Goal: Task Accomplishment & Management: Complete application form

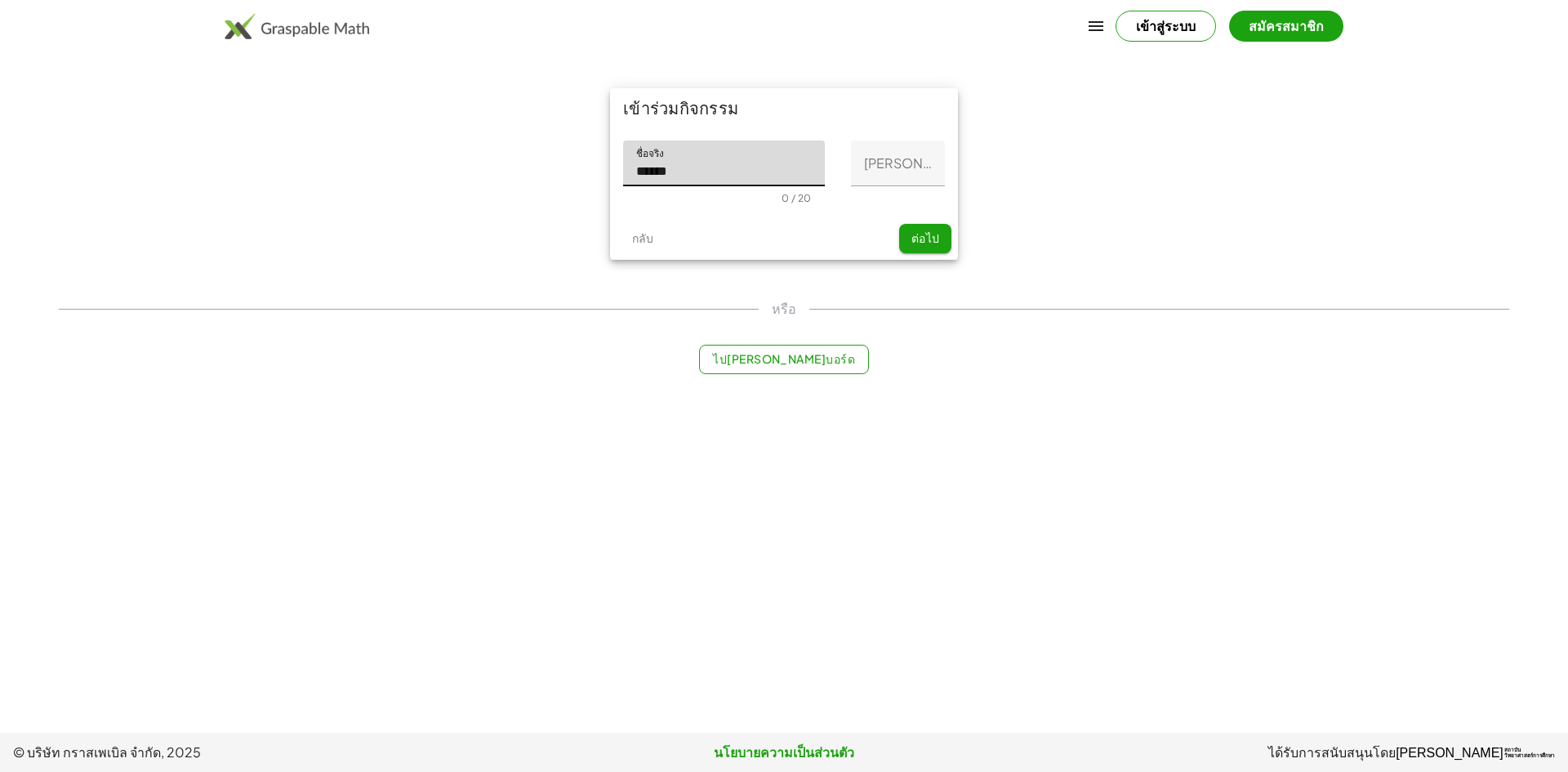
type input "******"
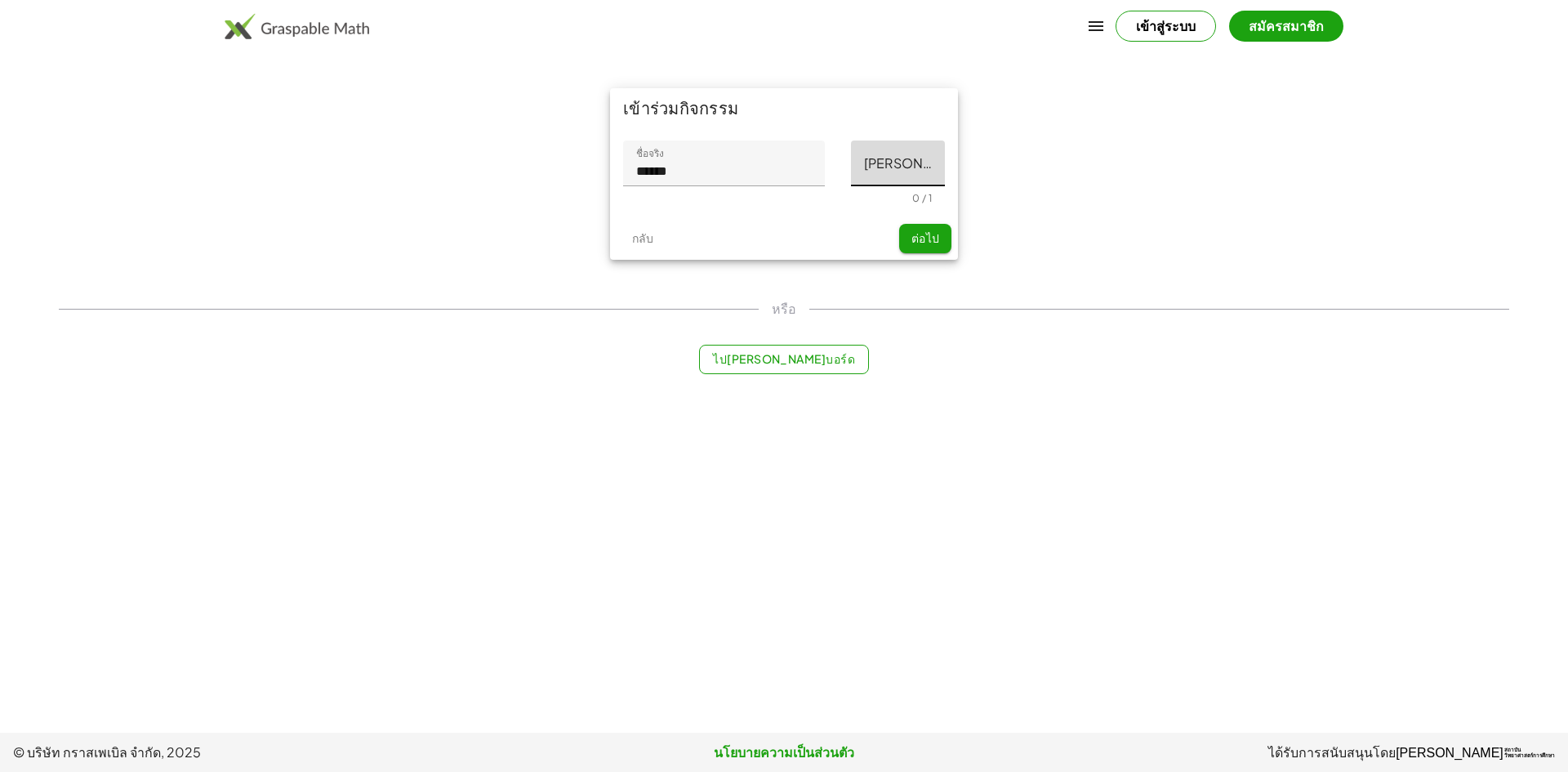
click at [878, 166] on input "[PERSON_NAME]ย่อท้าย" at bounding box center [898, 163] width 94 height 46
type input "*"
click at [946, 238] on button "ต่อไป" at bounding box center [925, 239] width 53 height 30
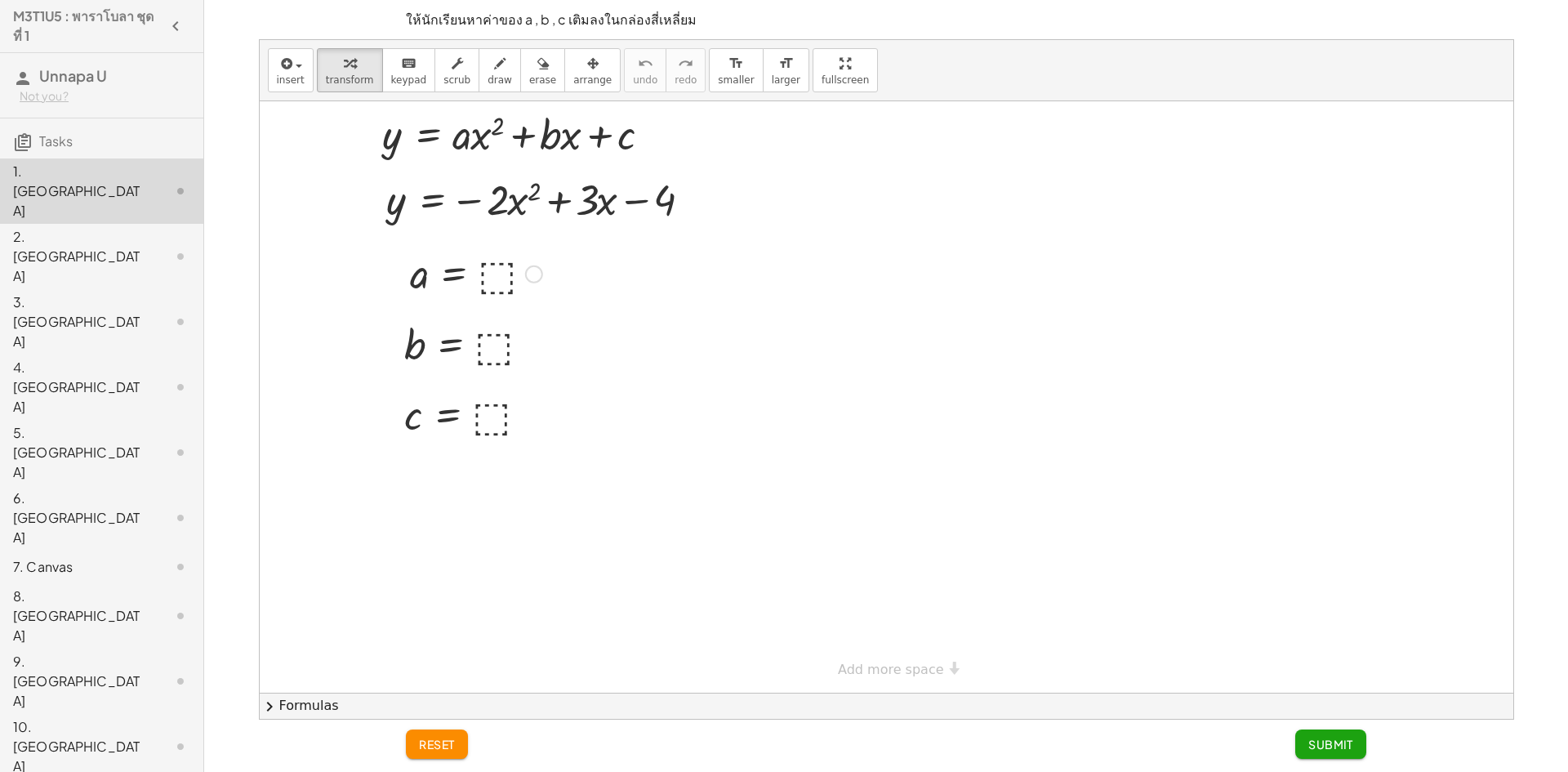
click at [489, 273] on div at bounding box center [476, 273] width 148 height 54
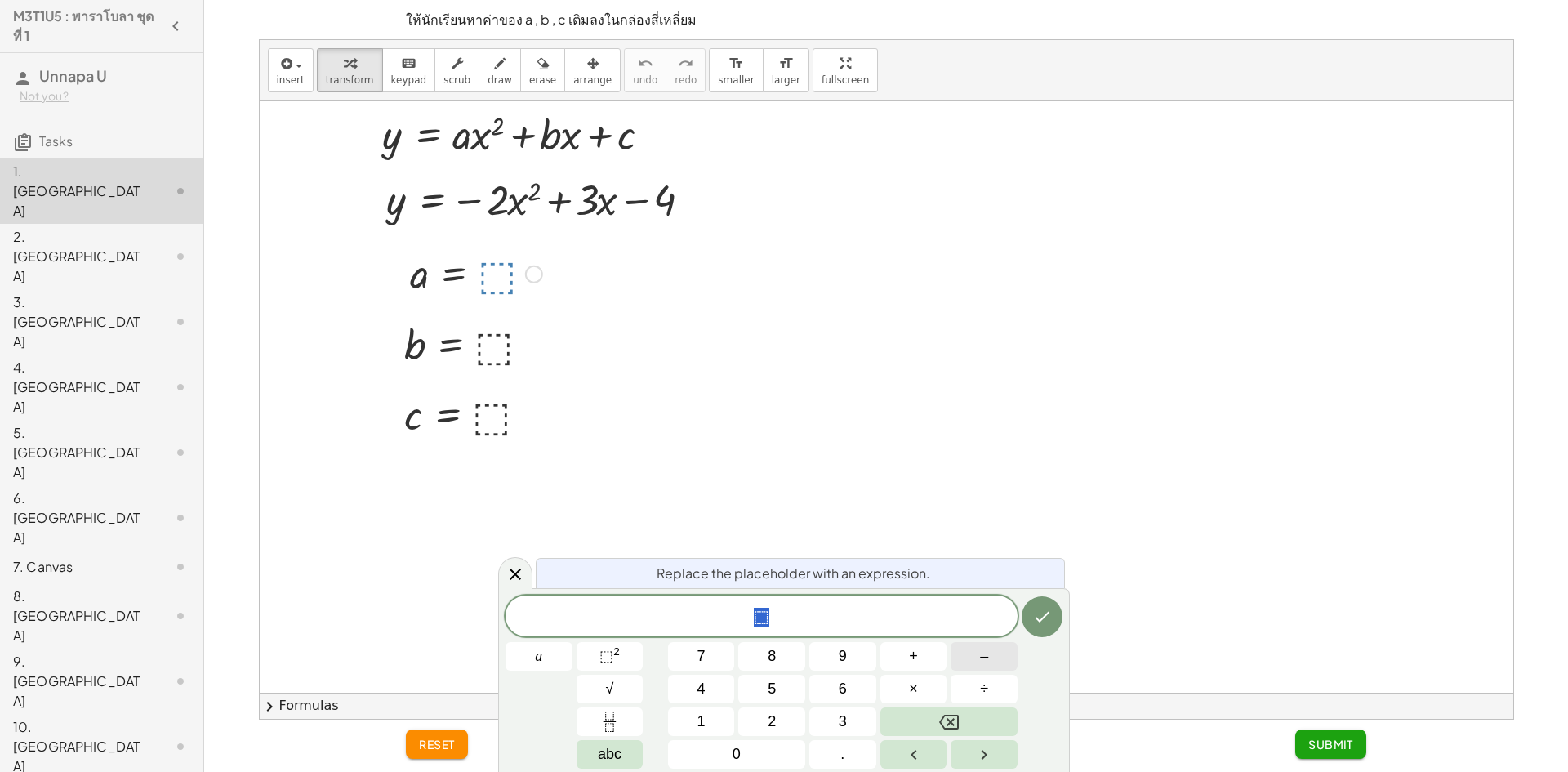
click at [1008, 660] on button "–" at bounding box center [984, 656] width 67 height 29
click at [783, 716] on button "2" at bounding box center [772, 721] width 67 height 29
click at [1046, 619] on icon "Done" at bounding box center [1042, 618] width 20 height 20
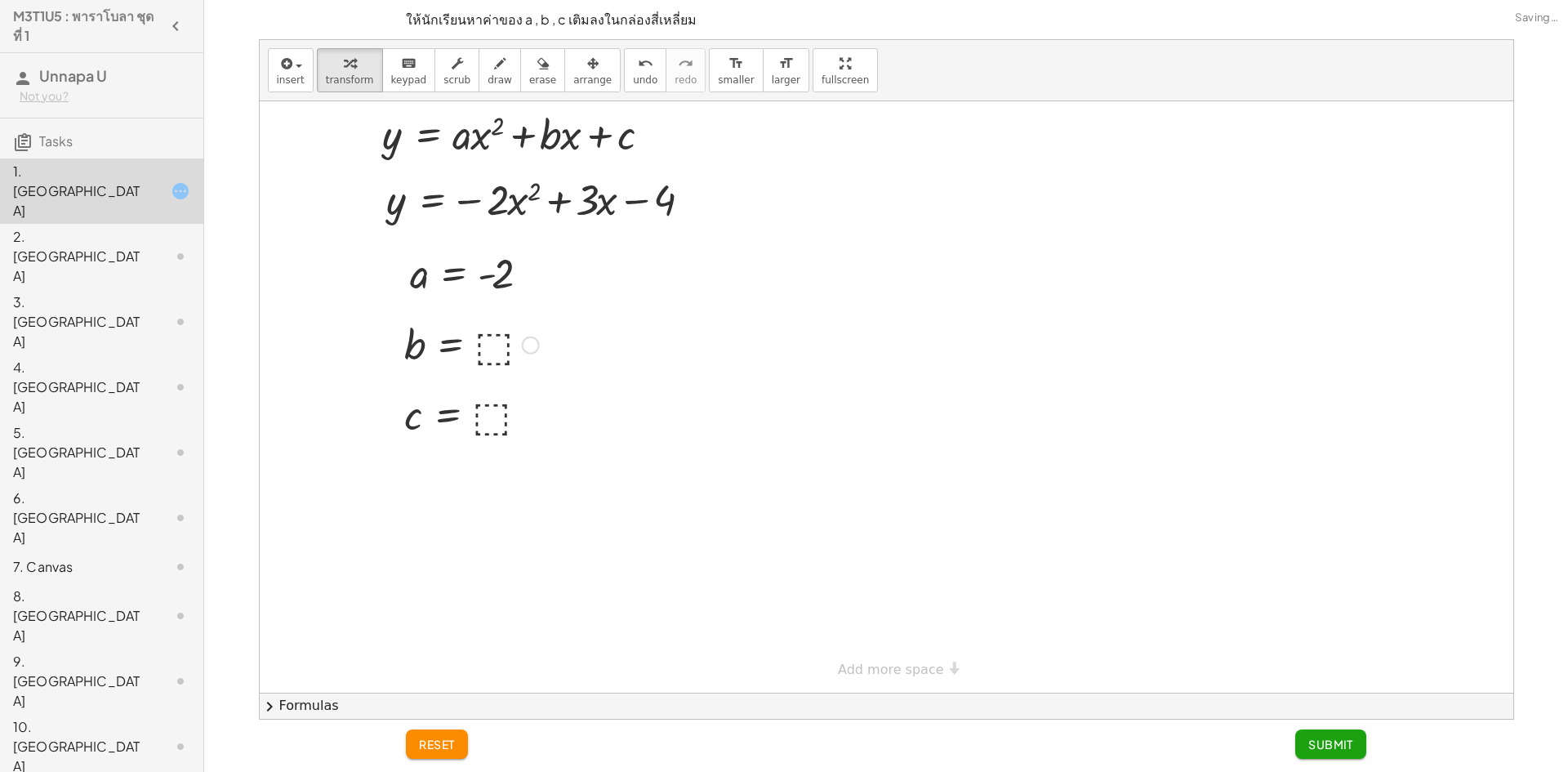
click at [495, 353] on div at bounding box center [472, 344] width 151 height 54
click at [487, 420] on div at bounding box center [470, 414] width 148 height 54
click at [1326, 738] on span "Submit" at bounding box center [1330, 744] width 45 height 15
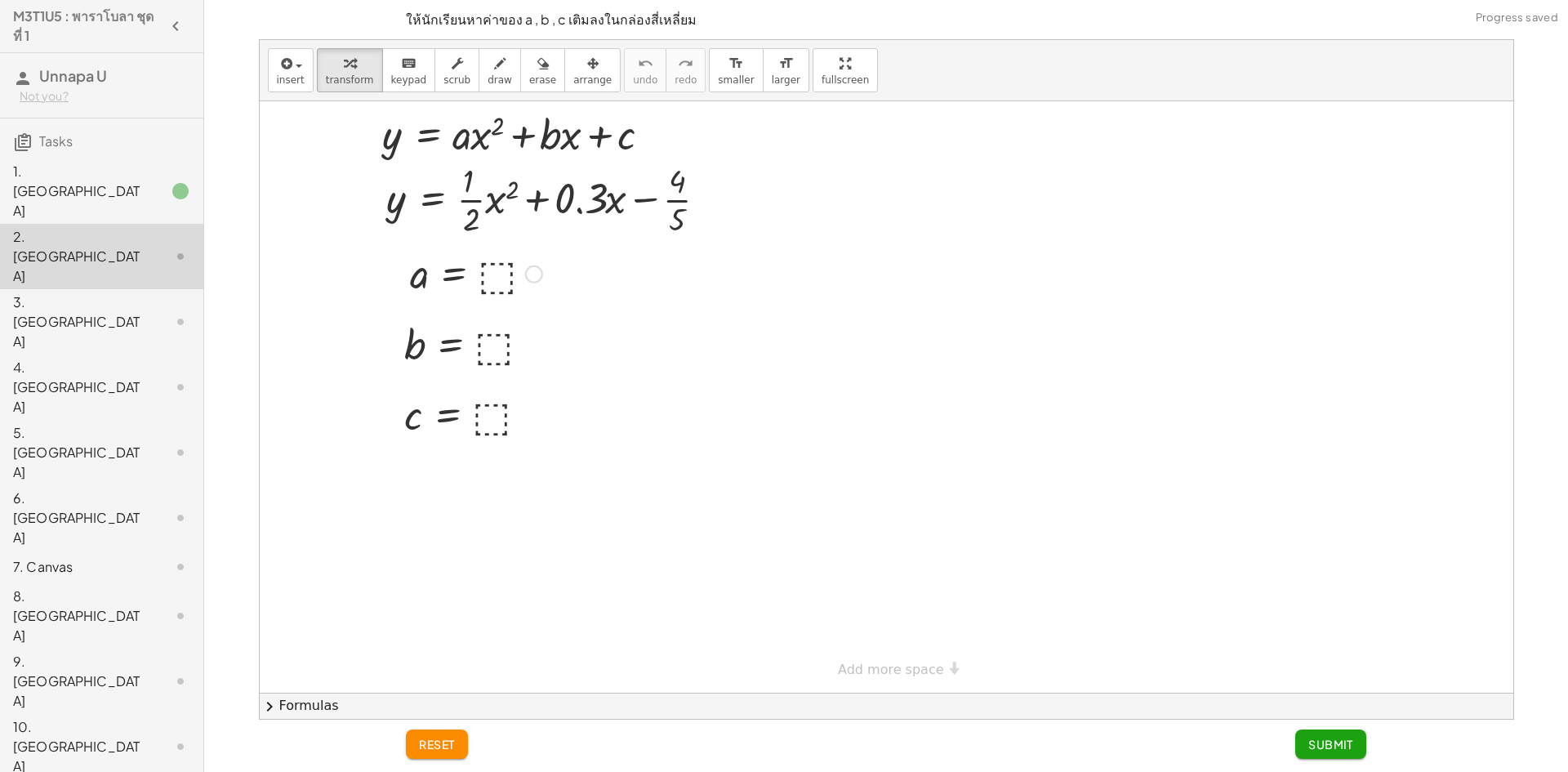
click at [501, 267] on div at bounding box center [476, 273] width 148 height 54
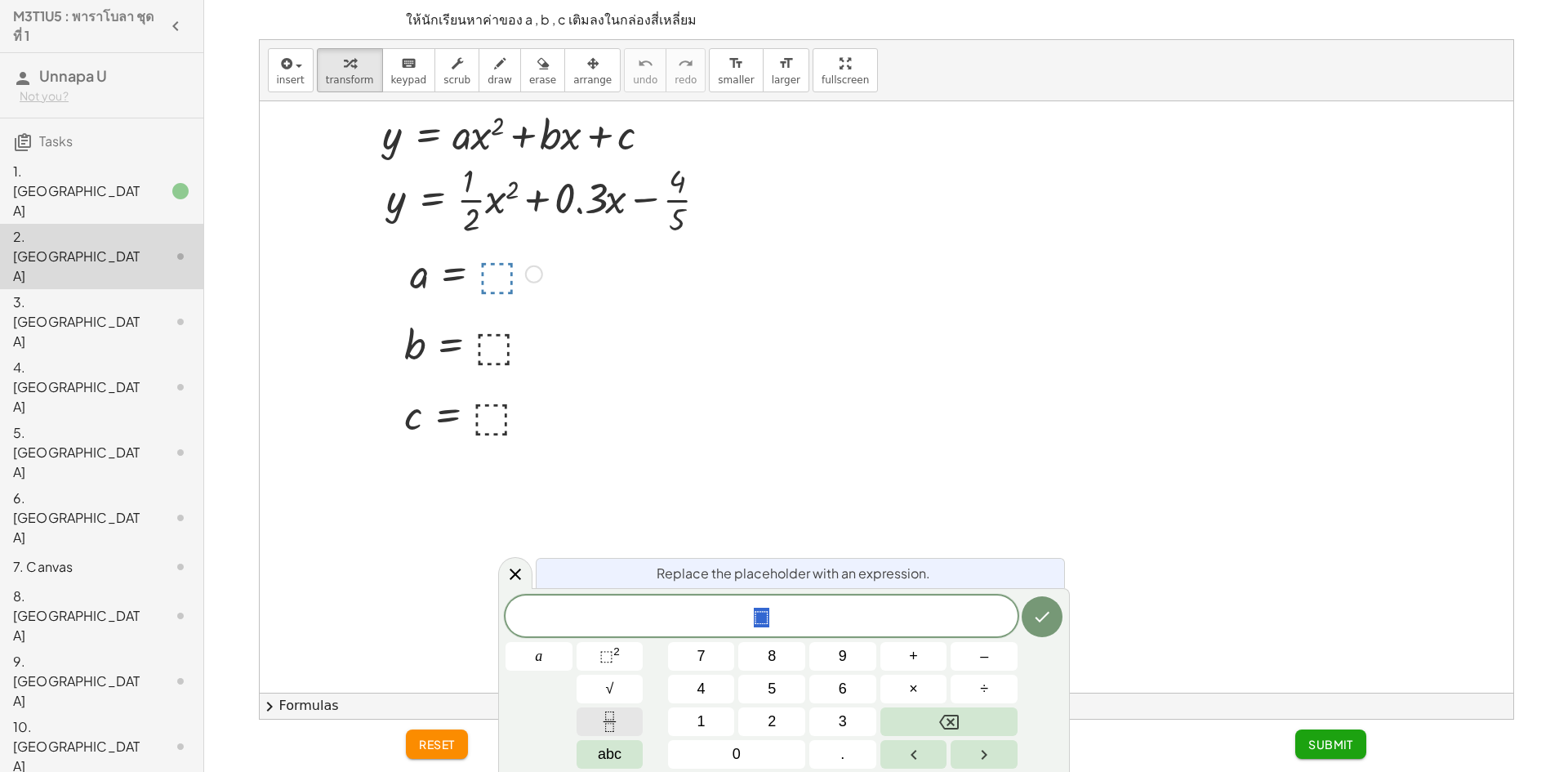
click at [609, 713] on icon "Fraction" at bounding box center [609, 722] width 21 height 21
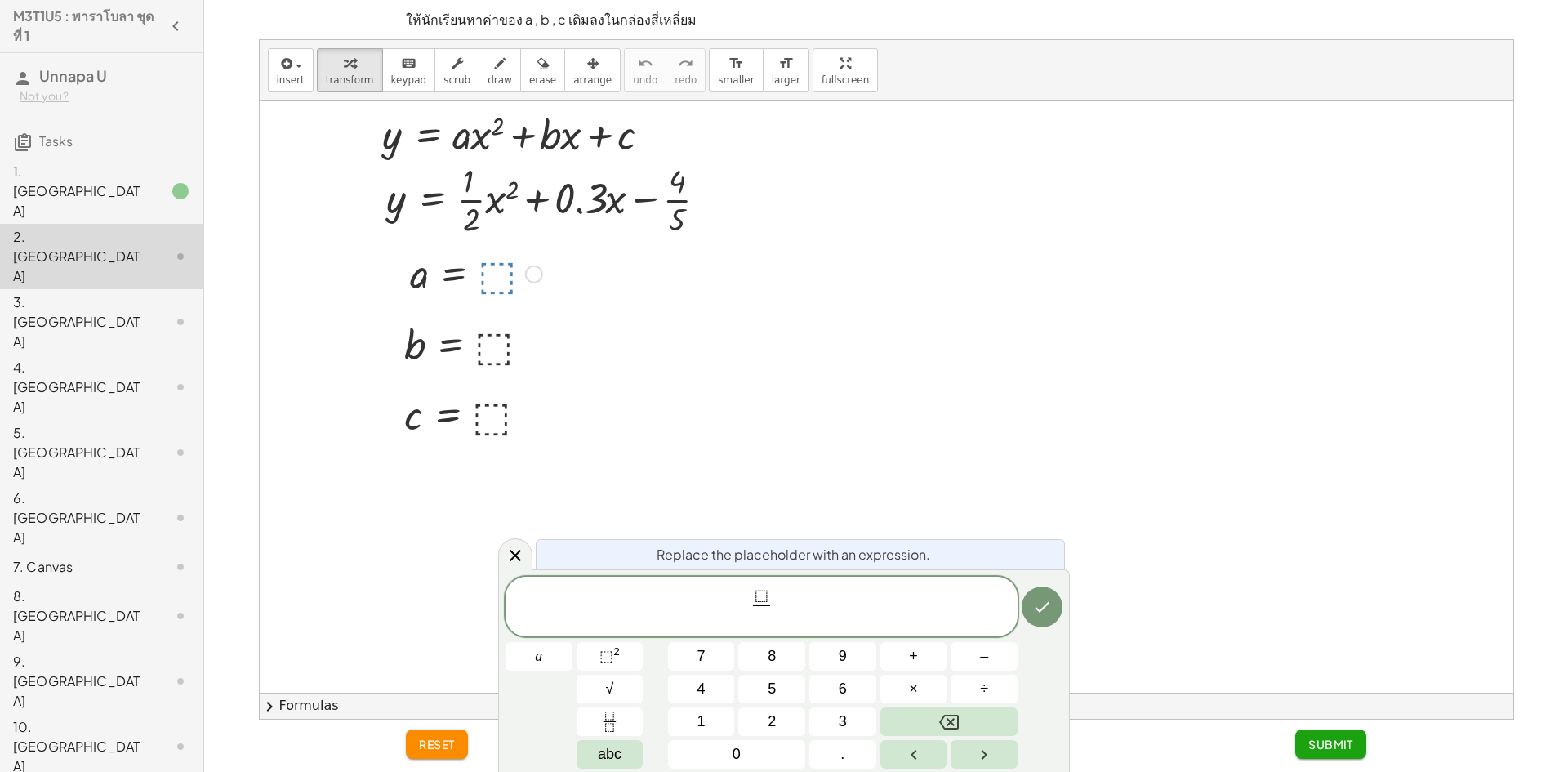
click at [763, 599] on span "⬚" at bounding box center [762, 597] width 14 height 18
click at [767, 619] on span "​" at bounding box center [761, 617] width 26 height 22
click at [754, 598] on span "⬚" at bounding box center [758, 597] width 14 height 18
click at [777, 598] on span "1 ​ ⬚ 1" at bounding box center [761, 598] width 35 height 18
click at [1039, 613] on icon "Done" at bounding box center [1042, 608] width 20 height 20
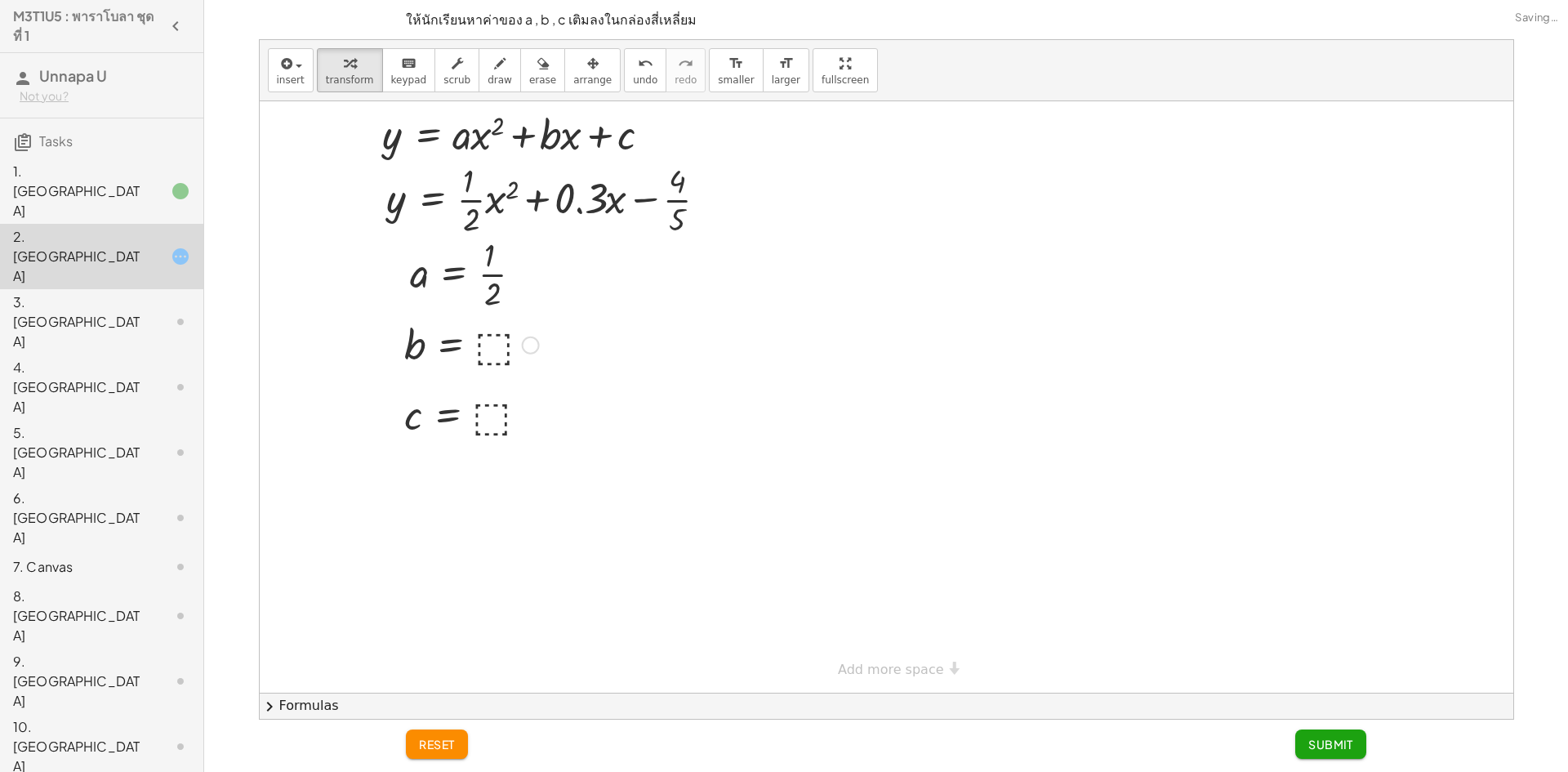
drag, startPoint x: 492, startPoint y: 346, endPoint x: 513, endPoint y: 372, distance: 33.4
click at [494, 348] on div at bounding box center [472, 344] width 151 height 54
click at [492, 425] on div at bounding box center [470, 414] width 148 height 54
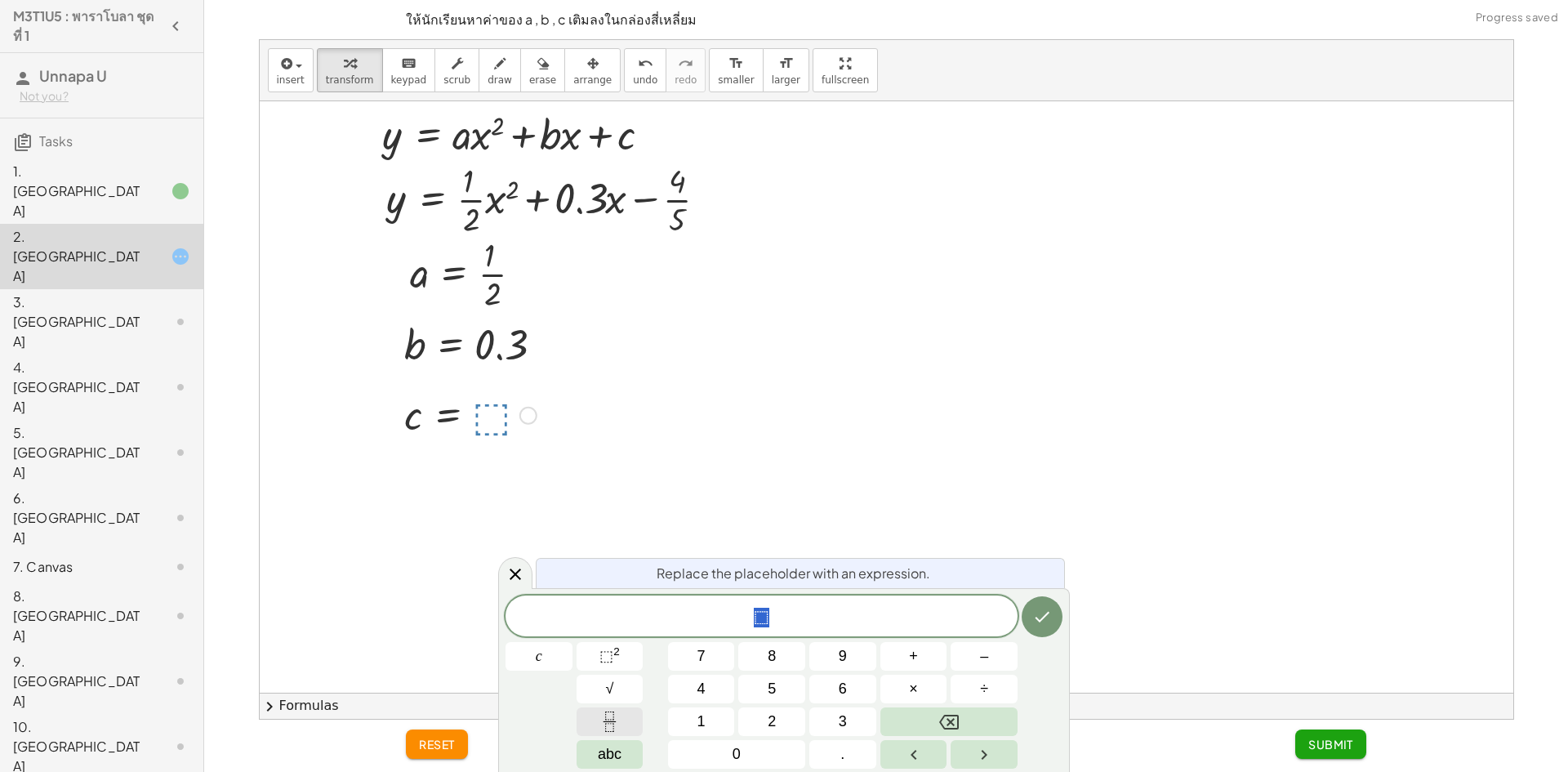
click at [600, 712] on icon "Fraction" at bounding box center [609, 722] width 21 height 21
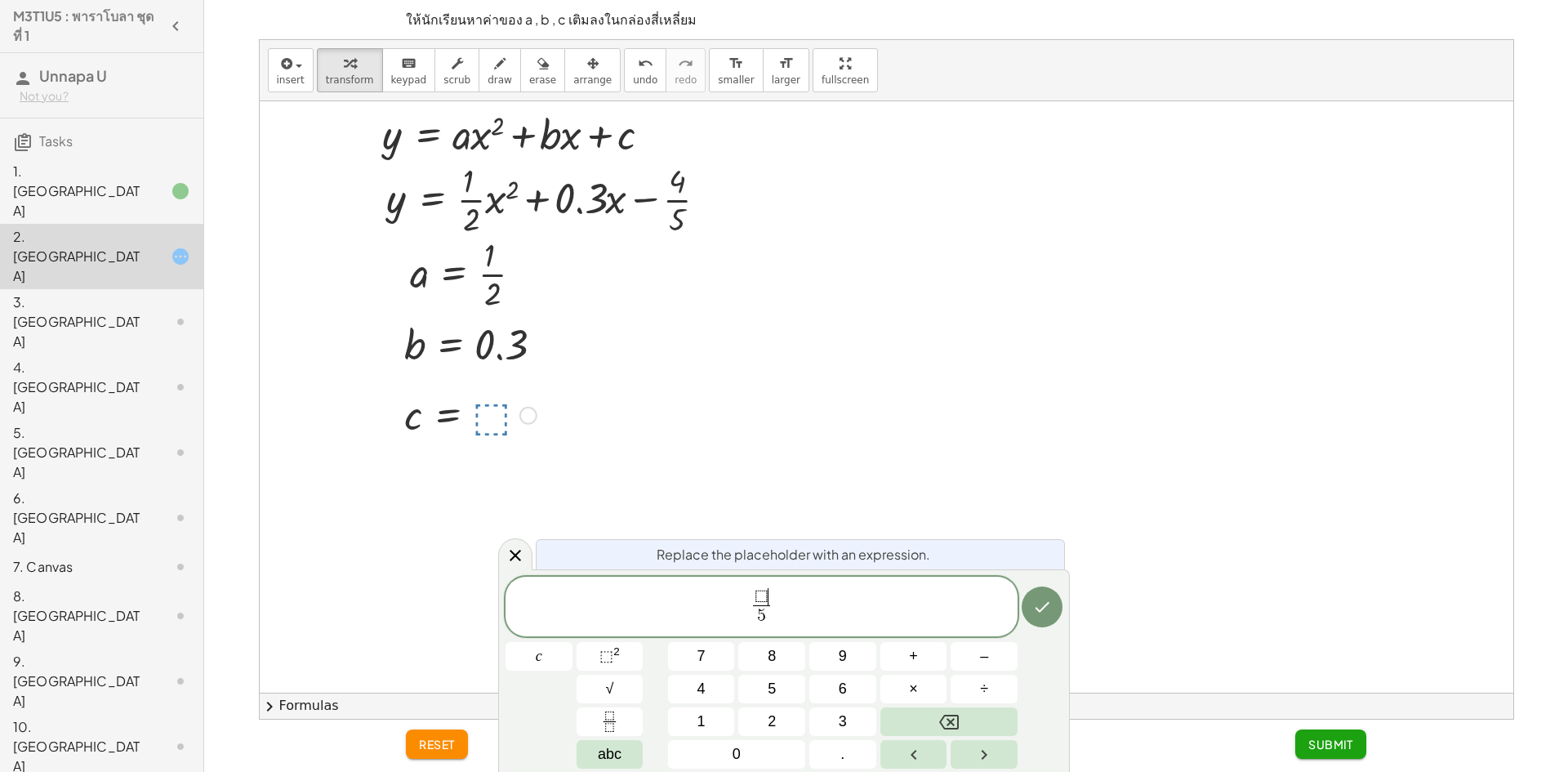
click at [770, 599] on span "⬚ ​" at bounding box center [761, 598] width 17 height 18
click at [1043, 605] on icon "Done" at bounding box center [1042, 608] width 20 height 20
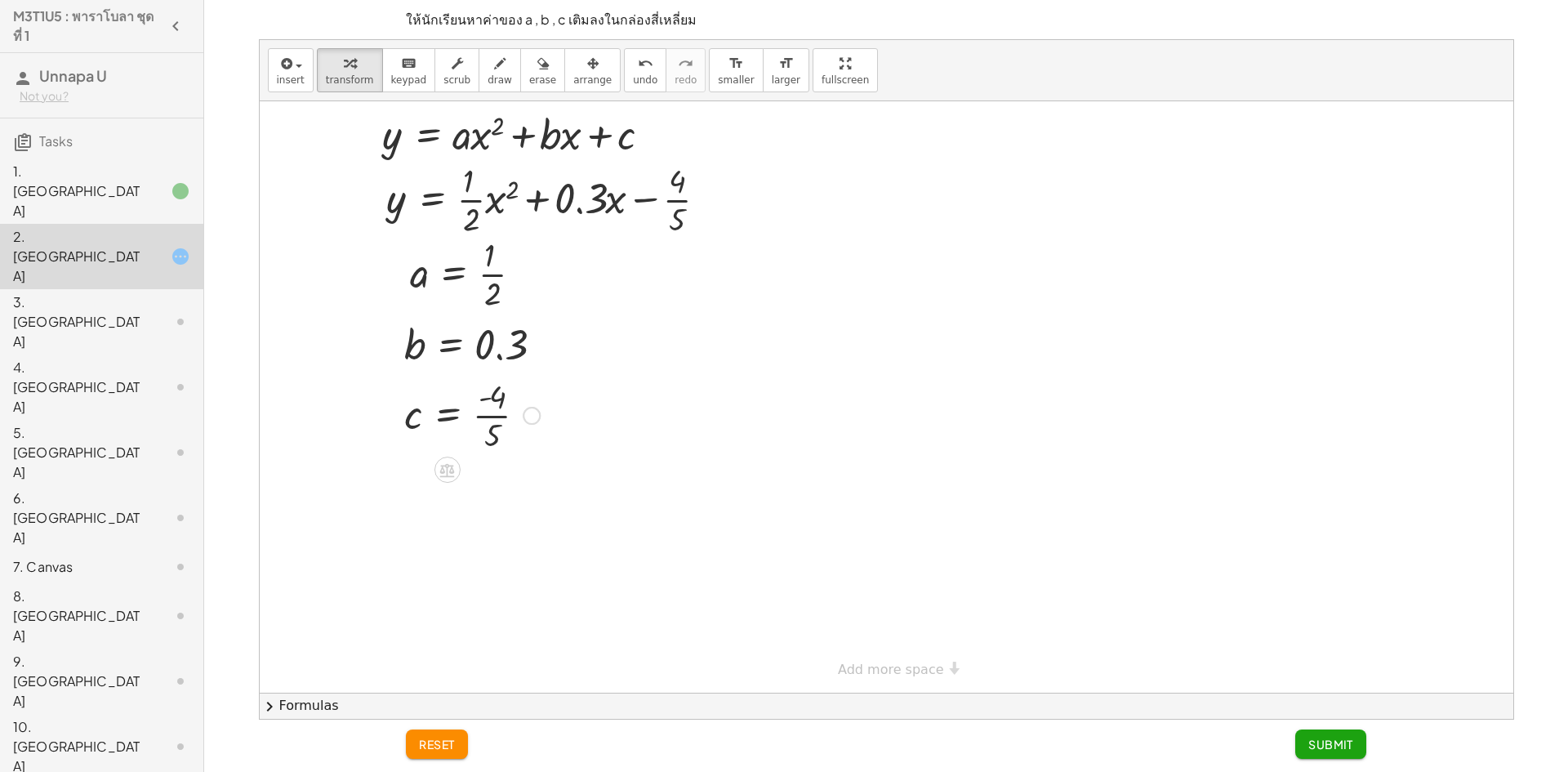
click at [1329, 739] on span "Submit" at bounding box center [1330, 744] width 45 height 15
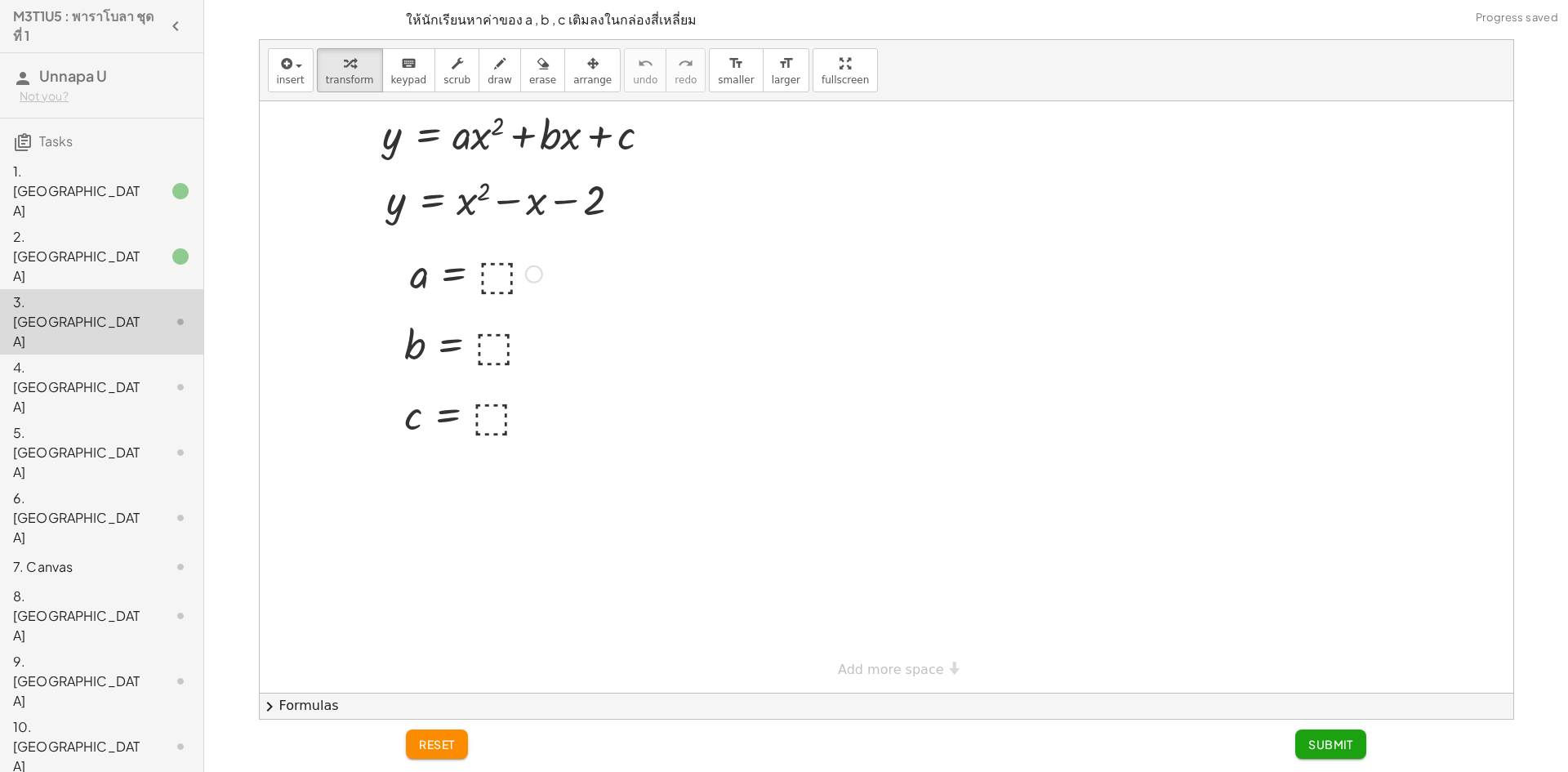
click at [504, 271] on div at bounding box center [476, 273] width 148 height 54
click at [493, 353] on div at bounding box center [472, 344] width 151 height 54
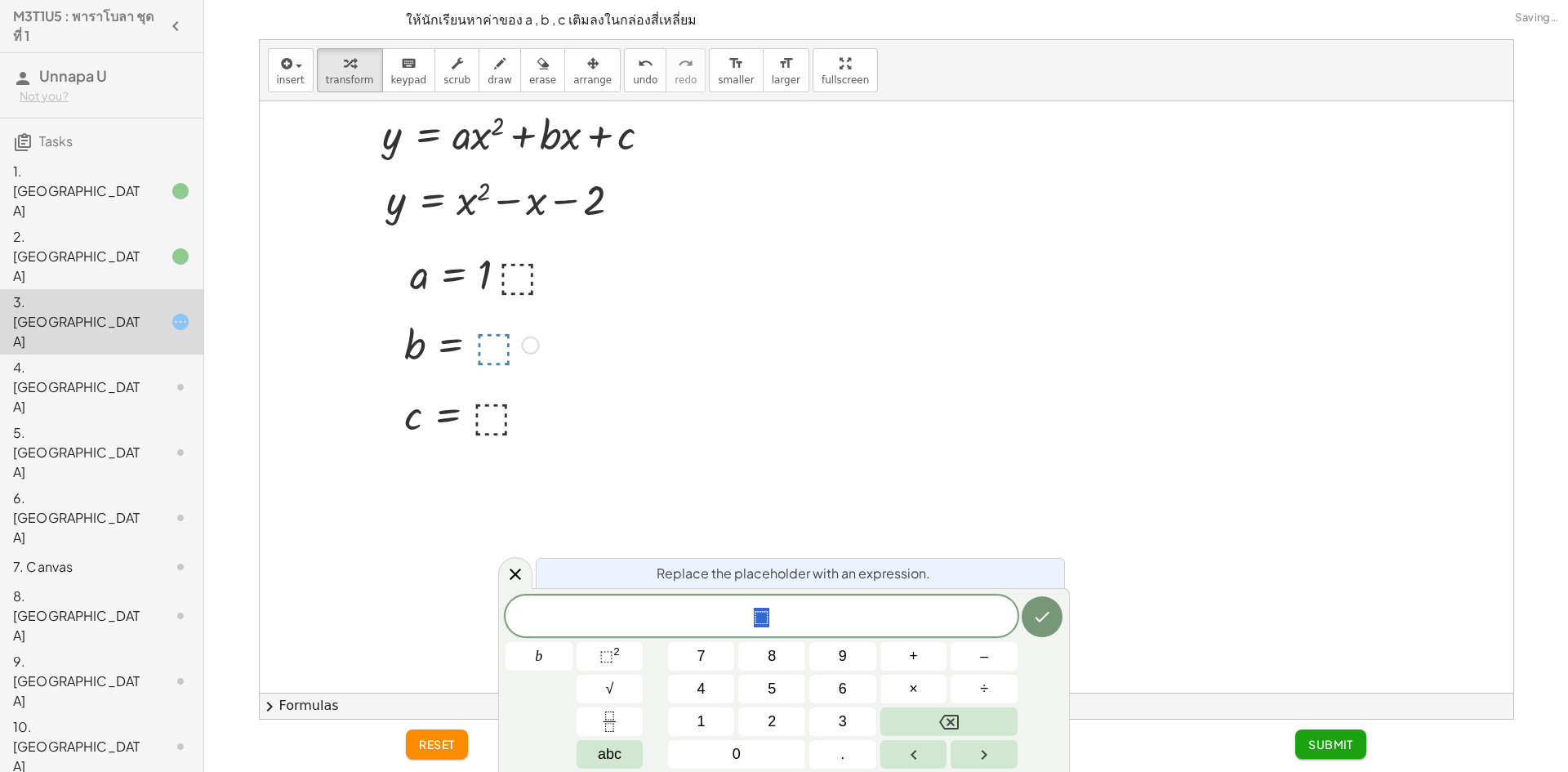
click at [496, 297] on div at bounding box center [487, 273] width 169 height 56
click at [491, 280] on div at bounding box center [476, 273] width 148 height 54
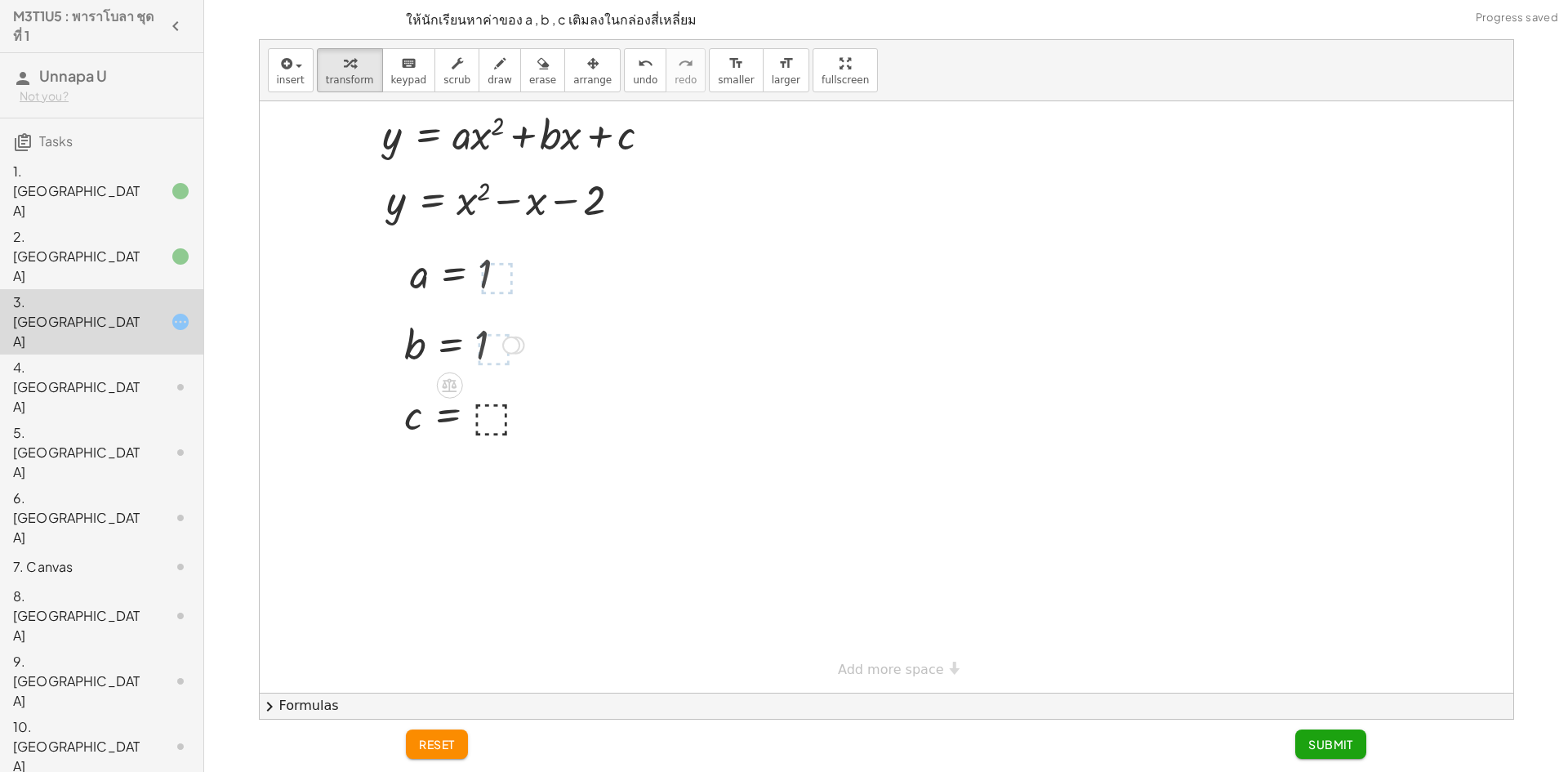
click at [491, 334] on div at bounding box center [464, 344] width 136 height 54
click at [475, 345] on div at bounding box center [464, 344] width 136 height 54
click at [478, 342] on div at bounding box center [464, 344] width 136 height 54
click at [633, 71] on div "undo" at bounding box center [645, 63] width 25 height 20
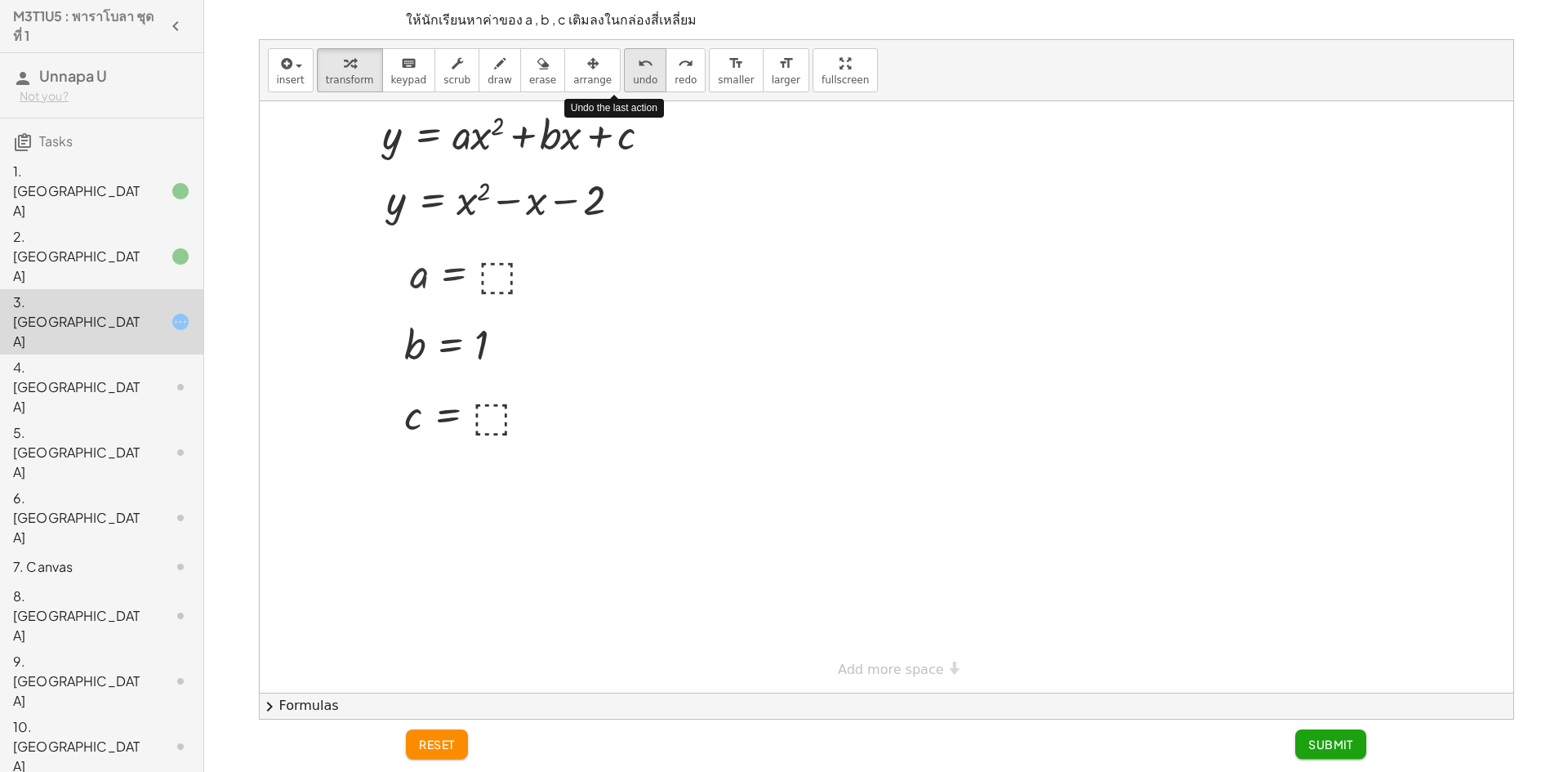
click at [633, 71] on div "undo" at bounding box center [645, 63] width 25 height 20
click at [511, 267] on div at bounding box center [476, 273] width 148 height 54
click at [490, 354] on div at bounding box center [472, 344] width 151 height 54
click at [500, 414] on div at bounding box center [470, 414] width 148 height 54
click at [1335, 748] on span "Submit" at bounding box center [1330, 744] width 45 height 15
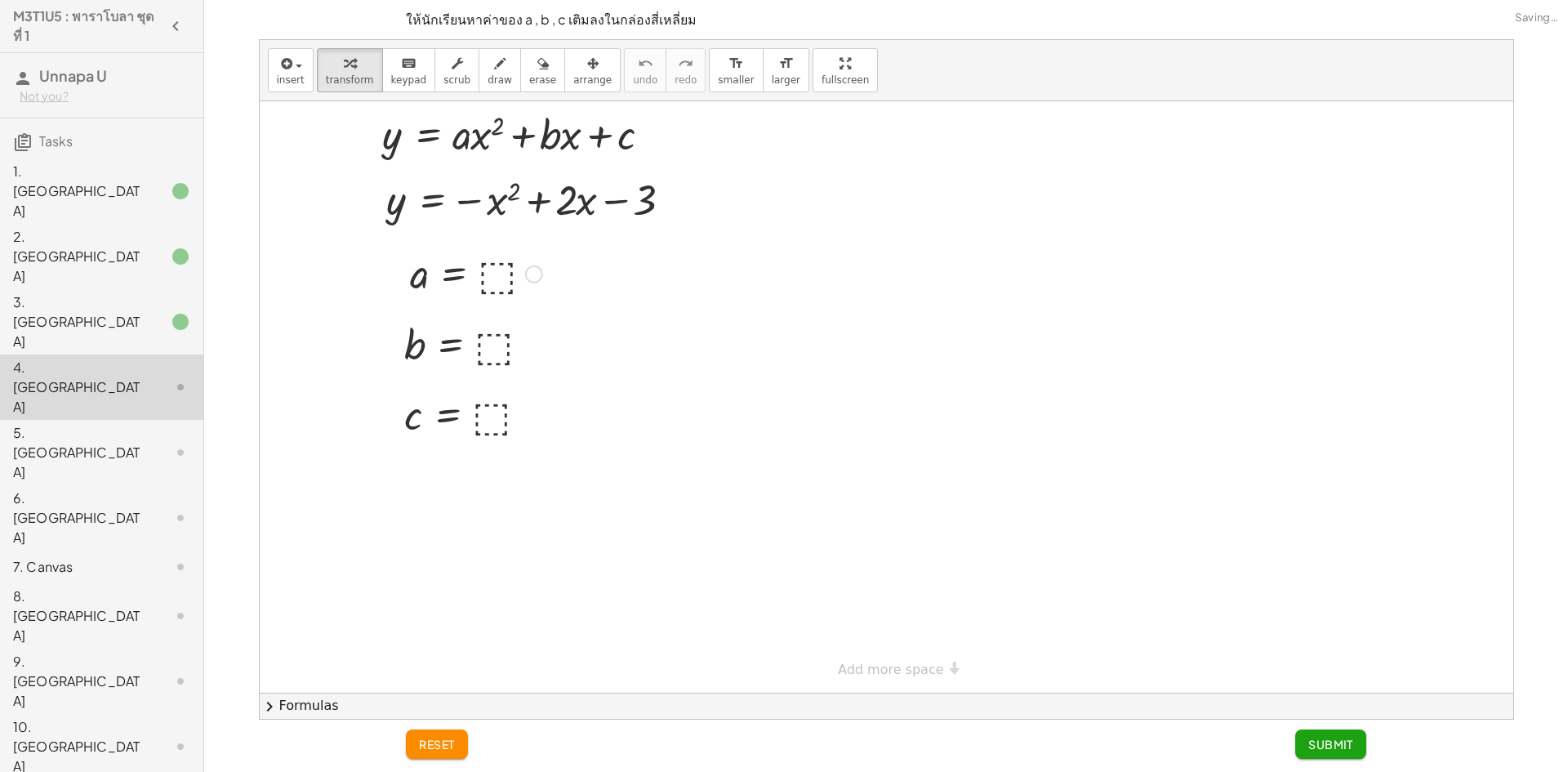
click at [477, 271] on div at bounding box center [476, 273] width 148 height 54
click at [499, 273] on div at bounding box center [476, 273] width 148 height 54
click at [494, 357] on div at bounding box center [472, 344] width 151 height 54
click at [483, 429] on div at bounding box center [470, 414] width 148 height 54
click at [1313, 735] on button "Submit" at bounding box center [1330, 745] width 71 height 30
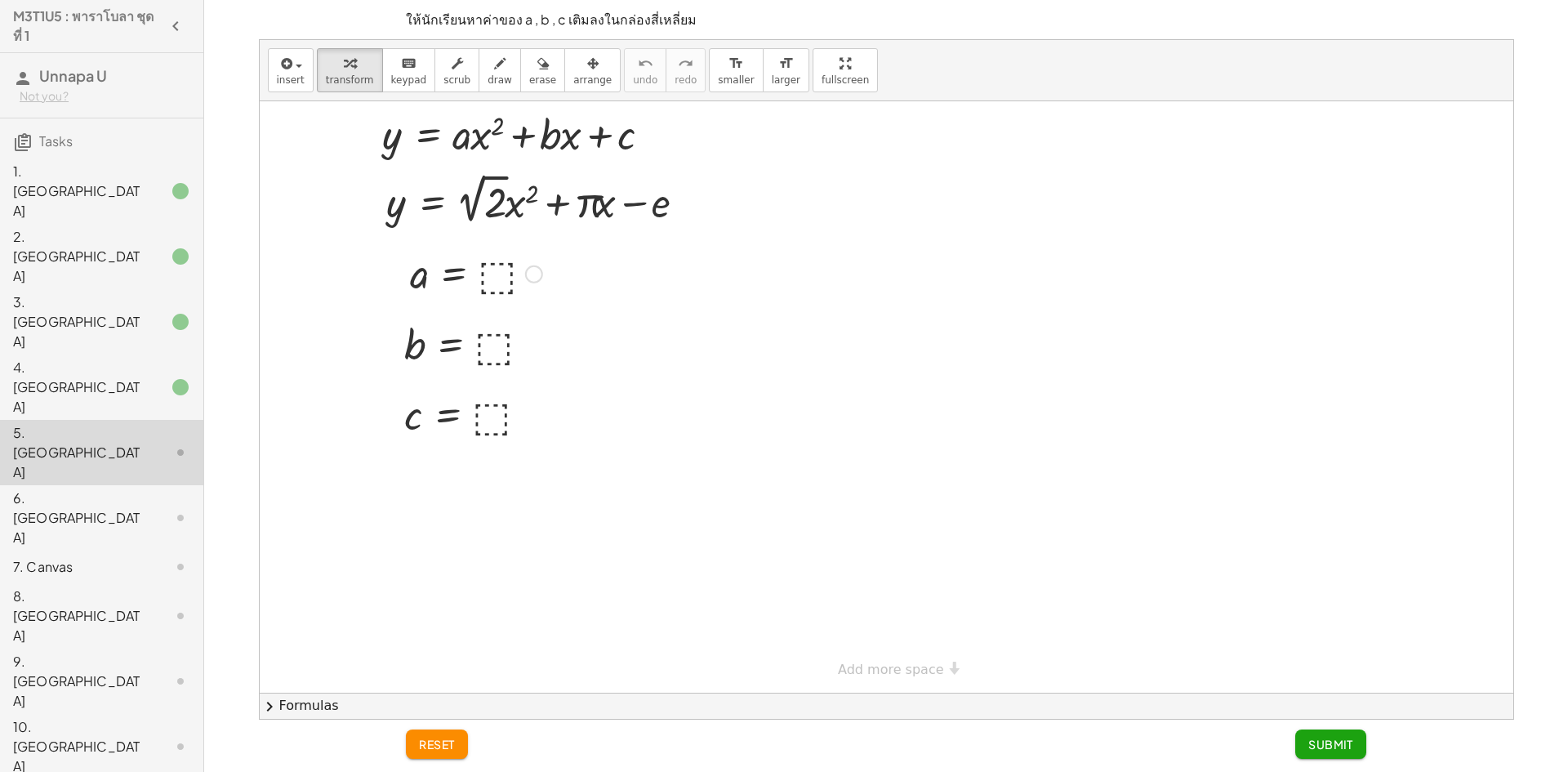
click at [497, 287] on div at bounding box center [476, 273] width 148 height 54
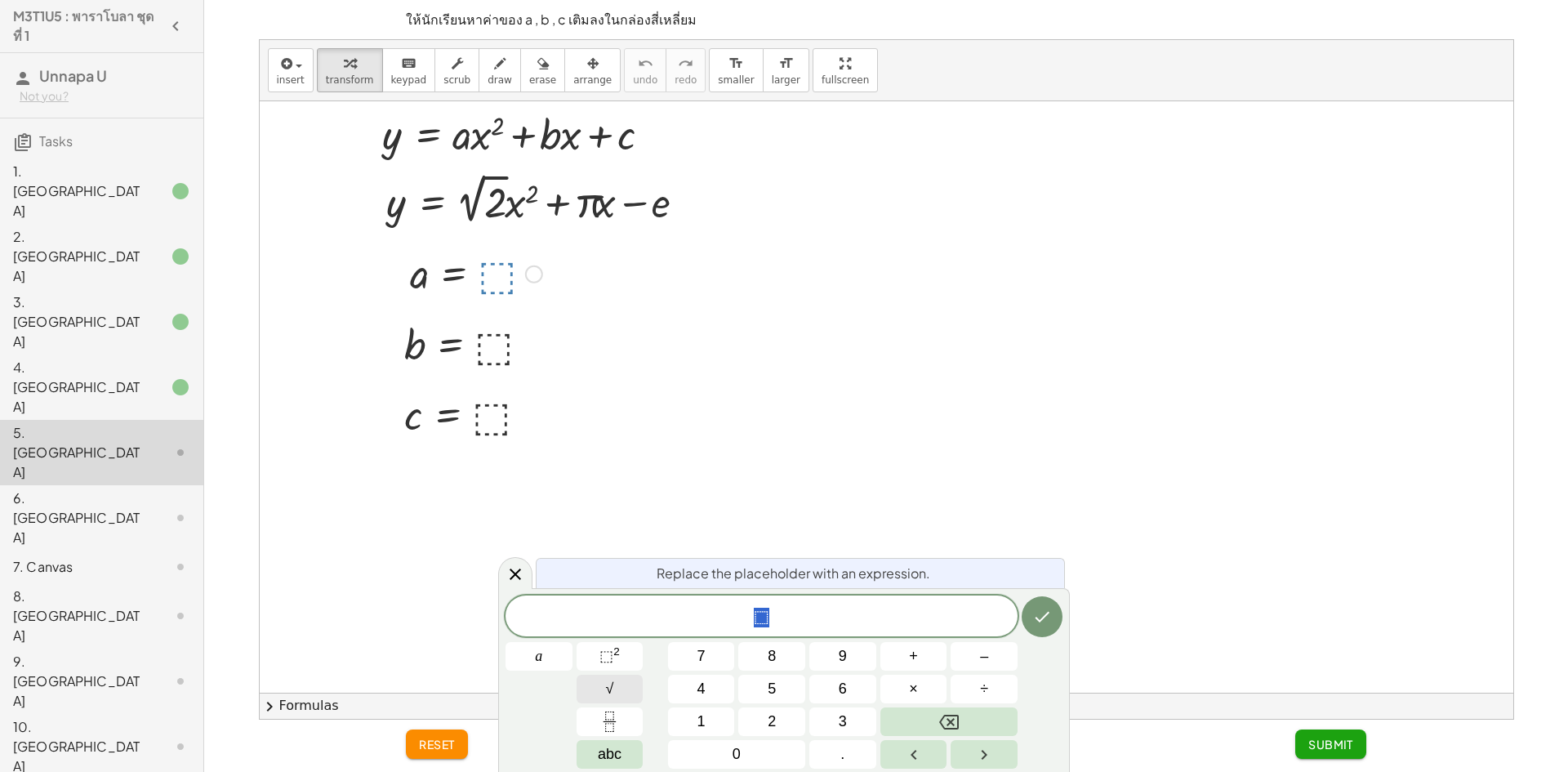
click at [620, 695] on button "√" at bounding box center [609, 689] width 67 height 29
click at [766, 718] on button "2" at bounding box center [772, 721] width 67 height 29
click at [961, 718] on button "Backspace" at bounding box center [949, 721] width 137 height 29
click at [795, 714] on button "2" at bounding box center [772, 721] width 67 height 29
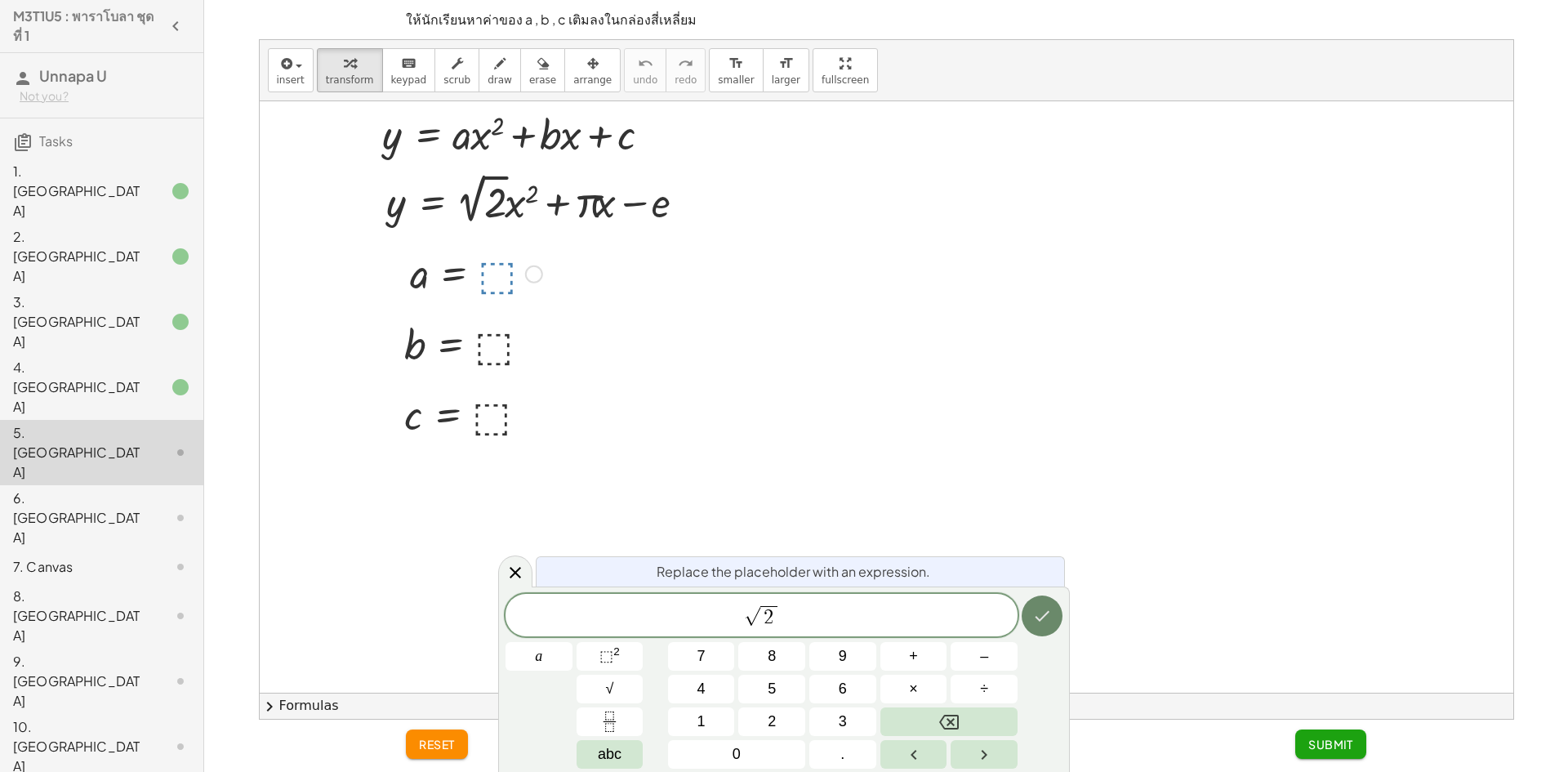
click at [1052, 604] on button "Done" at bounding box center [1041, 616] width 41 height 41
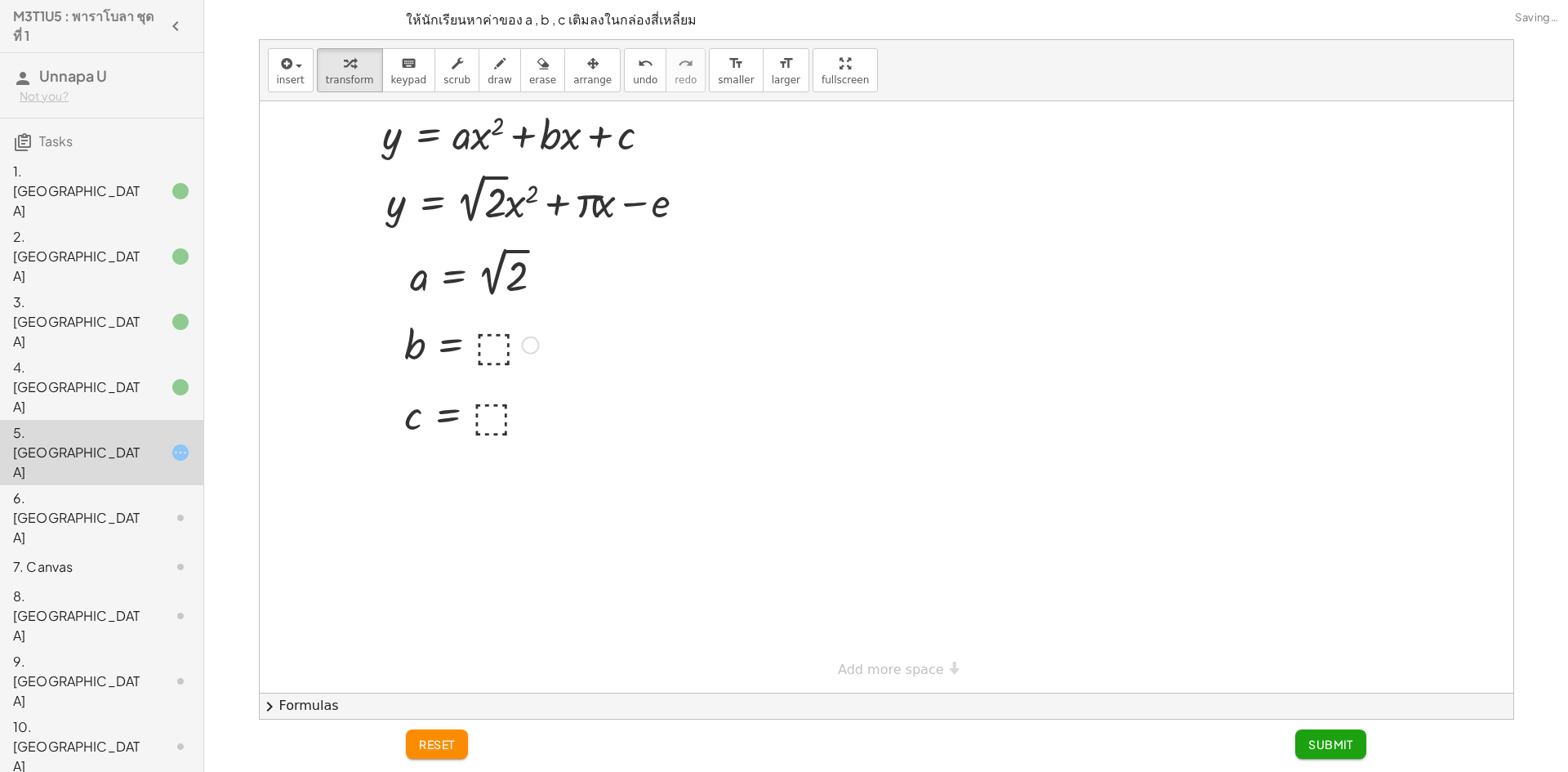
click at [483, 343] on div at bounding box center [472, 344] width 151 height 54
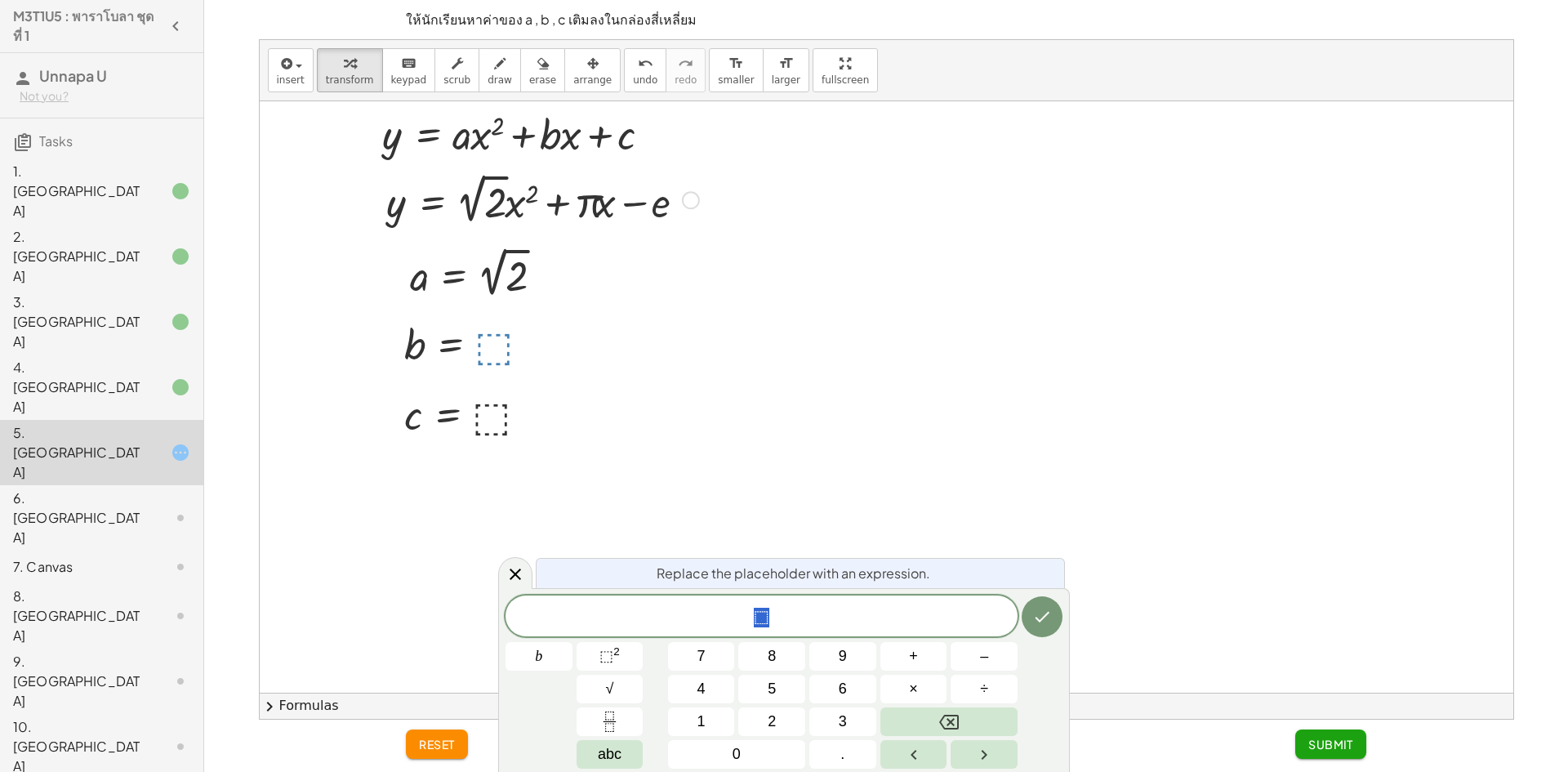
click at [0, 0] on div at bounding box center [0, 0] width 0 height 0
click at [622, 765] on button "abc" at bounding box center [609, 754] width 67 height 29
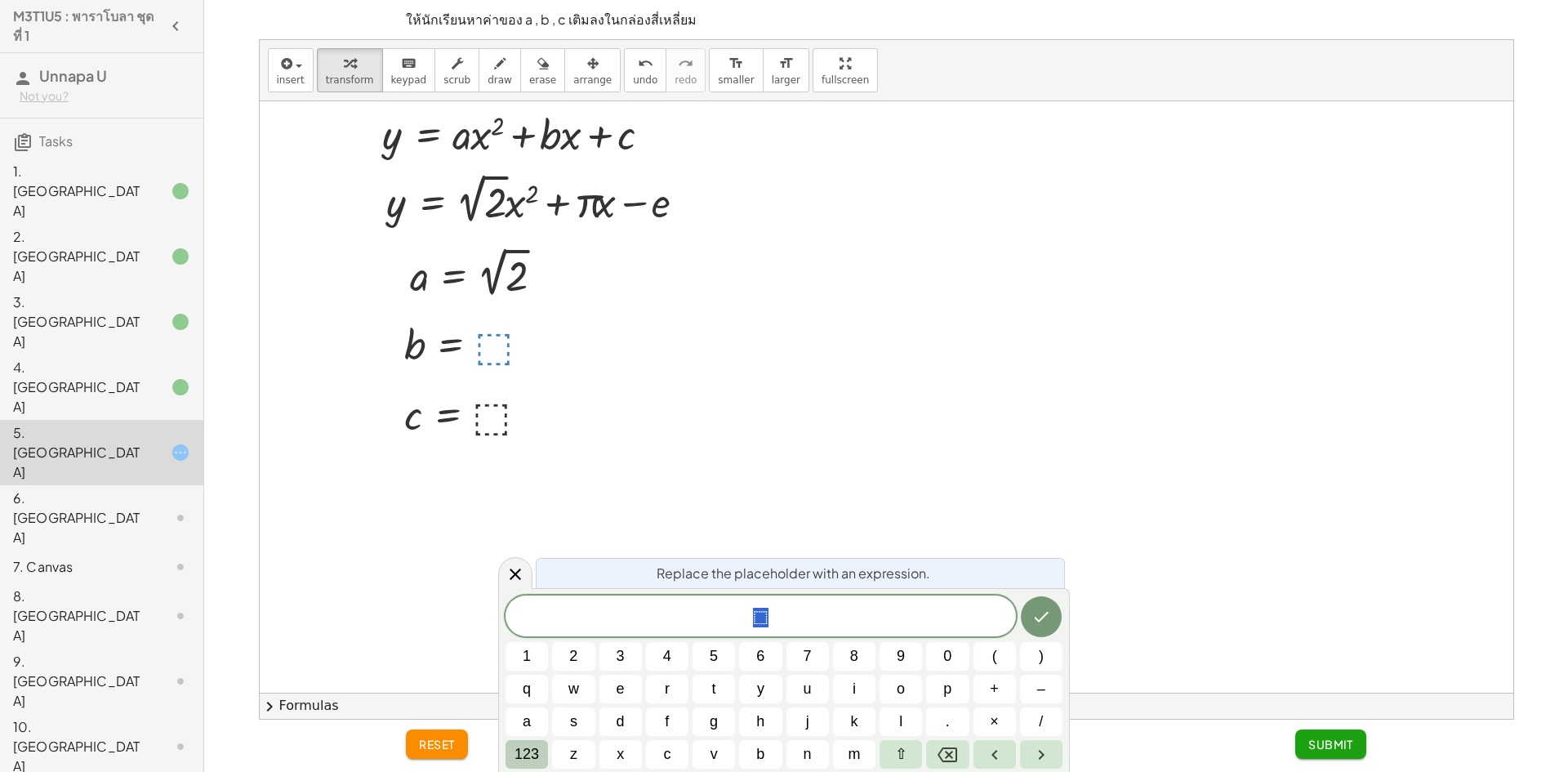
click at [526, 748] on span "123" at bounding box center [527, 755] width 25 height 22
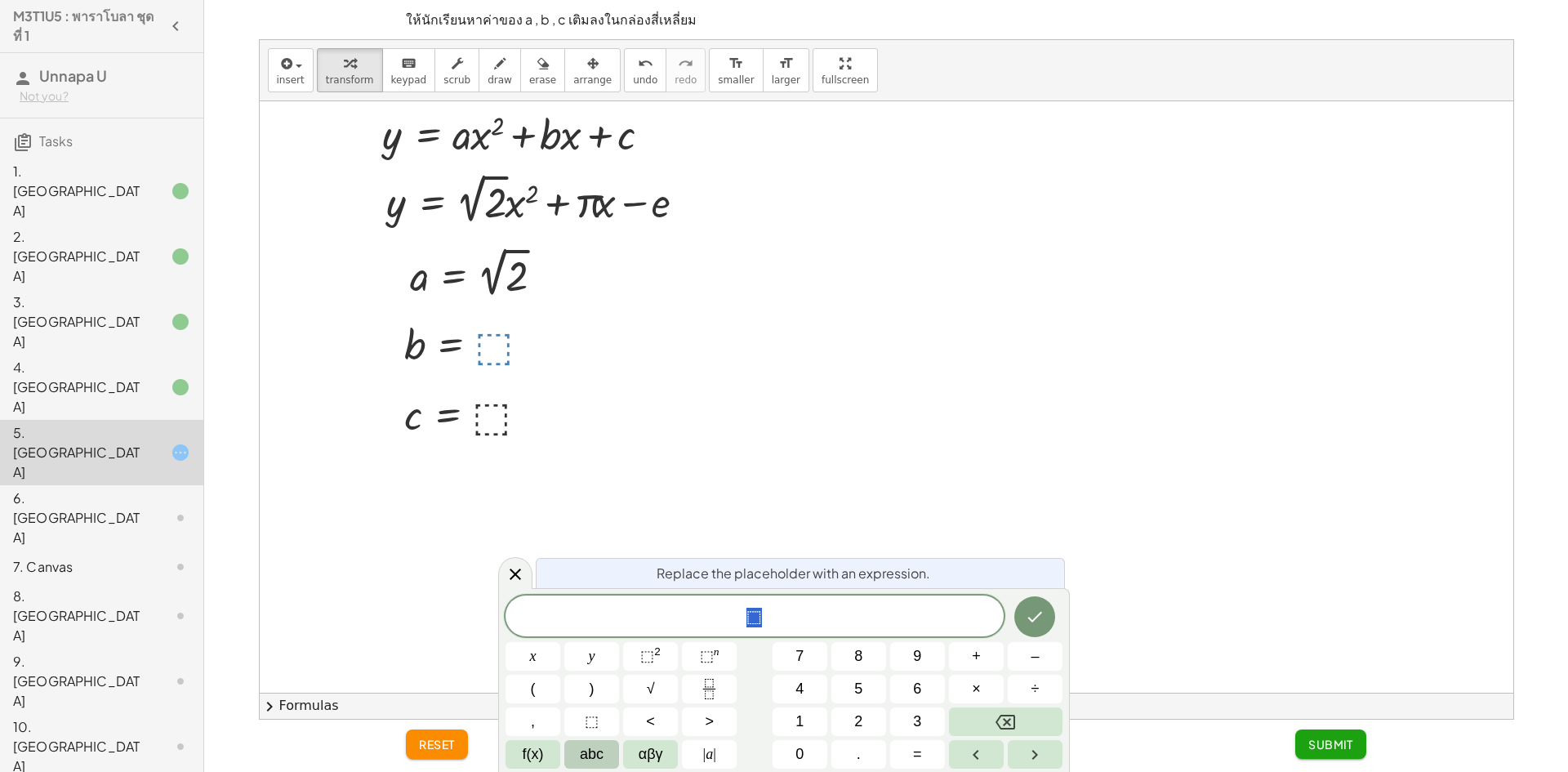
click at [589, 752] on span "abc" at bounding box center [591, 755] width 24 height 22
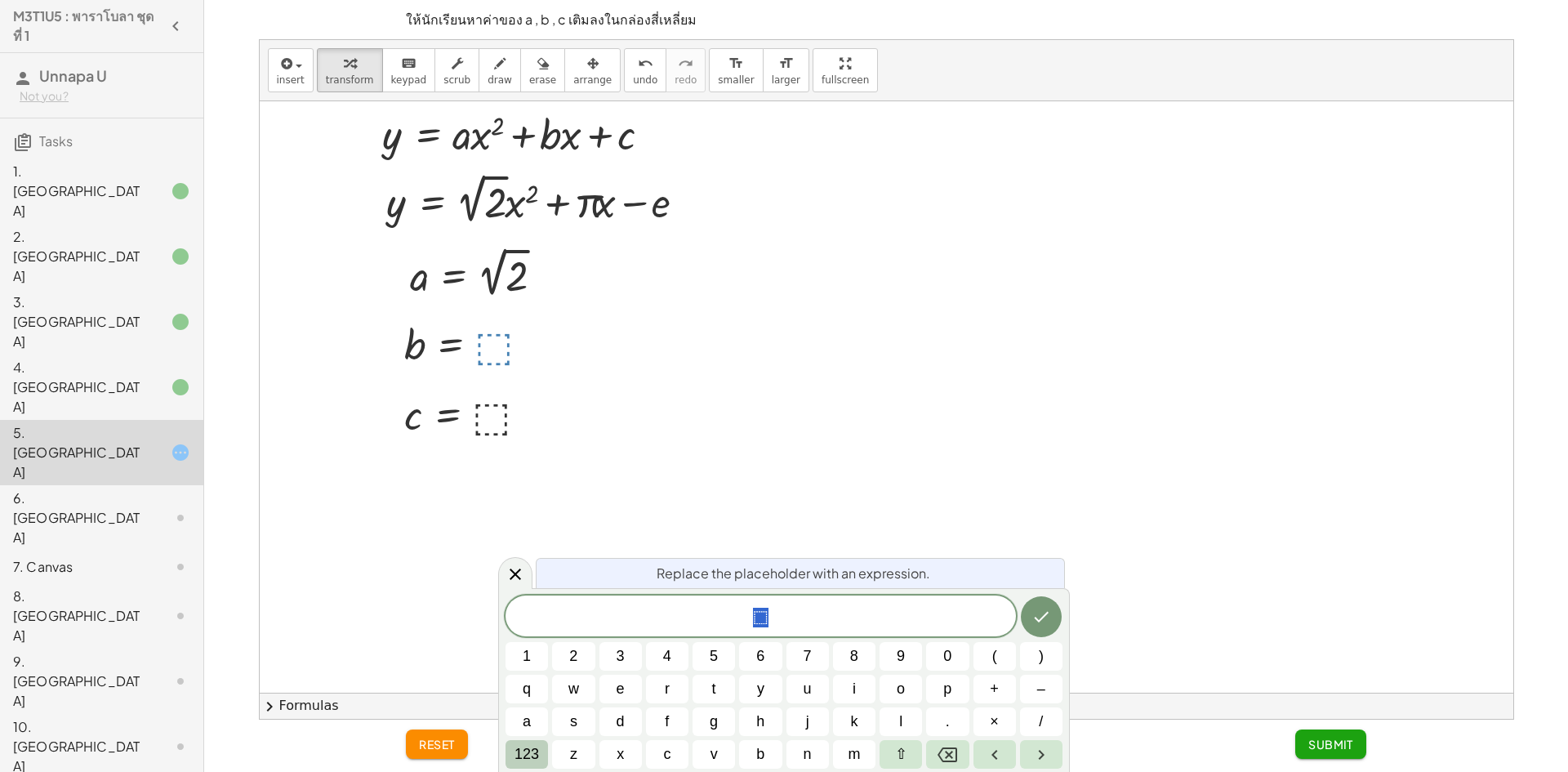
click at [526, 746] on span "123" at bounding box center [527, 755] width 25 height 22
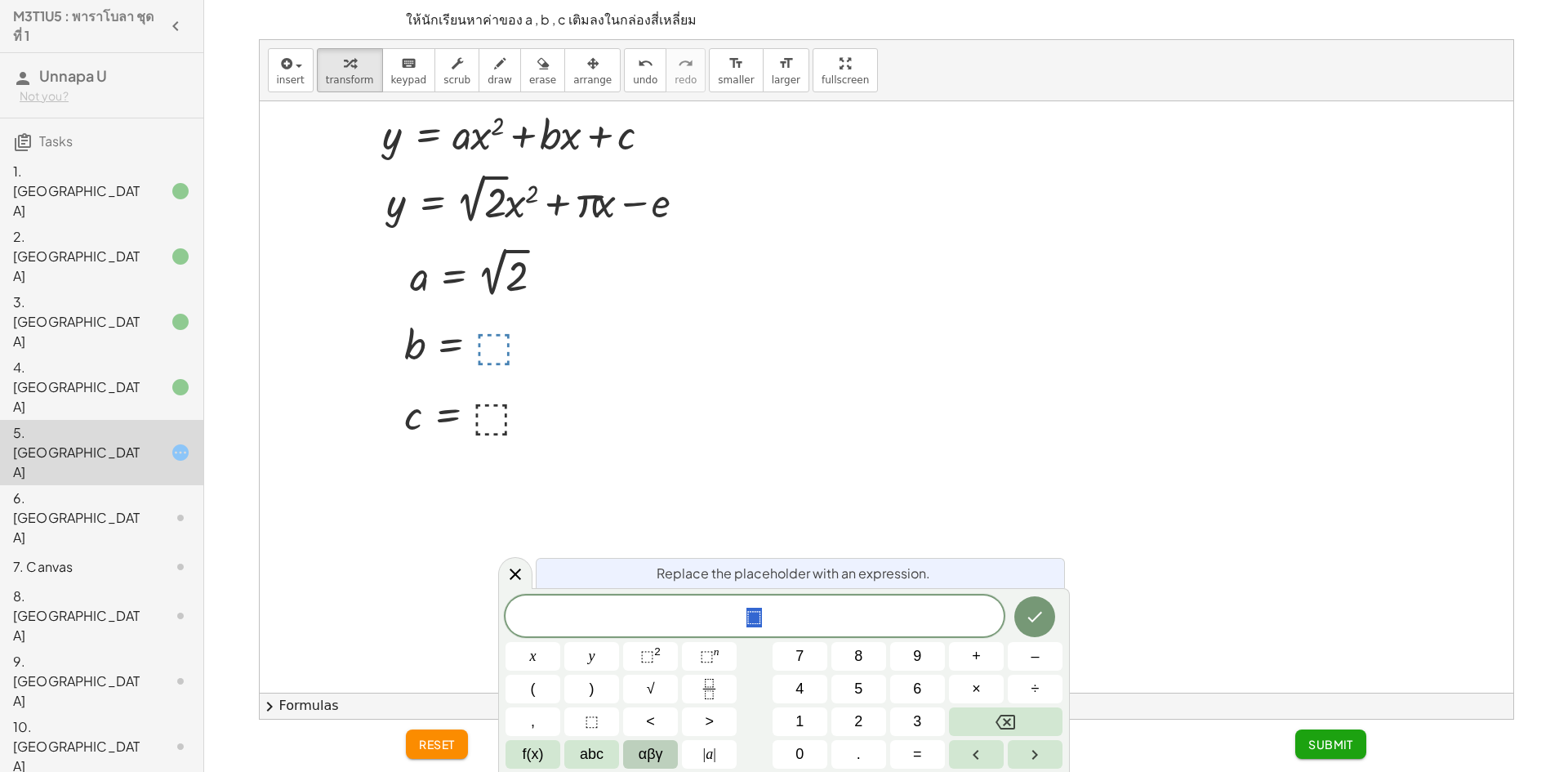
click at [657, 758] on span "αβγ" at bounding box center [651, 755] width 25 height 22
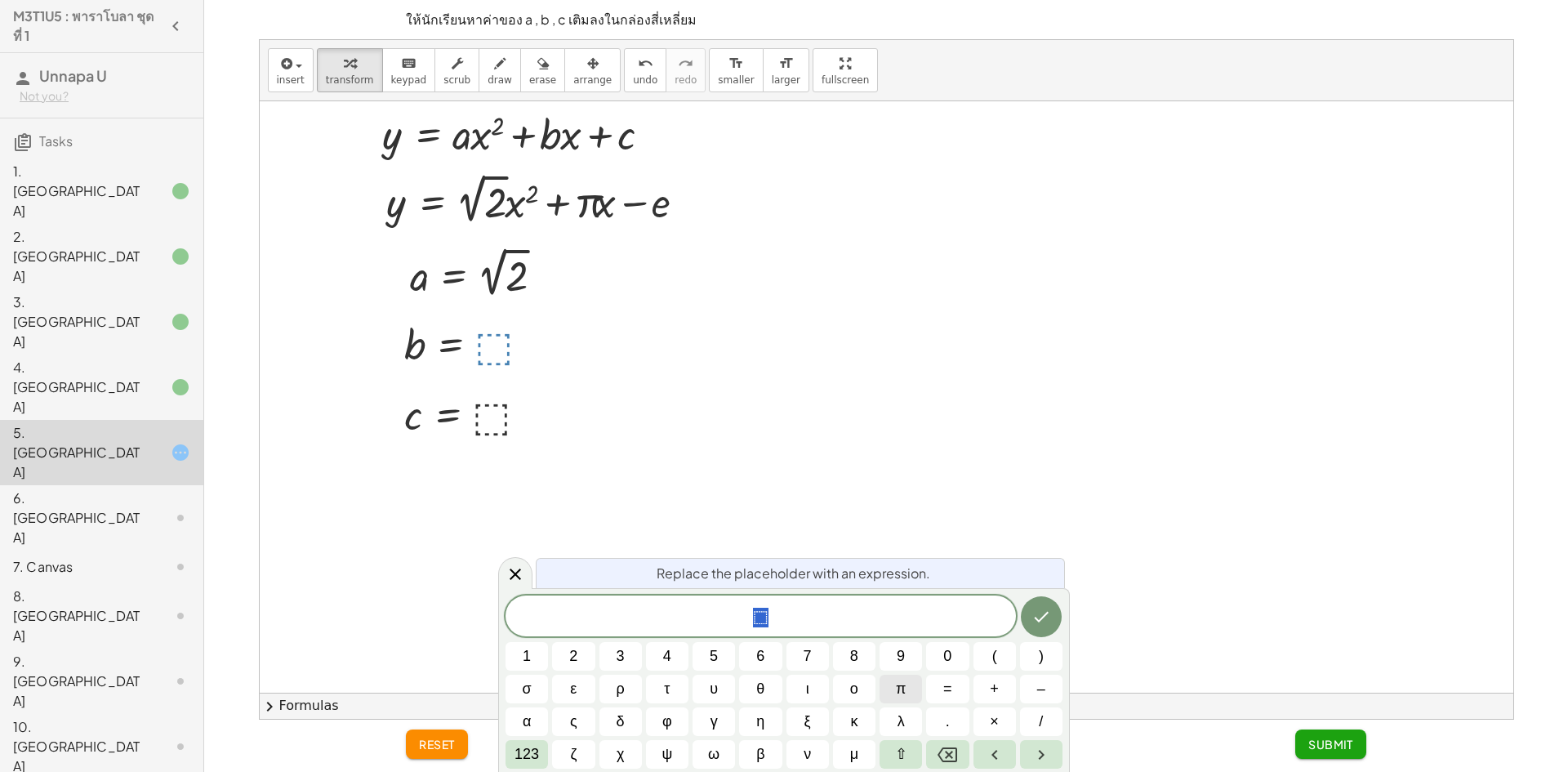
click at [890, 687] on button "π" at bounding box center [901, 689] width 43 height 29
click at [1036, 617] on icon "Done" at bounding box center [1041, 618] width 20 height 20
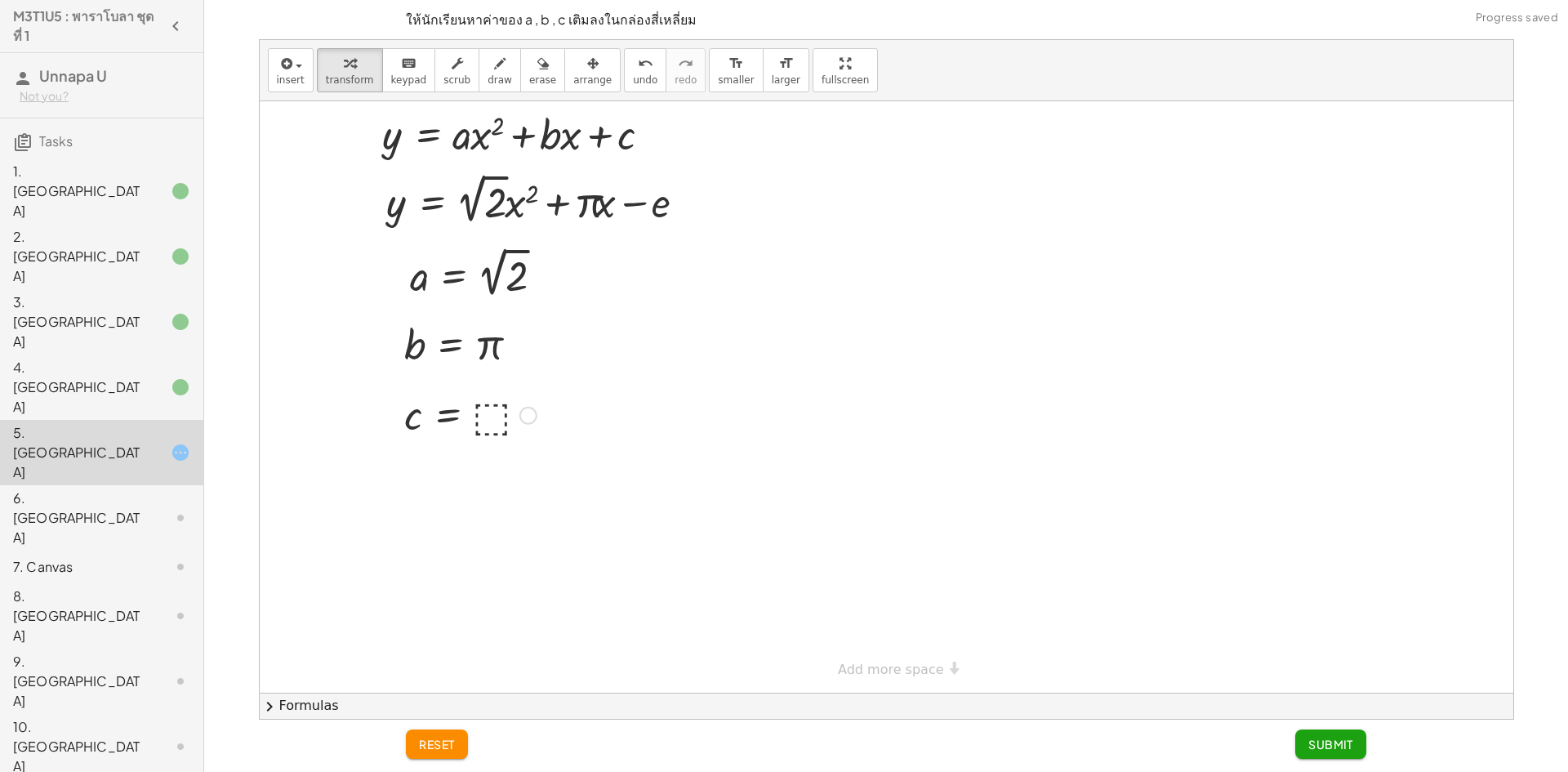
click at [482, 422] on div at bounding box center [470, 414] width 148 height 54
click at [1335, 748] on span "Submit" at bounding box center [1330, 744] width 45 height 15
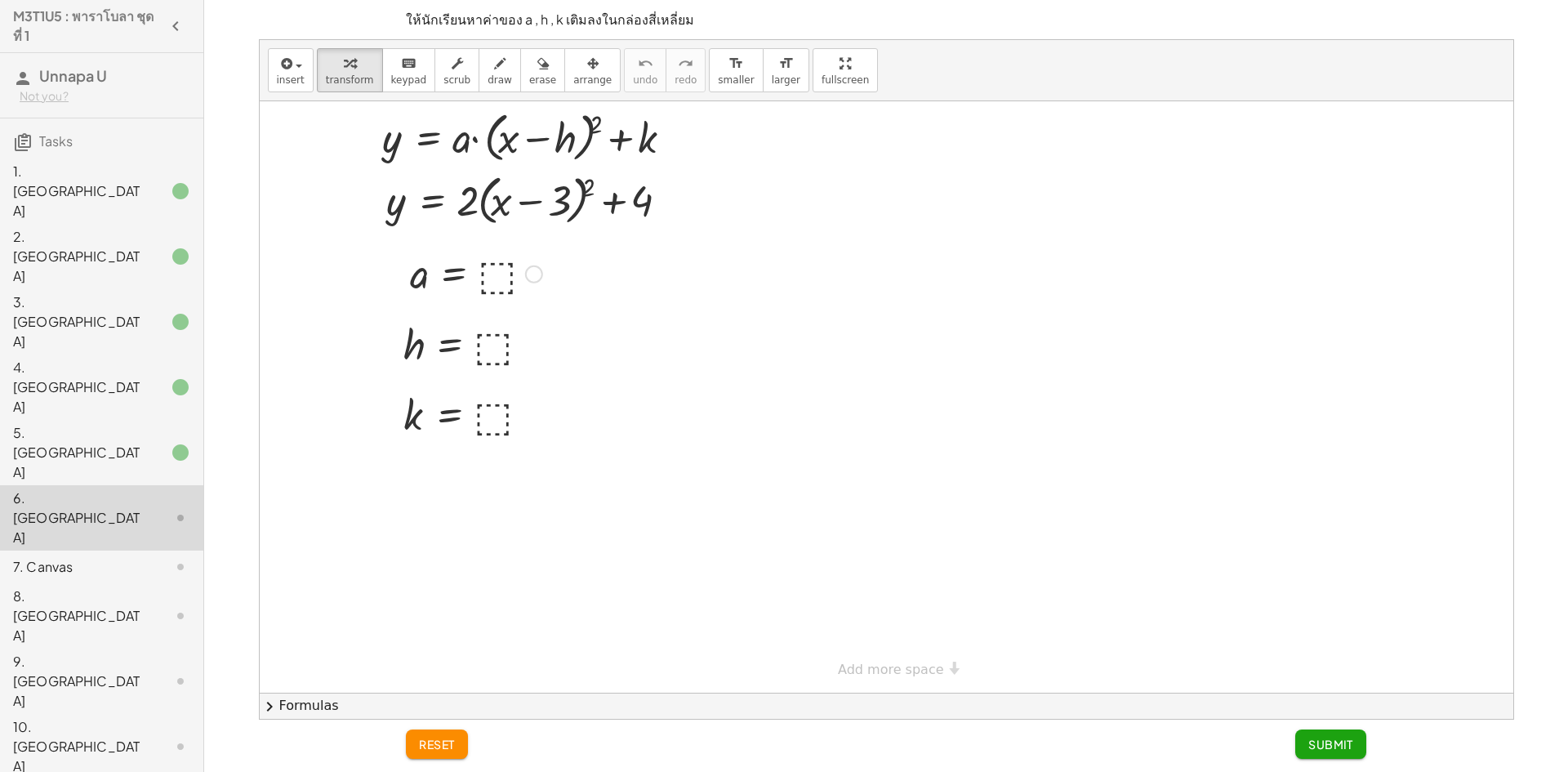
click at [503, 265] on div at bounding box center [476, 273] width 148 height 54
click at [481, 345] on div at bounding box center [471, 344] width 151 height 54
click at [482, 420] on div at bounding box center [471, 414] width 151 height 54
click at [633, 65] on div "undo" at bounding box center [645, 63] width 25 height 20
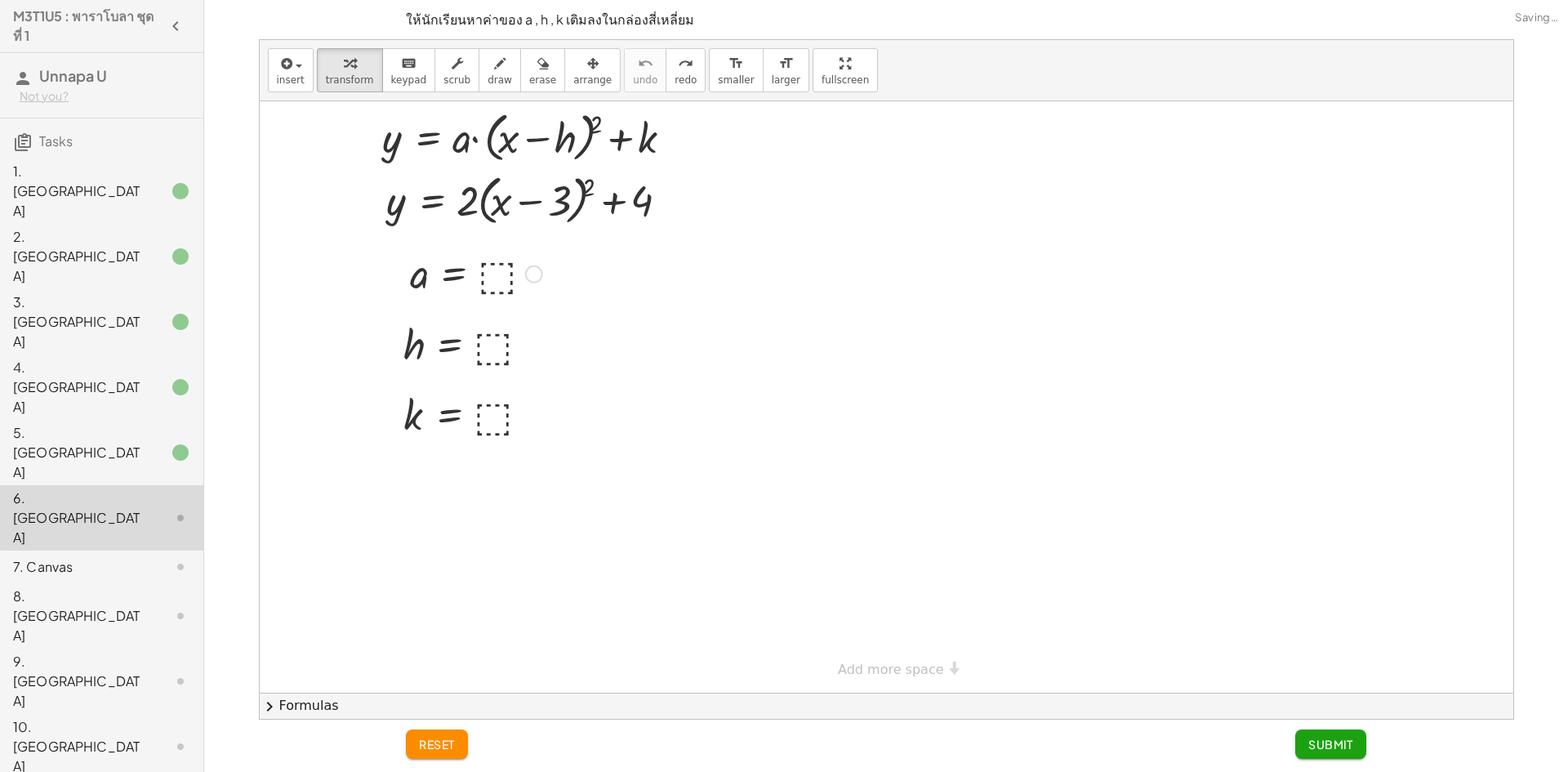
click at [503, 274] on div at bounding box center [476, 273] width 148 height 54
click at [492, 353] on div at bounding box center [471, 344] width 151 height 54
click at [499, 418] on div at bounding box center [471, 414] width 151 height 54
click at [1326, 738] on span "Submit" at bounding box center [1330, 744] width 45 height 15
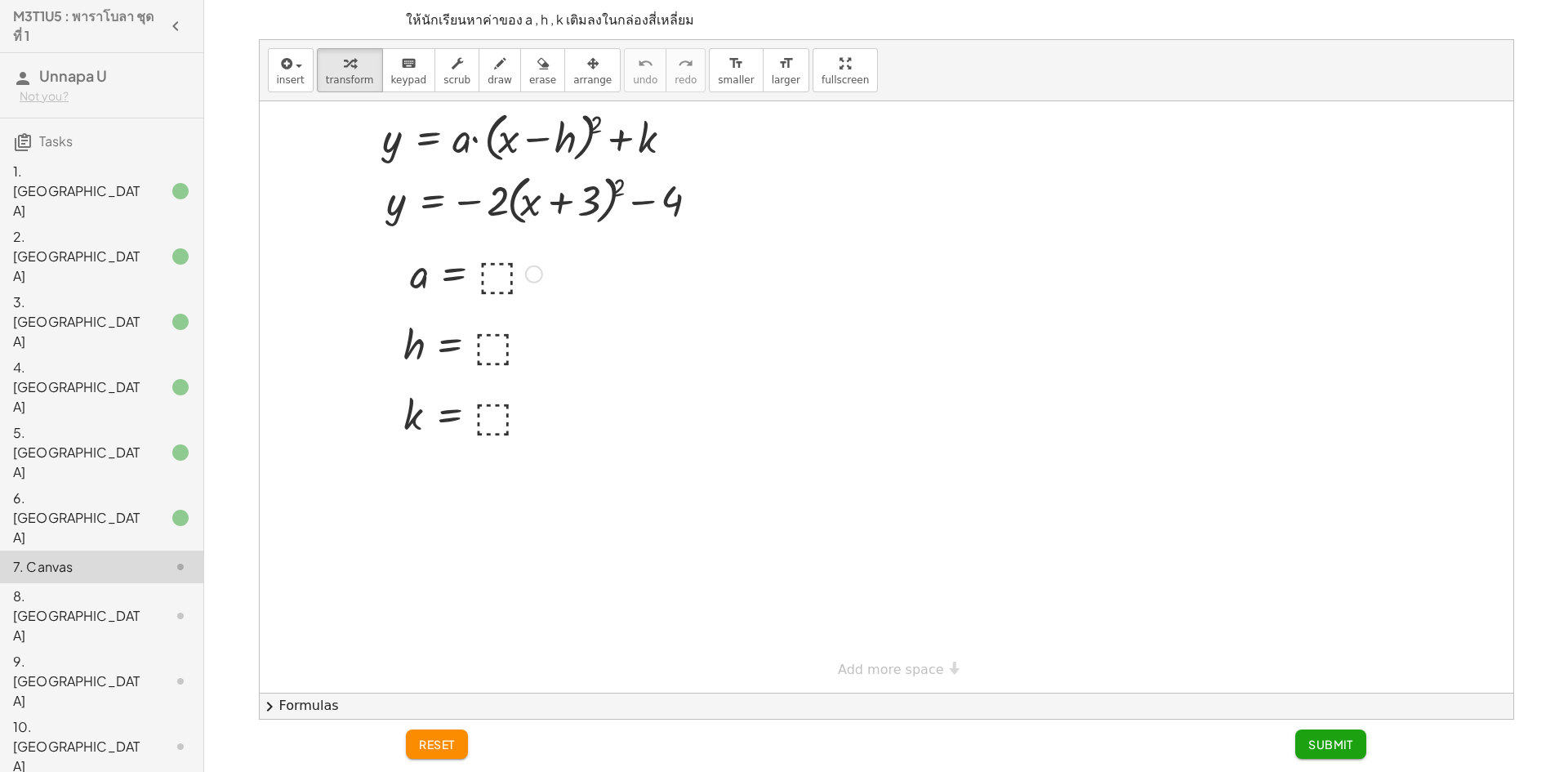
click at [507, 264] on div at bounding box center [476, 273] width 148 height 54
click at [483, 344] on div at bounding box center [471, 344] width 151 height 54
click at [496, 421] on div at bounding box center [471, 414] width 151 height 54
click at [1303, 751] on button "Submit" at bounding box center [1330, 745] width 71 height 30
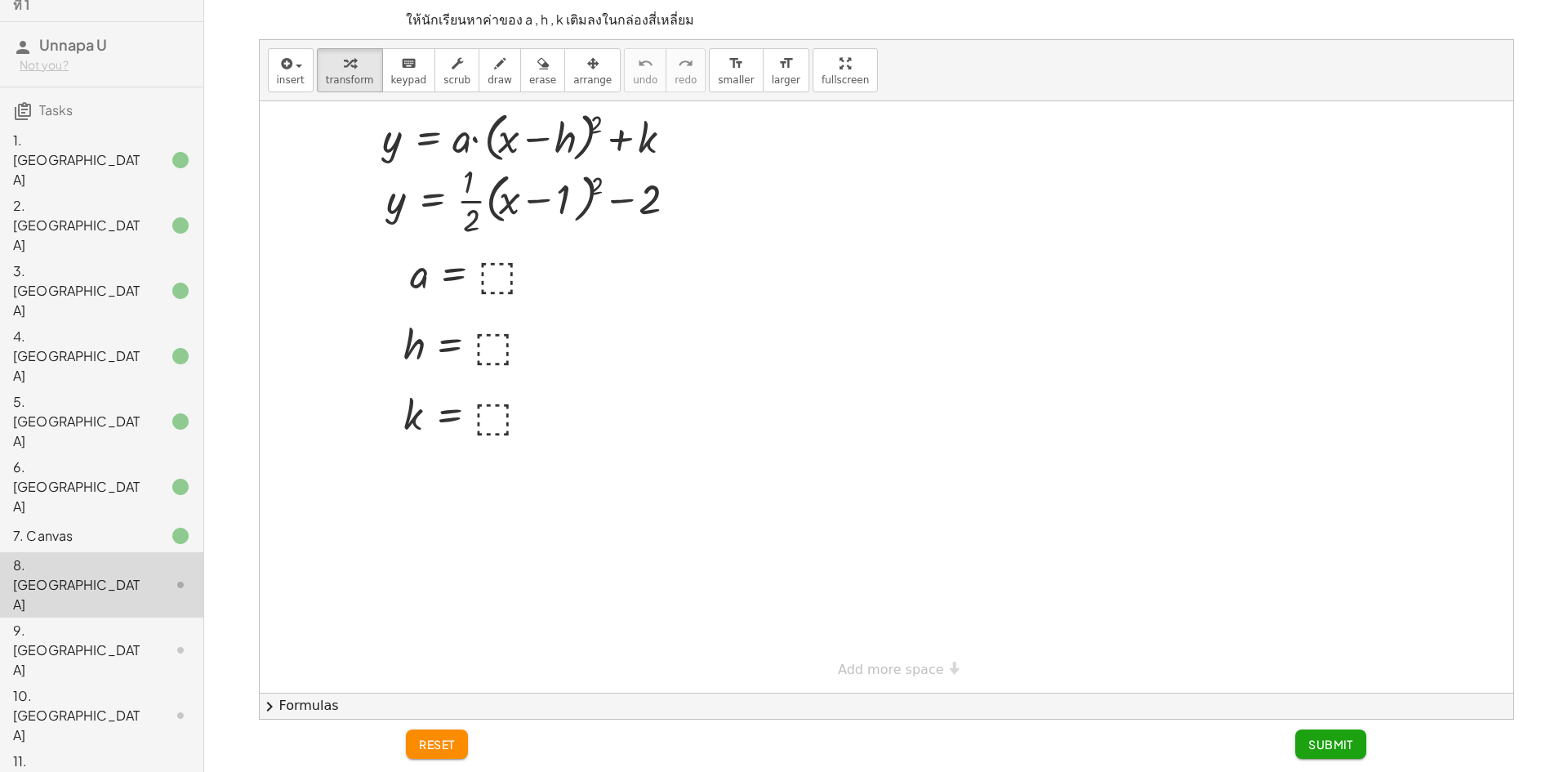
scroll to position [47, 0]
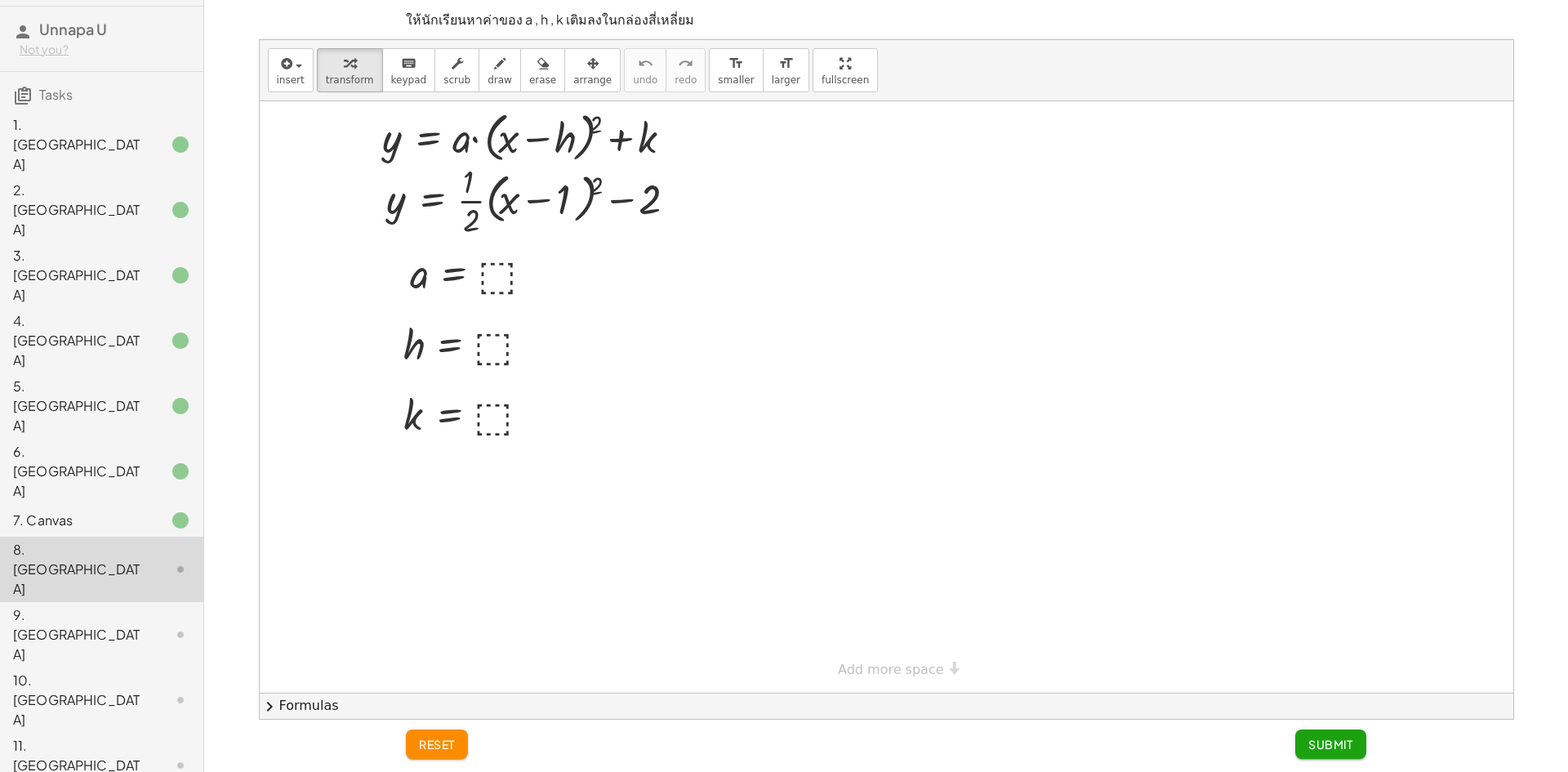
click at [115, 511] on div "7. Canvas" at bounding box center [79, 521] width 131 height 20
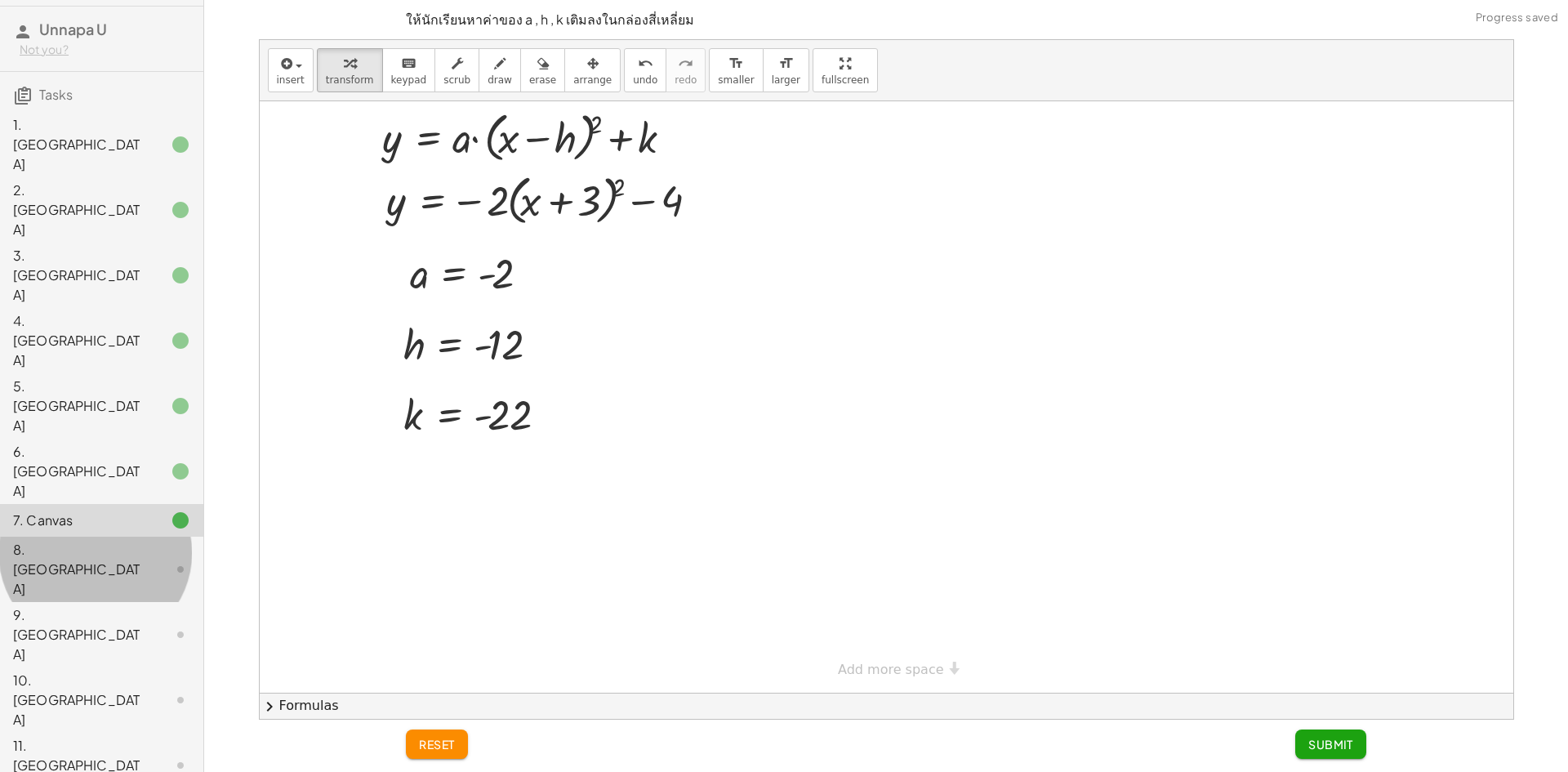
click at [125, 540] on div "8. [GEOGRAPHIC_DATA]" at bounding box center [79, 569] width 131 height 59
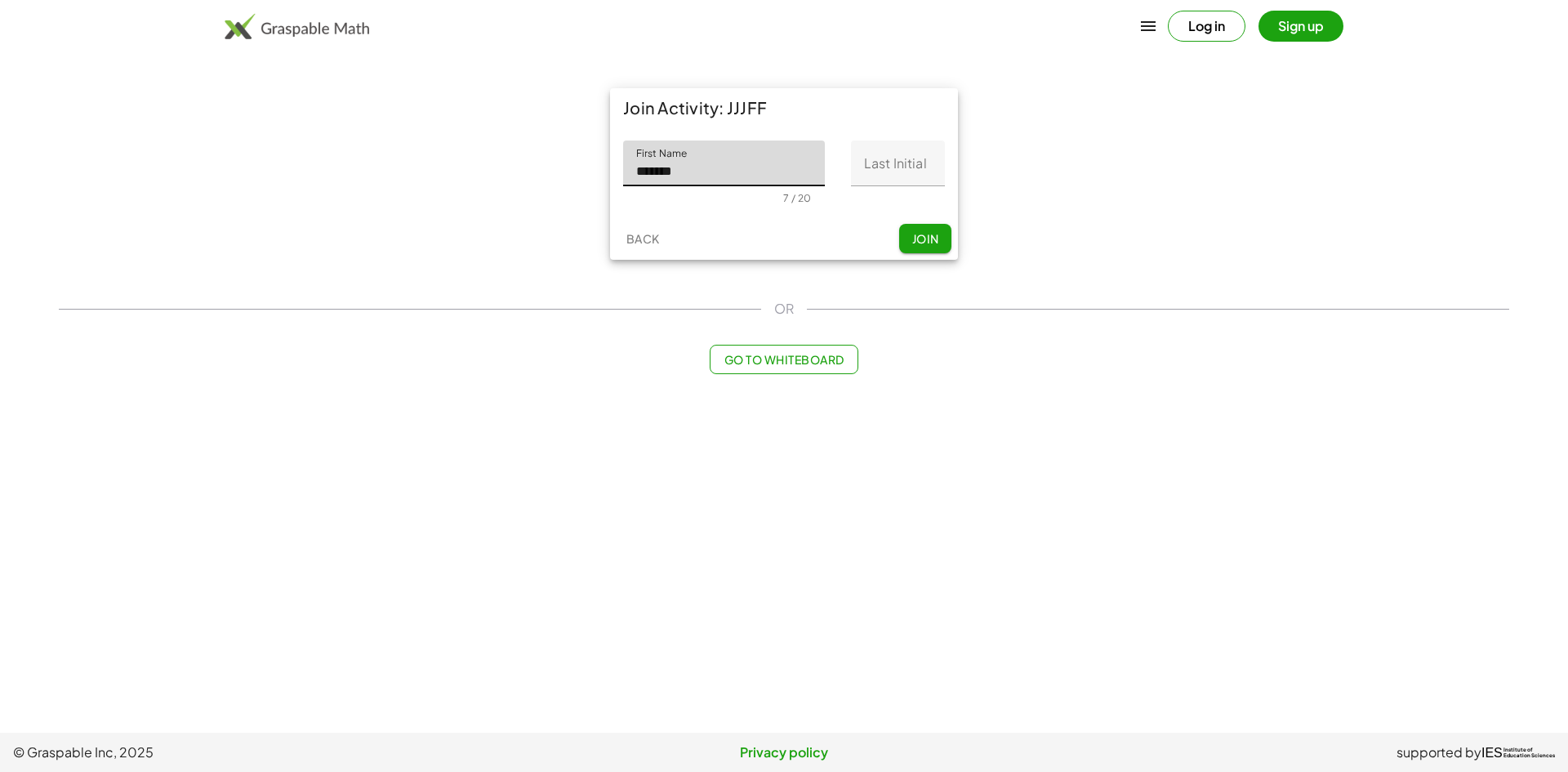
type input "******"
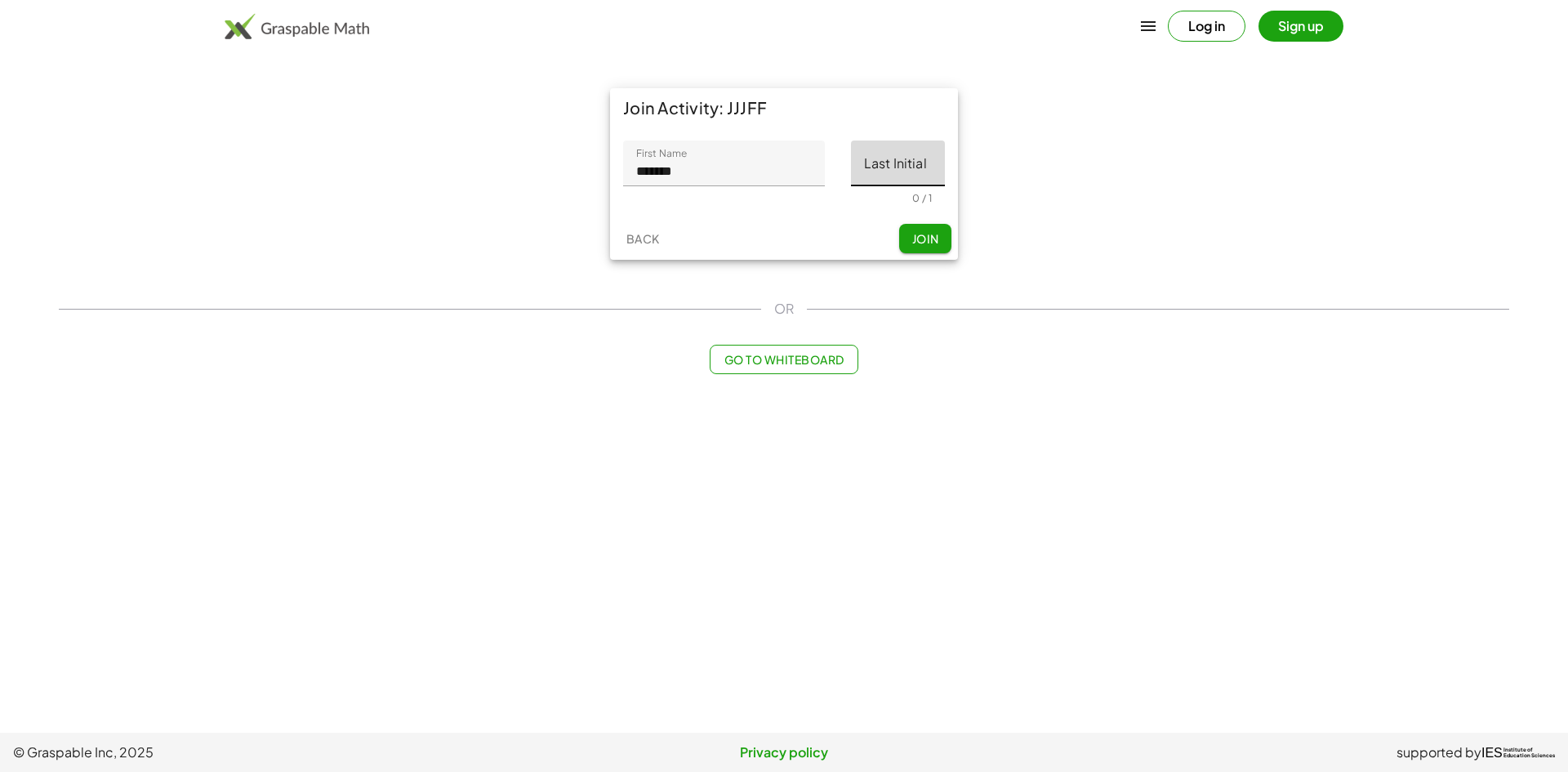
click at [890, 165] on input "Last Initial" at bounding box center [898, 163] width 94 height 46
type input "*"
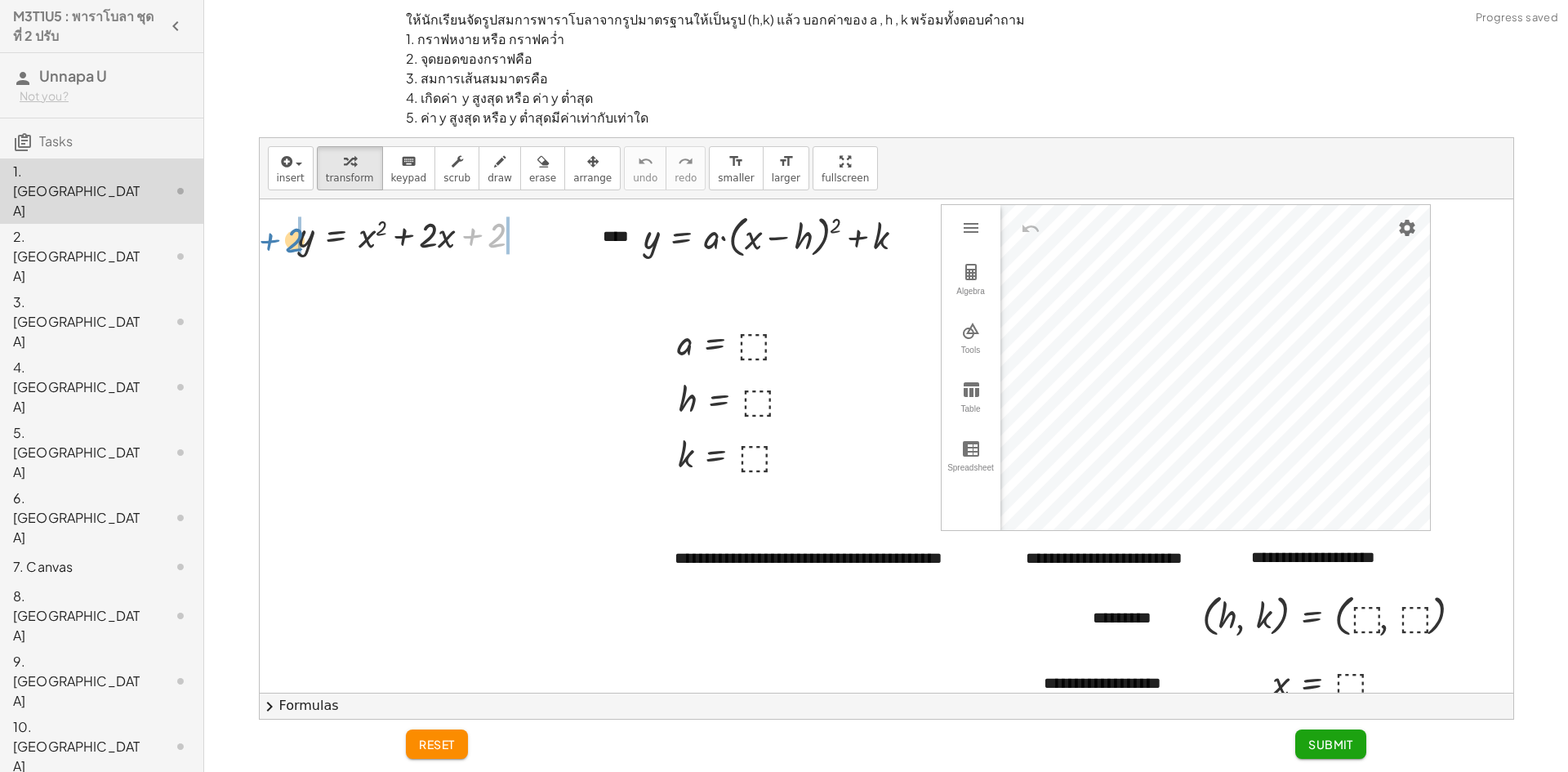
drag, startPoint x: 496, startPoint y: 234, endPoint x: 294, endPoint y: 239, distance: 202.1
click at [294, 239] on div "+ 2 y = + x 2 + · 2 · x + 2" at bounding box center [411, 233] width 275 height 57
drag, startPoint x: 560, startPoint y: 243, endPoint x: 386, endPoint y: 250, distance: 174.1
click at [386, 250] on div at bounding box center [485, 233] width 254 height 48
click at [543, 237] on div at bounding box center [485, 233] width 355 height 48
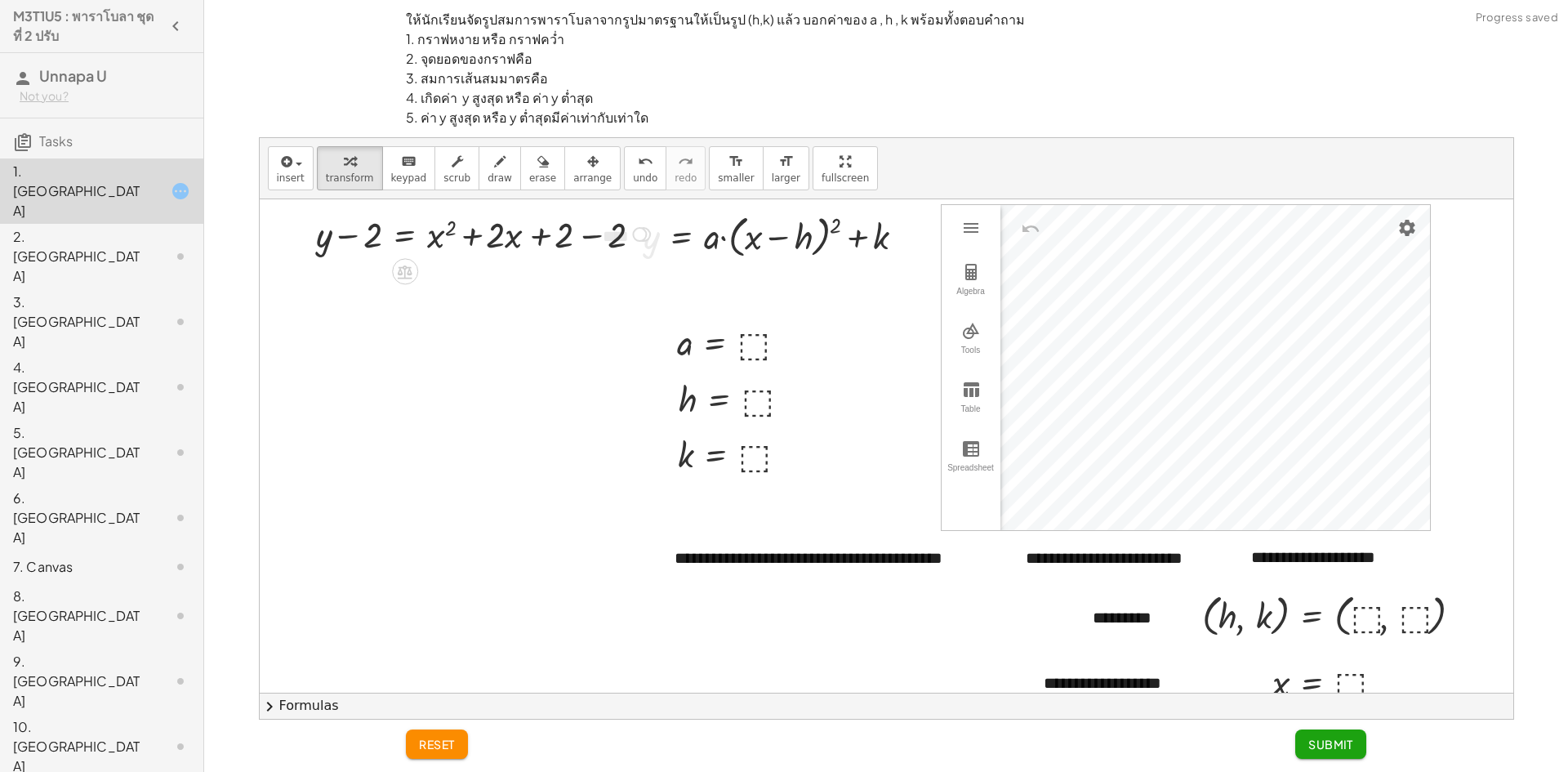
click at [593, 236] on div at bounding box center [485, 233] width 355 height 48
click at [408, 280] on div at bounding box center [485, 281] width 355 height 48
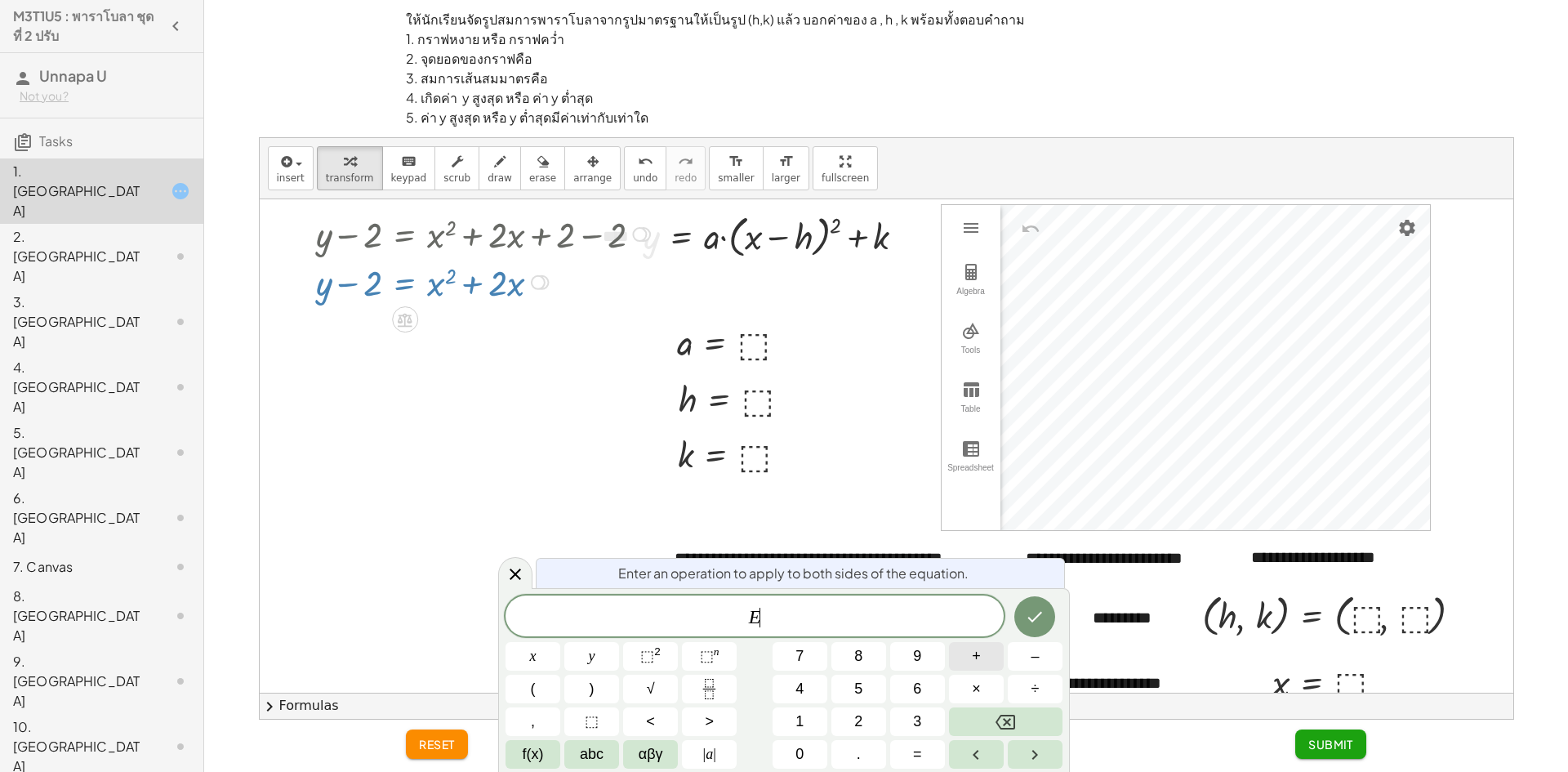
click at [962, 664] on button "+" at bounding box center [976, 656] width 55 height 29
click at [814, 731] on button "1" at bounding box center [799, 721] width 55 height 29
click at [1048, 623] on button "Done" at bounding box center [1034, 617] width 41 height 41
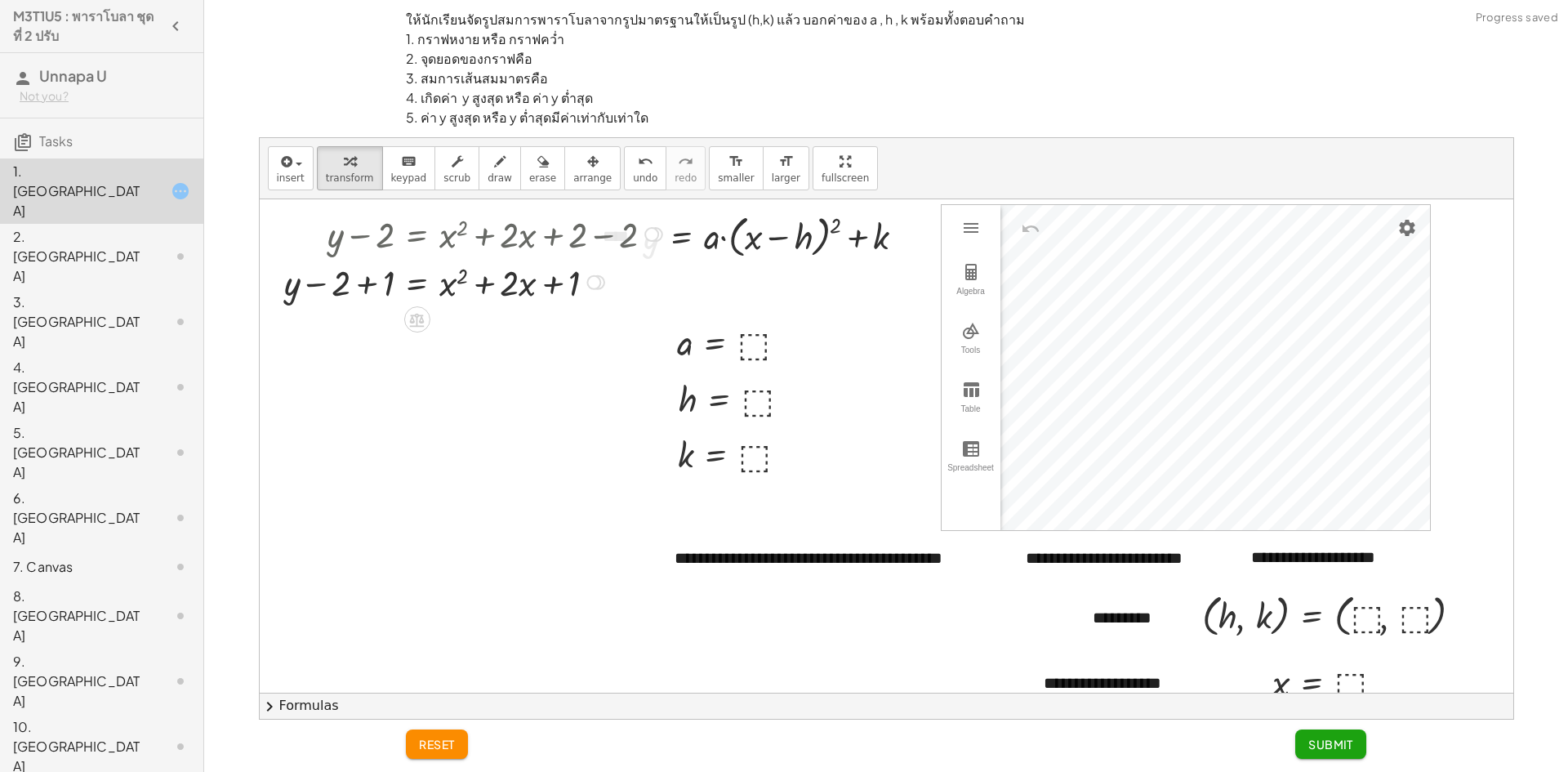
click at [366, 279] on div at bounding box center [475, 281] width 399 height 48
click at [286, 703] on button "chevron_right Formulas" at bounding box center [886, 706] width 1253 height 26
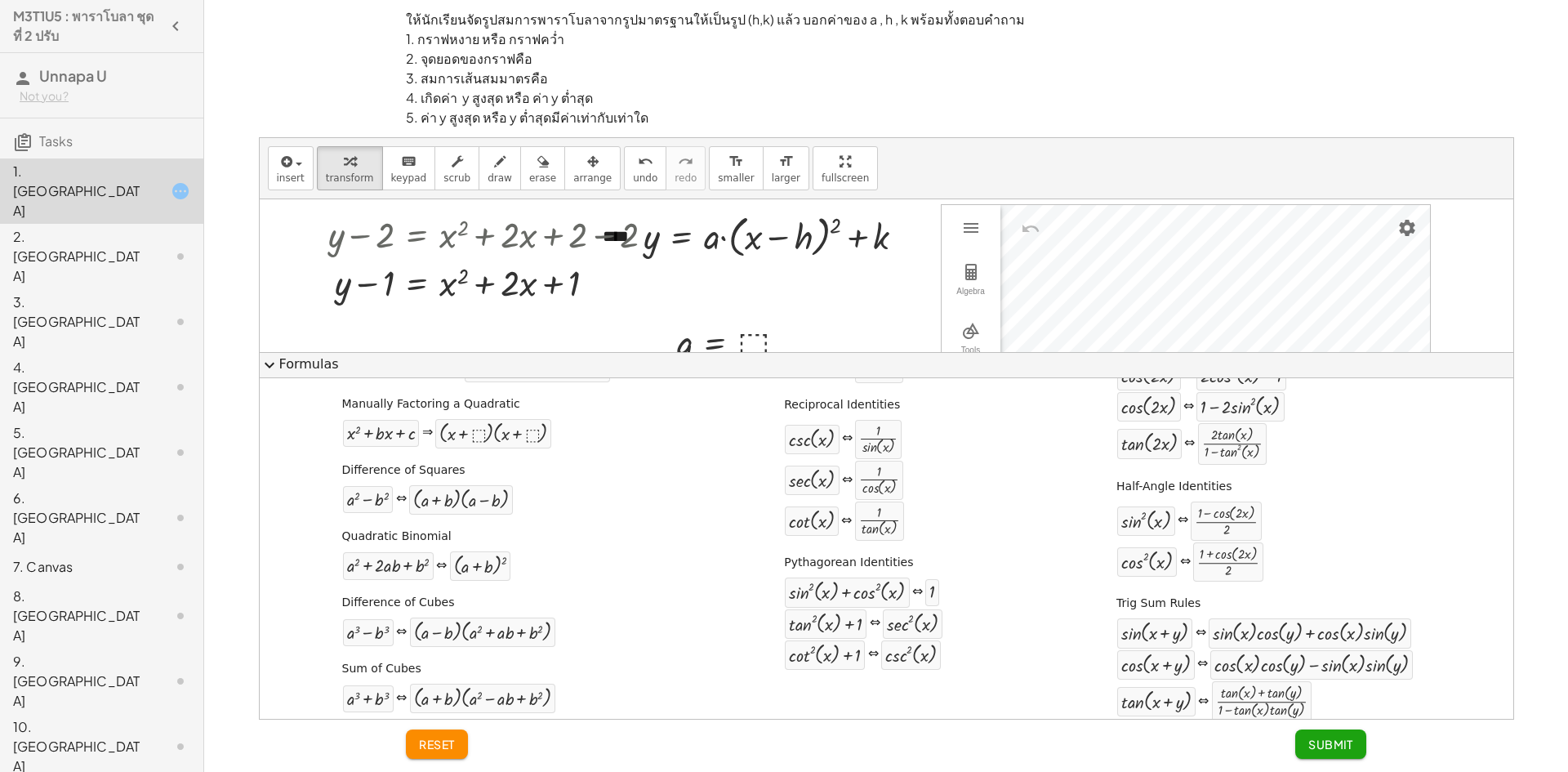
scroll to position [163, 0]
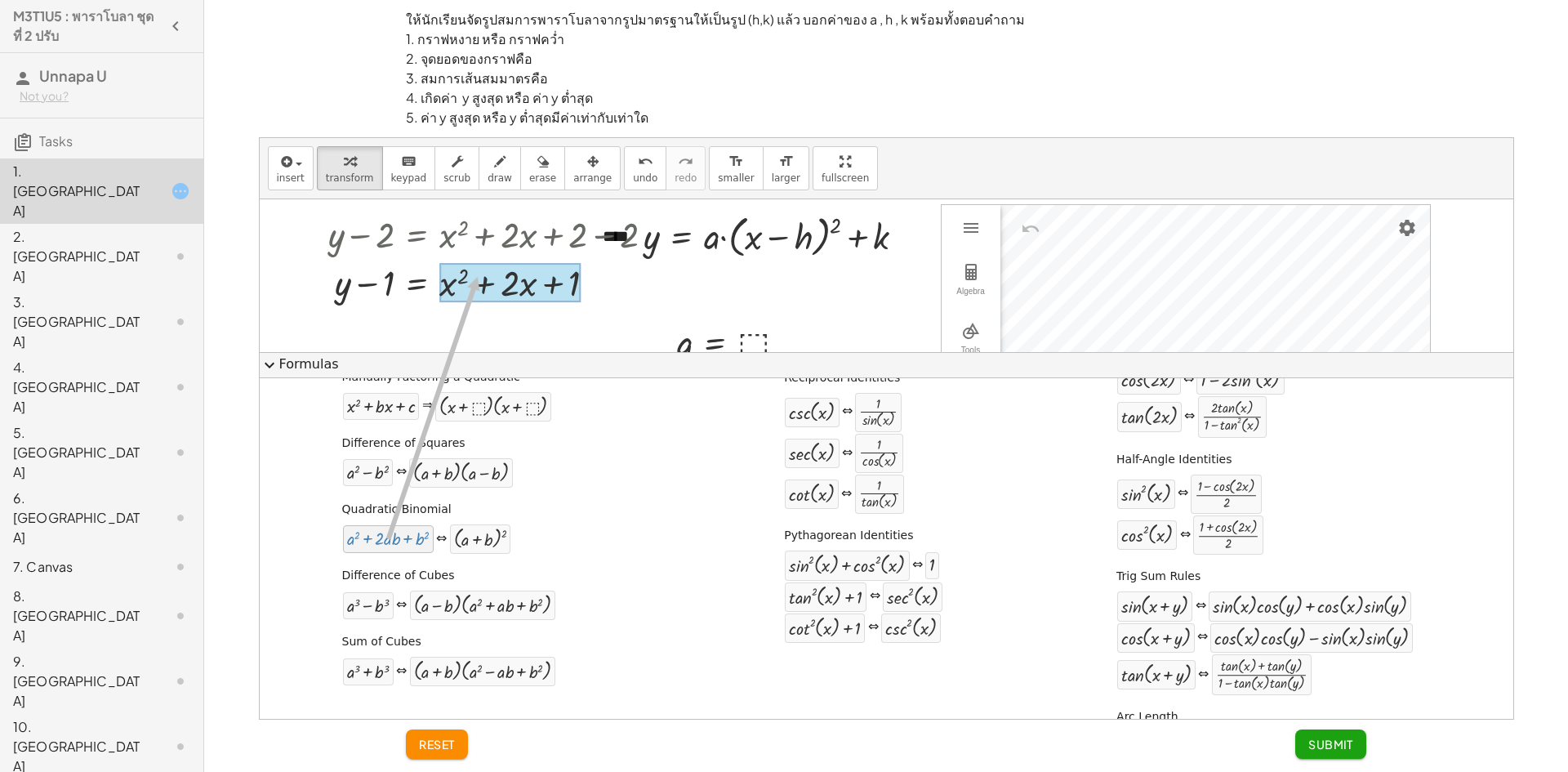
drag, startPoint x: 417, startPoint y: 544, endPoint x: 474, endPoint y: 277, distance: 273.0
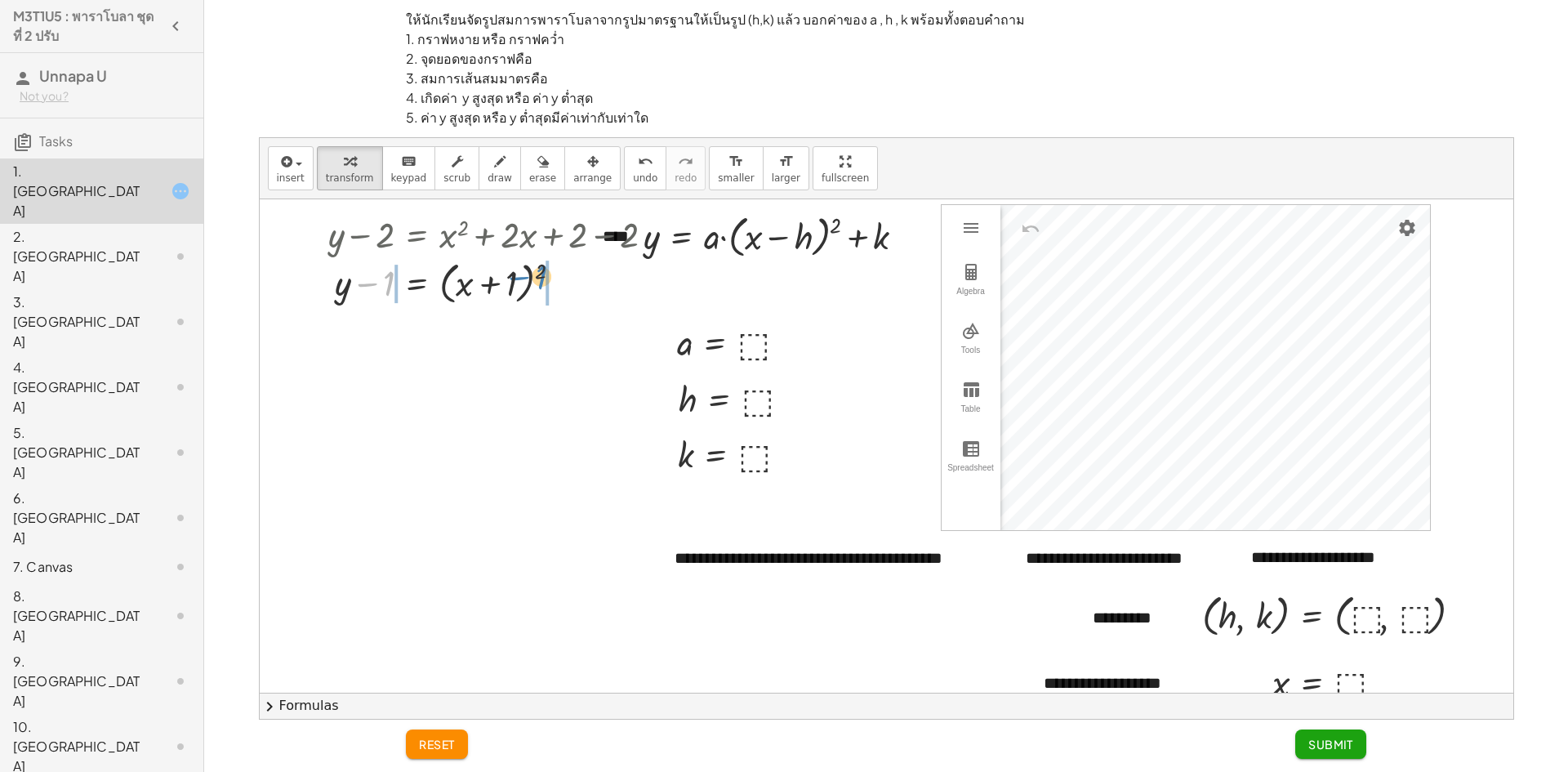
drag, startPoint x: 371, startPoint y: 286, endPoint x: 525, endPoint y: 280, distance: 154.1
click at [525, 280] on div at bounding box center [498, 281] width 355 height 53
click at [369, 280] on div at bounding box center [480, 281] width 392 height 53
click at [65, 717] on div "10. [GEOGRAPHIC_DATA]" at bounding box center [79, 746] width 131 height 59
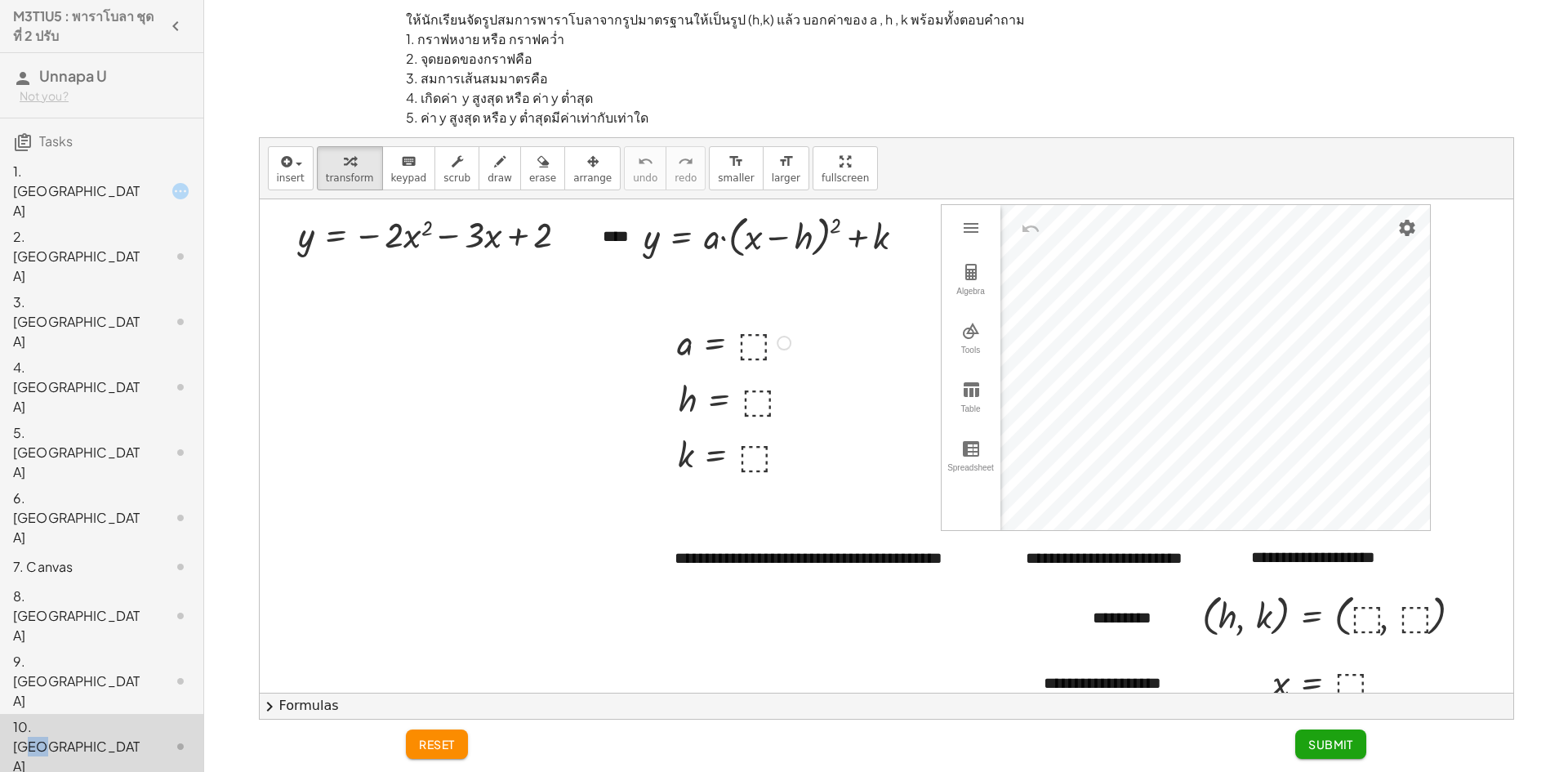
click at [0, 0] on div at bounding box center [0, 0] width 0 height 0
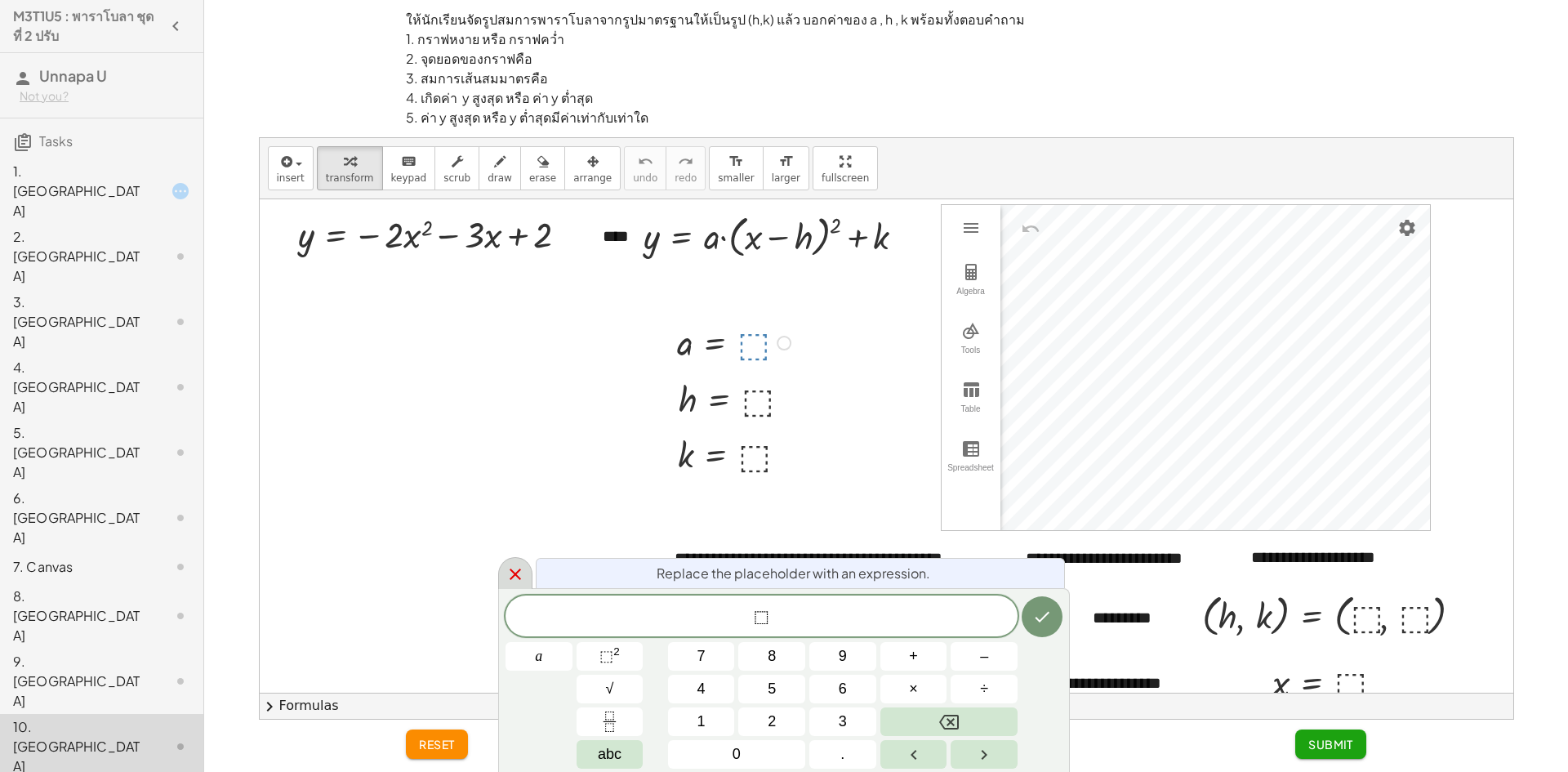
click at [521, 576] on icon at bounding box center [516, 575] width 20 height 20
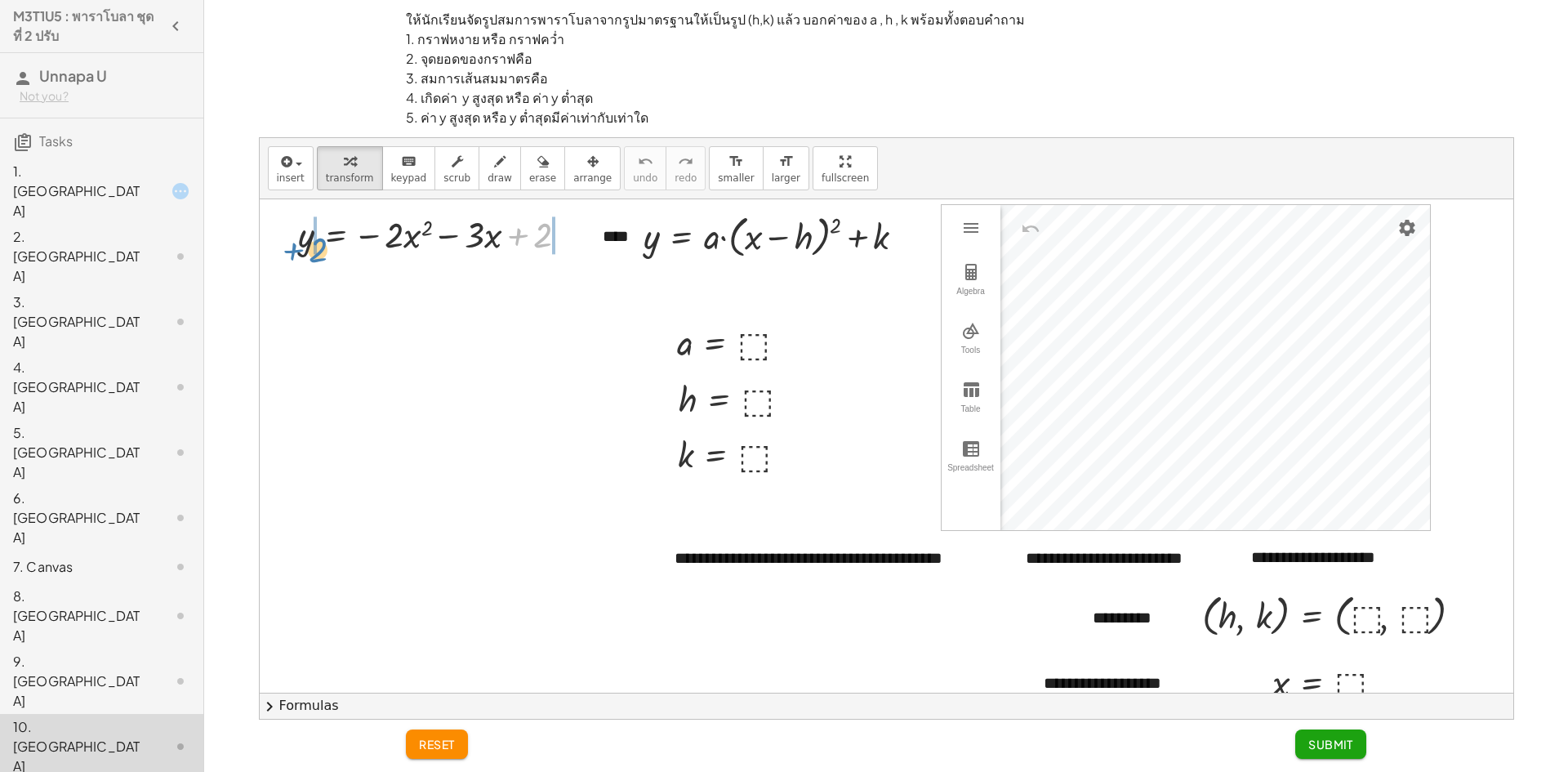
drag, startPoint x: 520, startPoint y: 233, endPoint x: 294, endPoint y: 248, distance: 226.5
click at [0, 0] on div "+ 2 y = − · 2 · x 2 − · 3 · x + 2" at bounding box center [0, 0] width 0 height 0
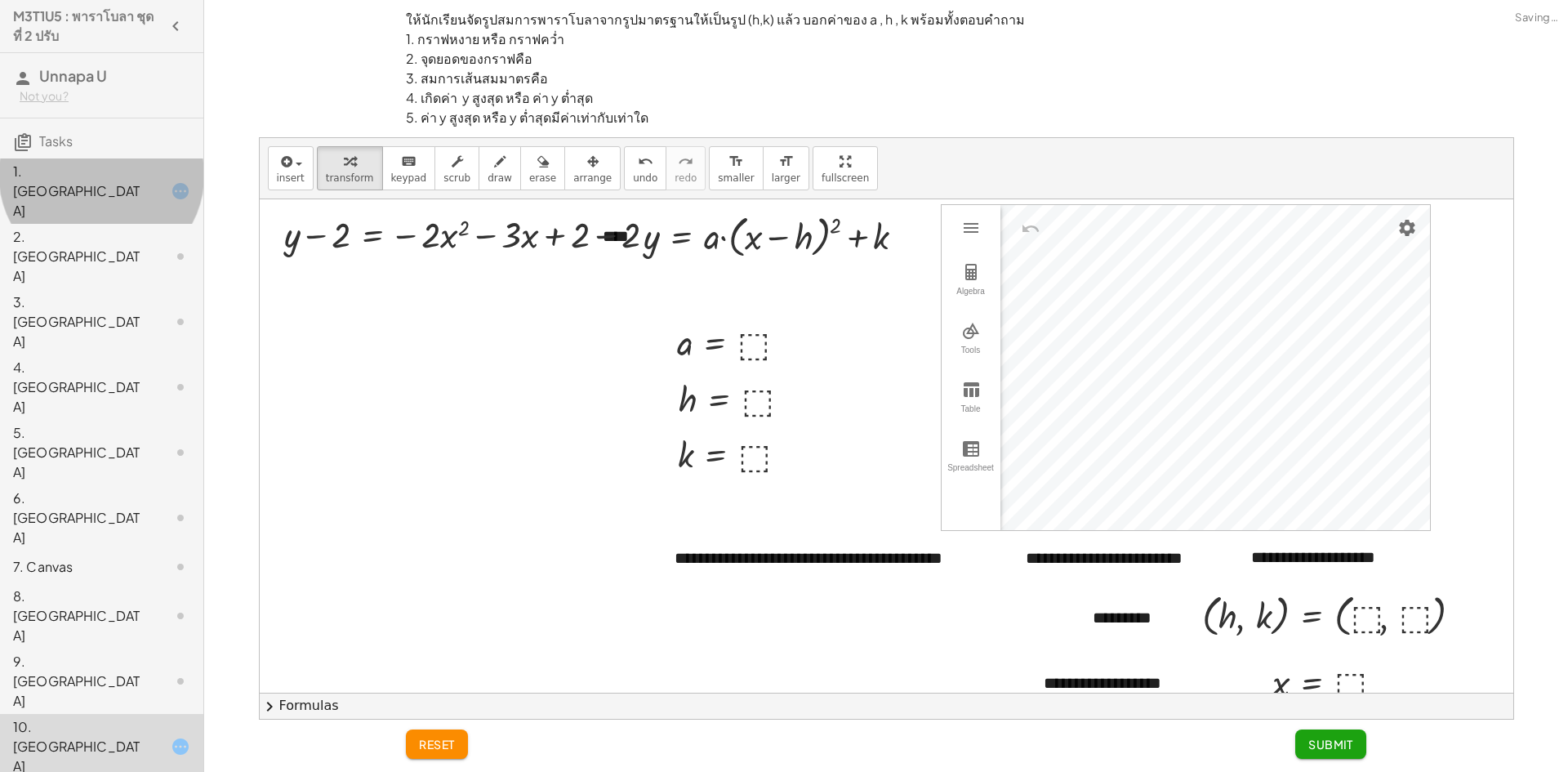
click at [117, 184] on div "1. [GEOGRAPHIC_DATA]" at bounding box center [79, 190] width 131 height 59
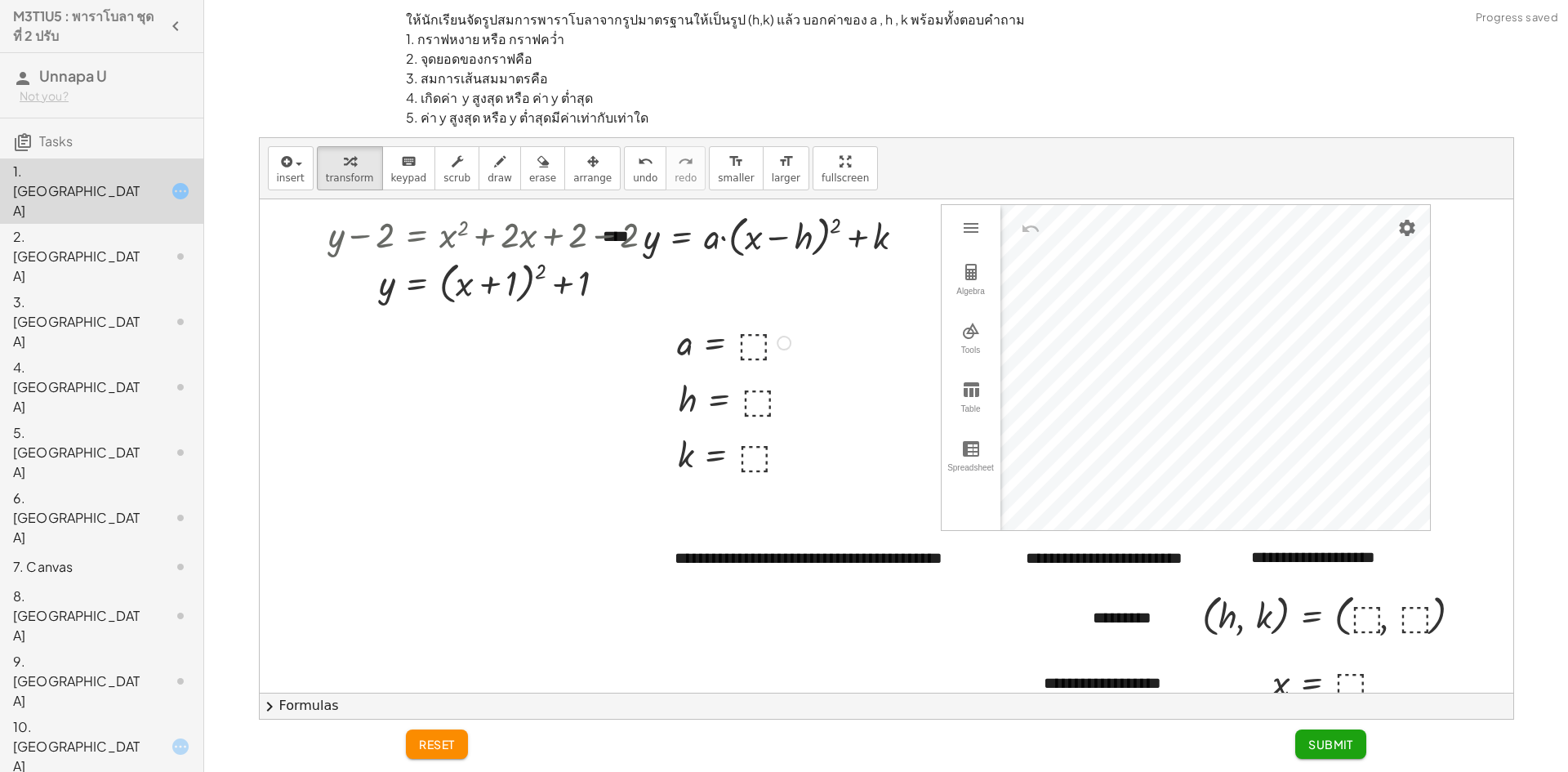
click at [742, 348] on div at bounding box center [736, 342] width 134 height 47
click at [758, 402] on div at bounding box center [740, 398] width 137 height 47
click at [742, 452] on div at bounding box center [737, 453] width 134 height 47
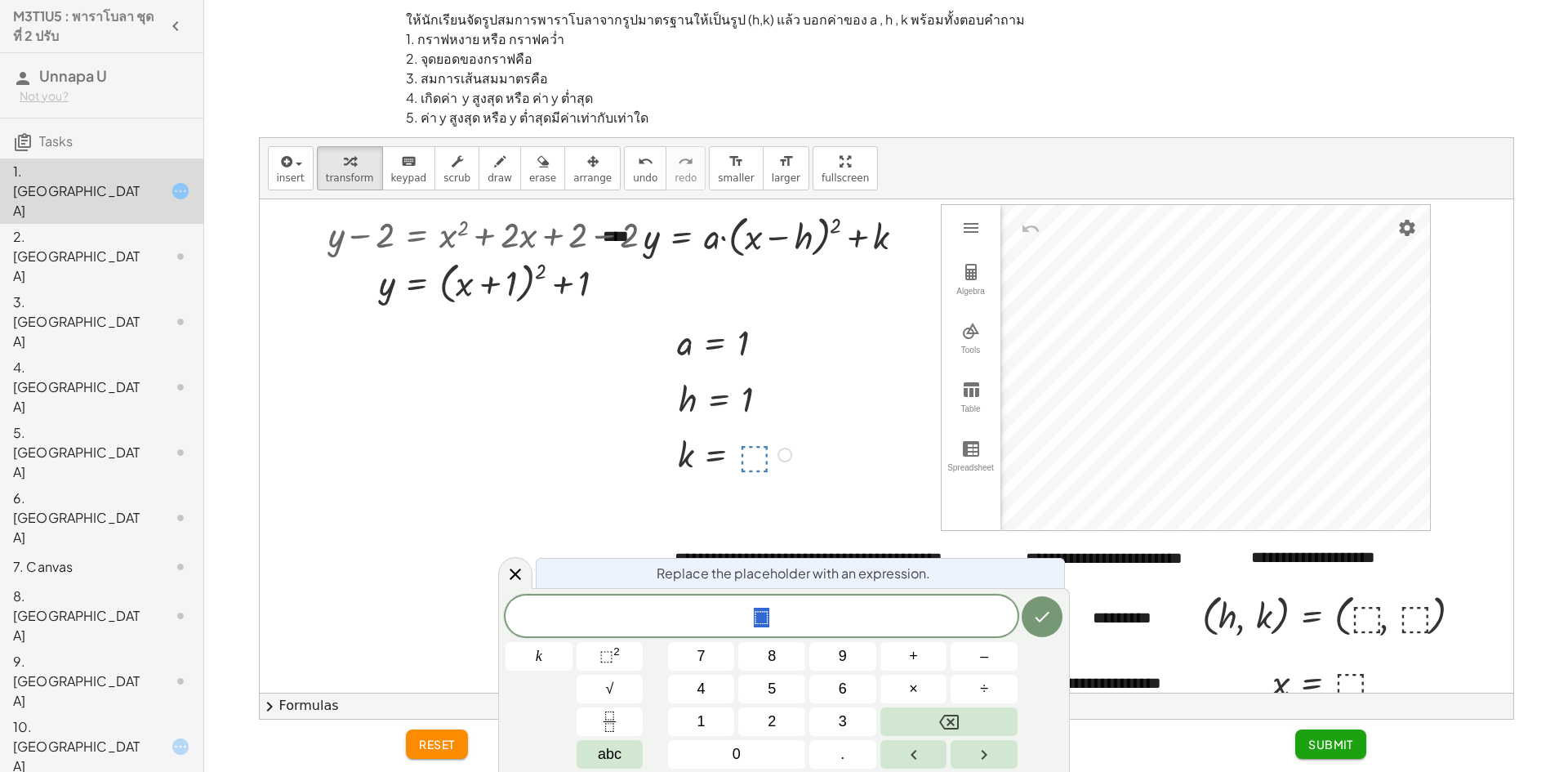
click at [728, 396] on div at bounding box center [731, 398] width 120 height 47
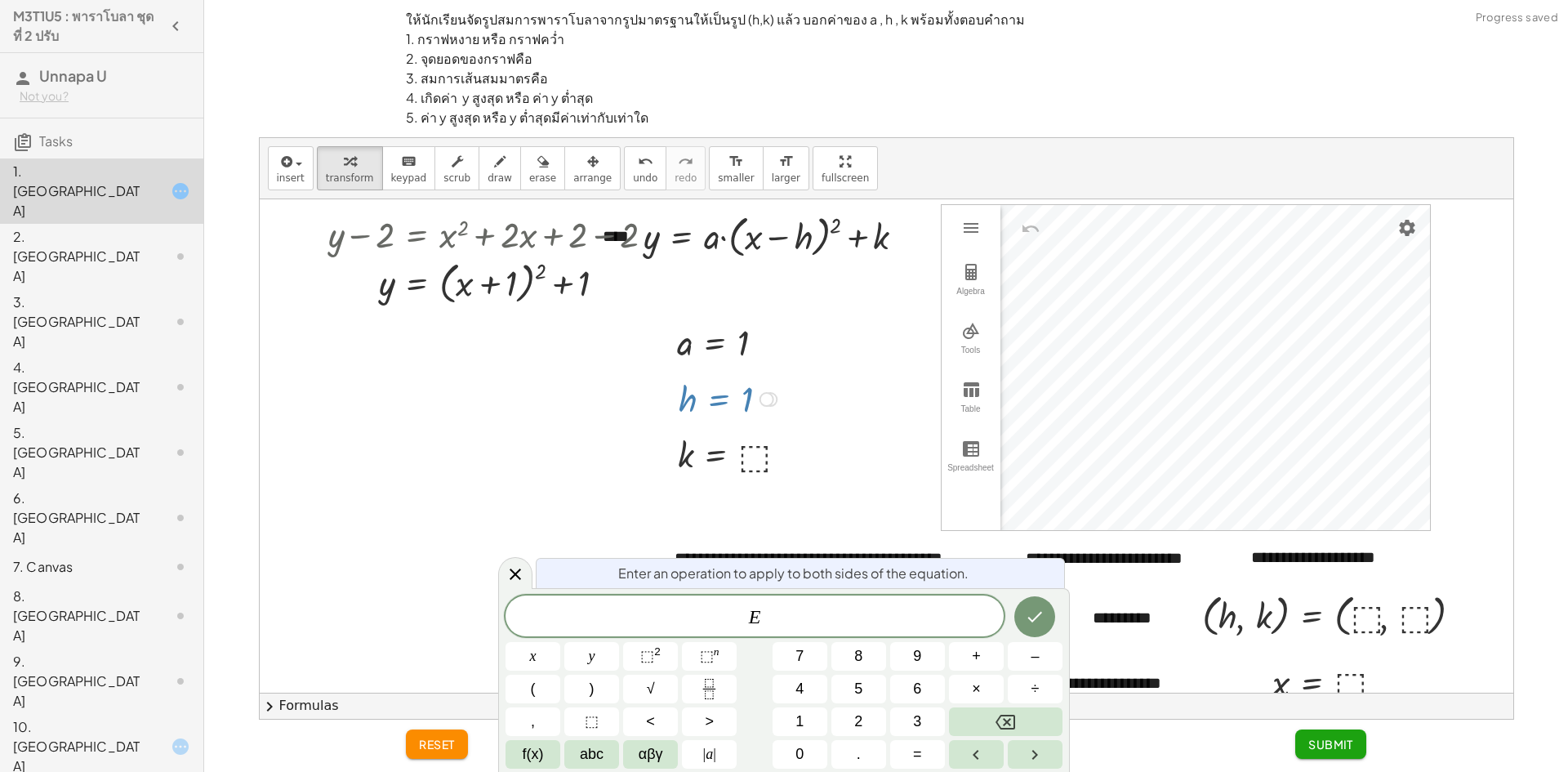
click at [748, 408] on div at bounding box center [731, 398] width 120 height 47
click at [638, 153] on icon "undo" at bounding box center [646, 162] width 16 height 20
click at [754, 386] on div at bounding box center [731, 398] width 120 height 47
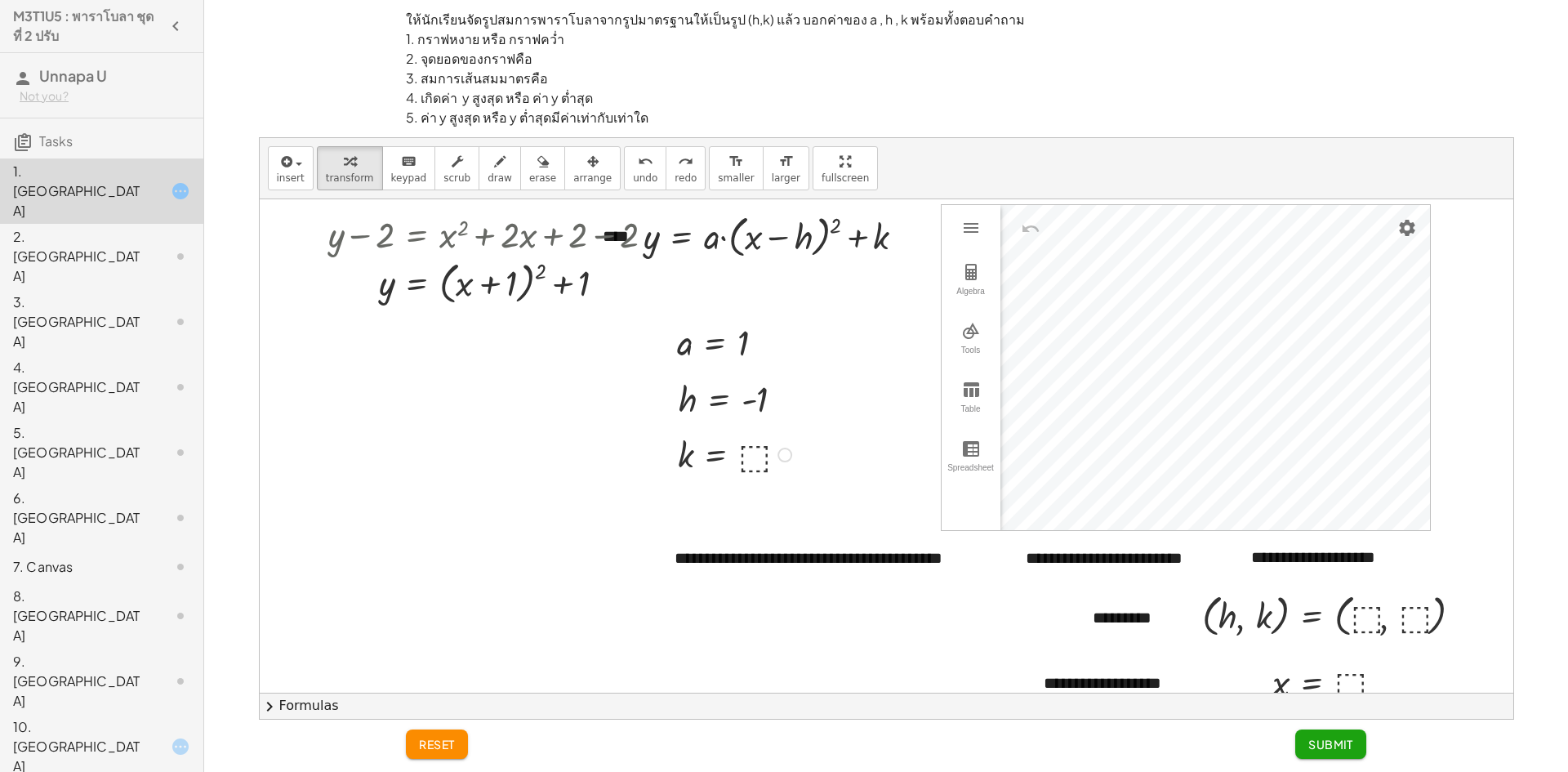
click at [747, 453] on div at bounding box center [737, 453] width 134 height 47
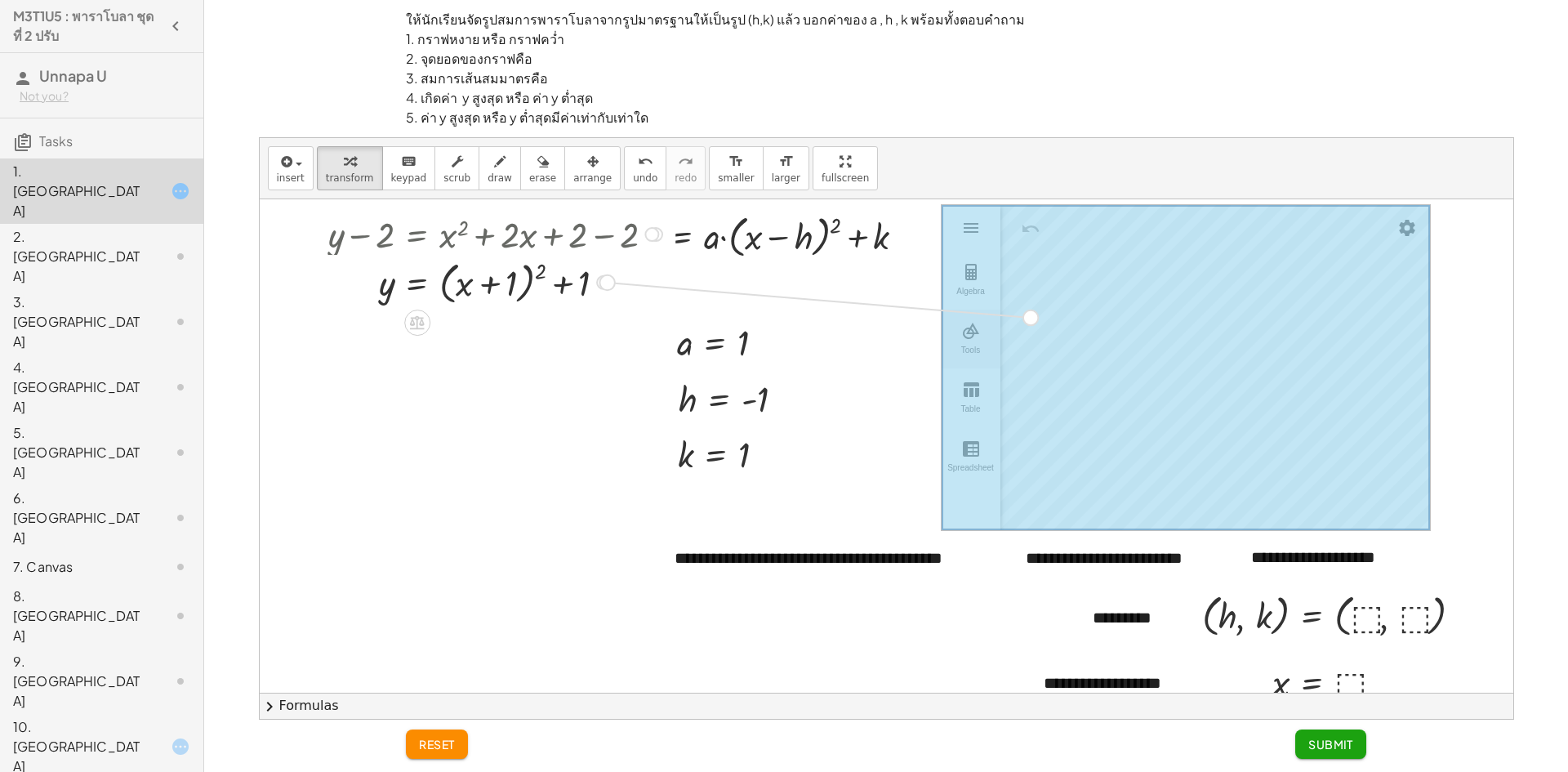
drag, startPoint x: 603, startPoint y: 284, endPoint x: 966, endPoint y: 312, distance: 364.1
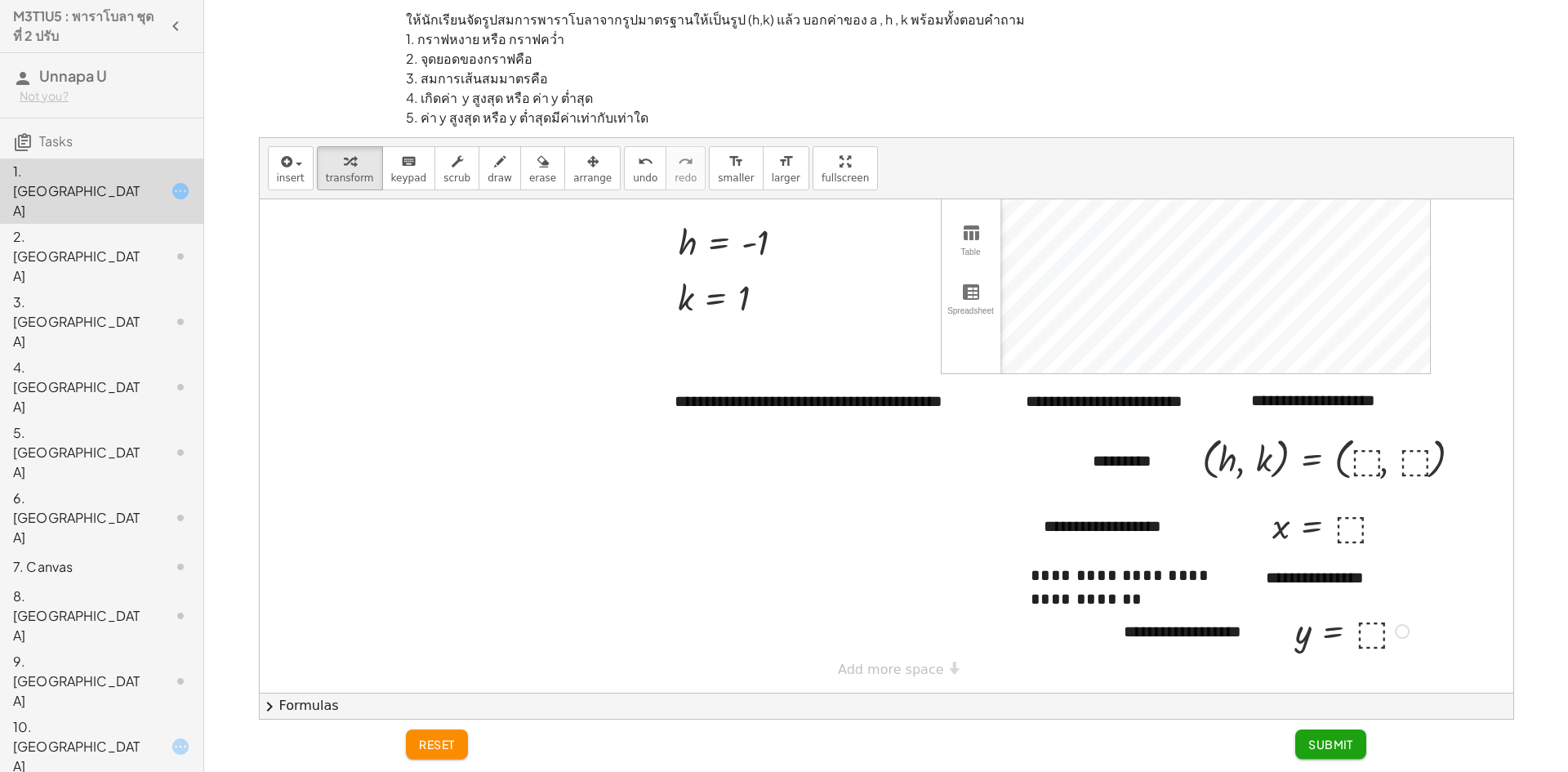
scroll to position [75, 0]
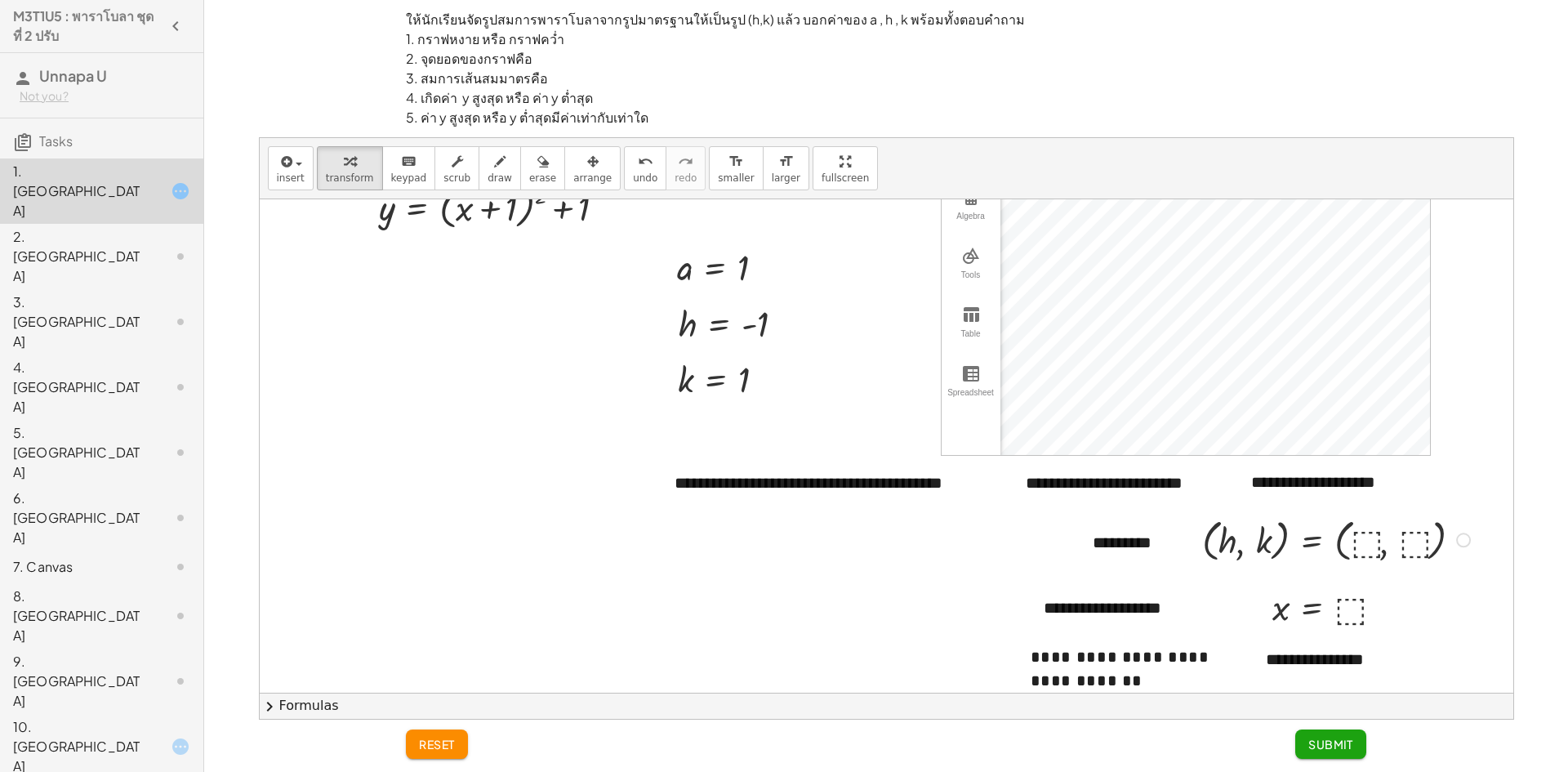
click at [1368, 539] on div at bounding box center [1338, 538] width 289 height 53
click at [1449, 545] on div at bounding box center [1354, 539] width 322 height 57
click at [1371, 546] on div at bounding box center [1345, 539] width 304 height 57
click at [1355, 550] on div at bounding box center [1345, 539] width 304 height 57
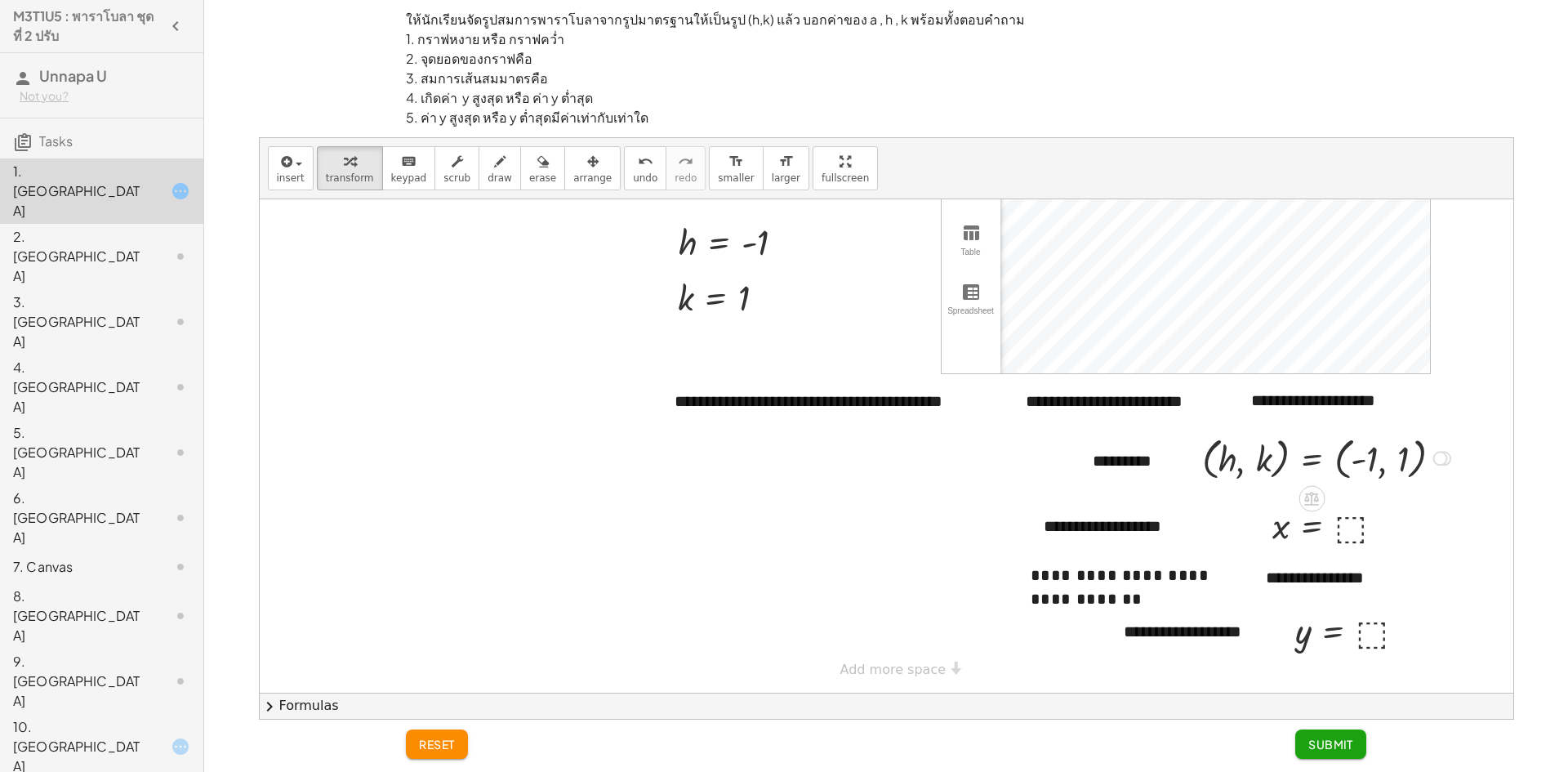
scroll to position [169, 0]
click at [1348, 502] on div at bounding box center [1332, 525] width 136 height 47
click at [1562, 316] on div "ให้นักเรียนจัดรูปสมการพาราโบลาจากรูปมาตรฐานให้เป็นรูป (h,k) แล้ว บอกค่าของ a , …" at bounding box center [886, 428] width 1351 height 583
drag, startPoint x: 807, startPoint y: 222, endPoint x: 762, endPoint y: 262, distance: 60.2
click at [783, 248] on div "**********" at bounding box center [888, 368] width 1257 height 650
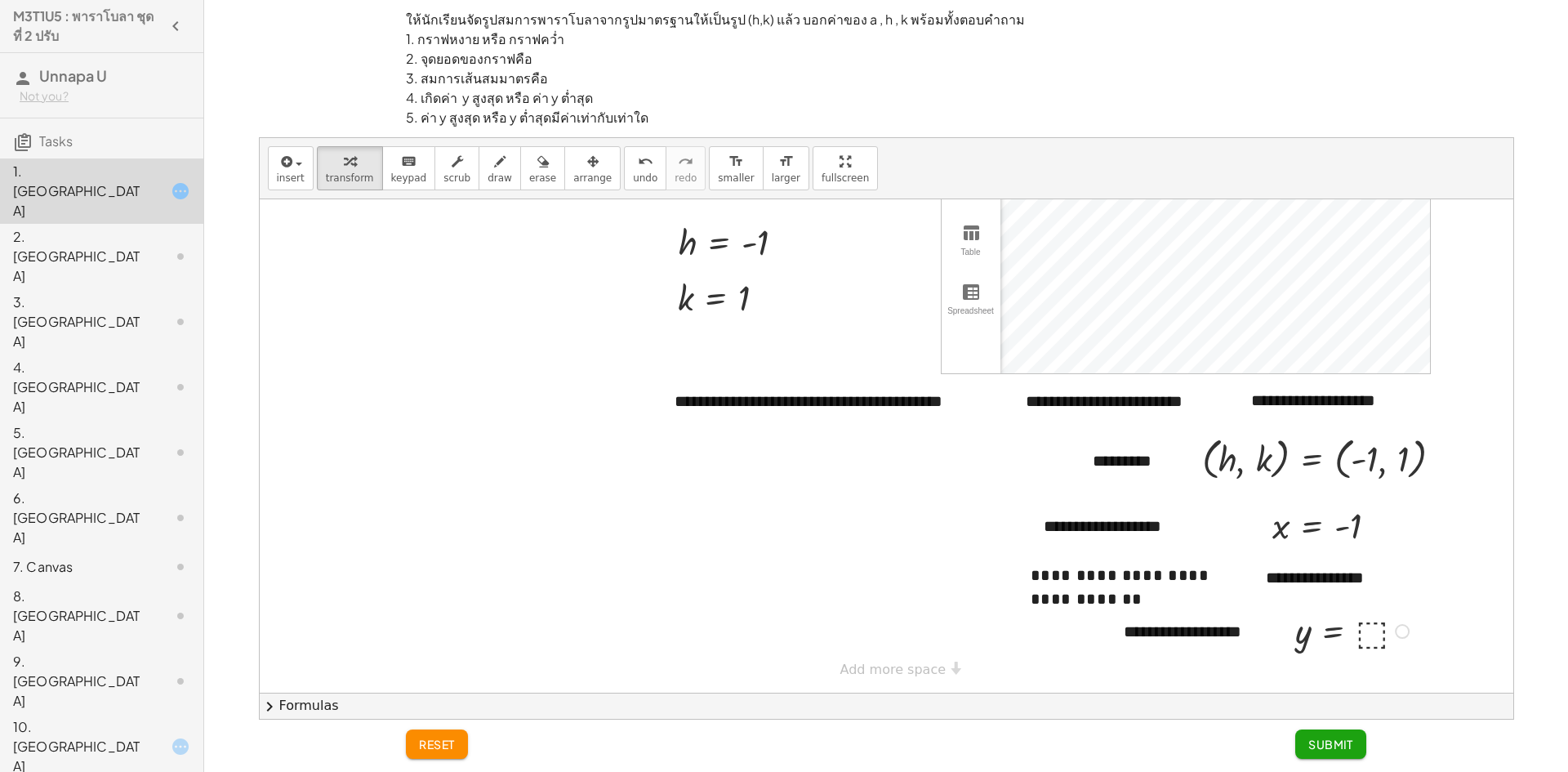
drag, startPoint x: 806, startPoint y: 360, endPoint x: 1375, endPoint y: 610, distance: 621.5
click at [1375, 610] on div at bounding box center [1354, 631] width 134 height 47
click at [1331, 747] on span "Submit" at bounding box center [1330, 744] width 45 height 15
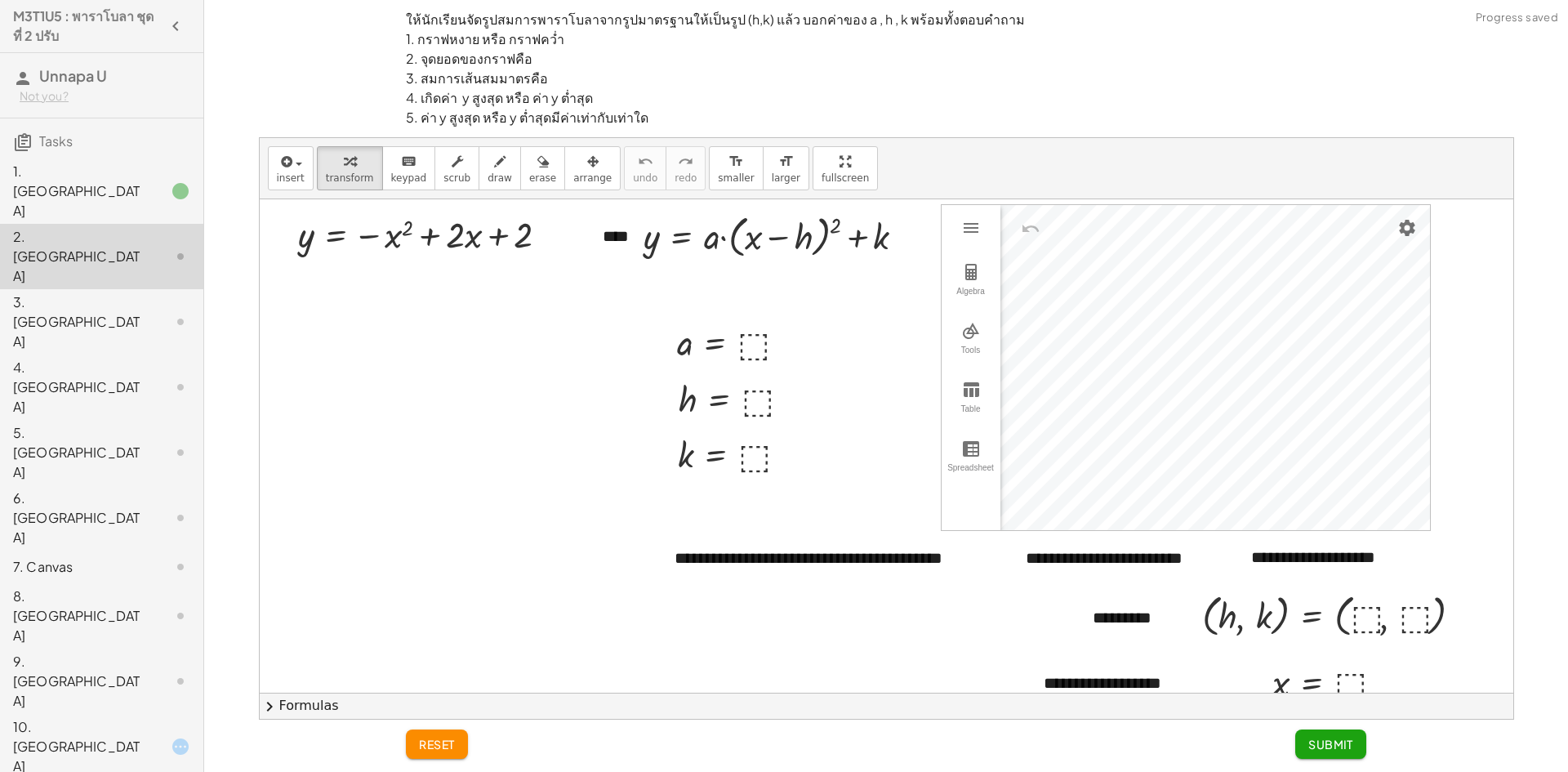
click at [163, 181] on div at bounding box center [167, 191] width 46 height 20
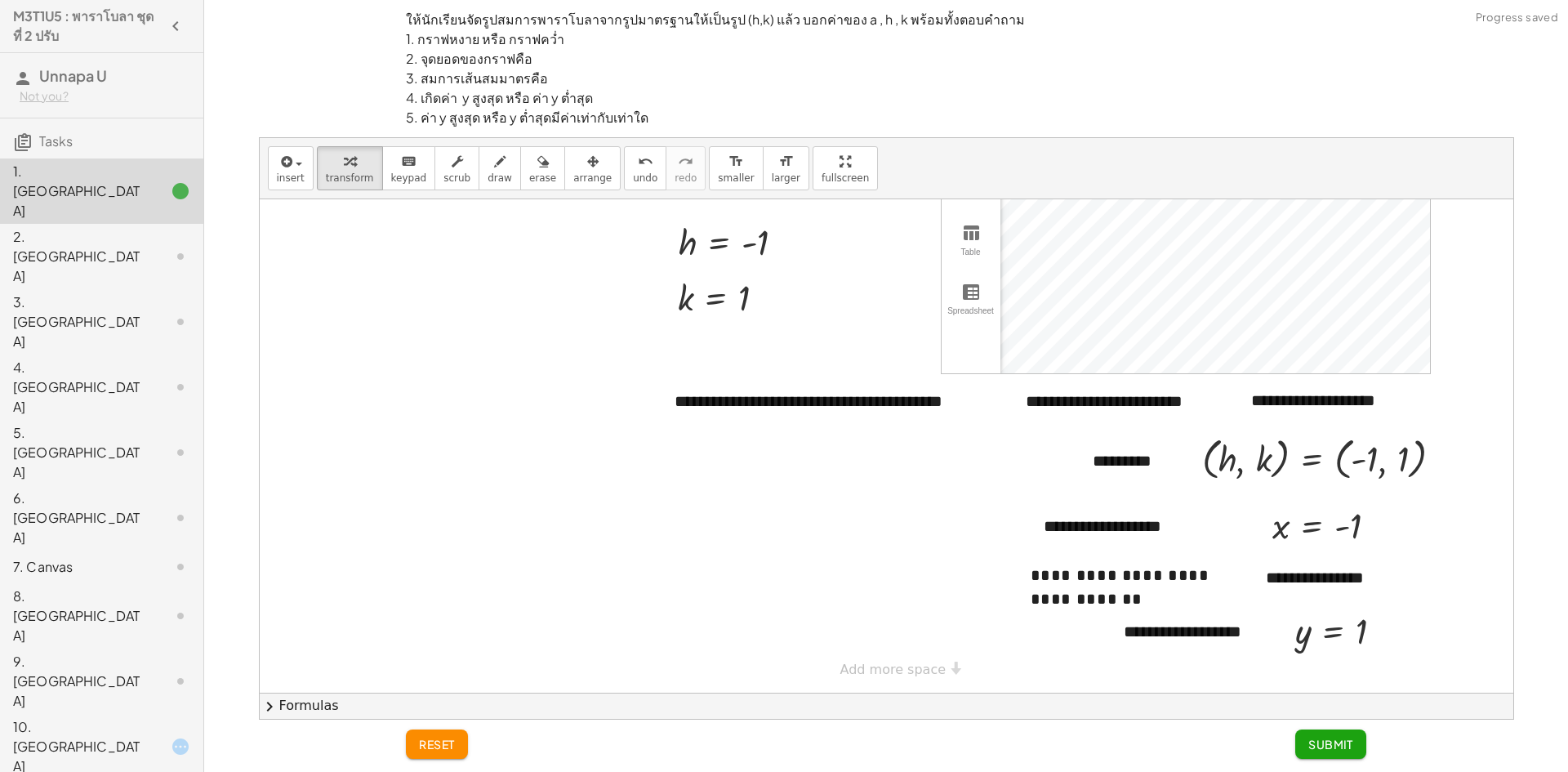
click at [158, 247] on div at bounding box center [167, 257] width 46 height 20
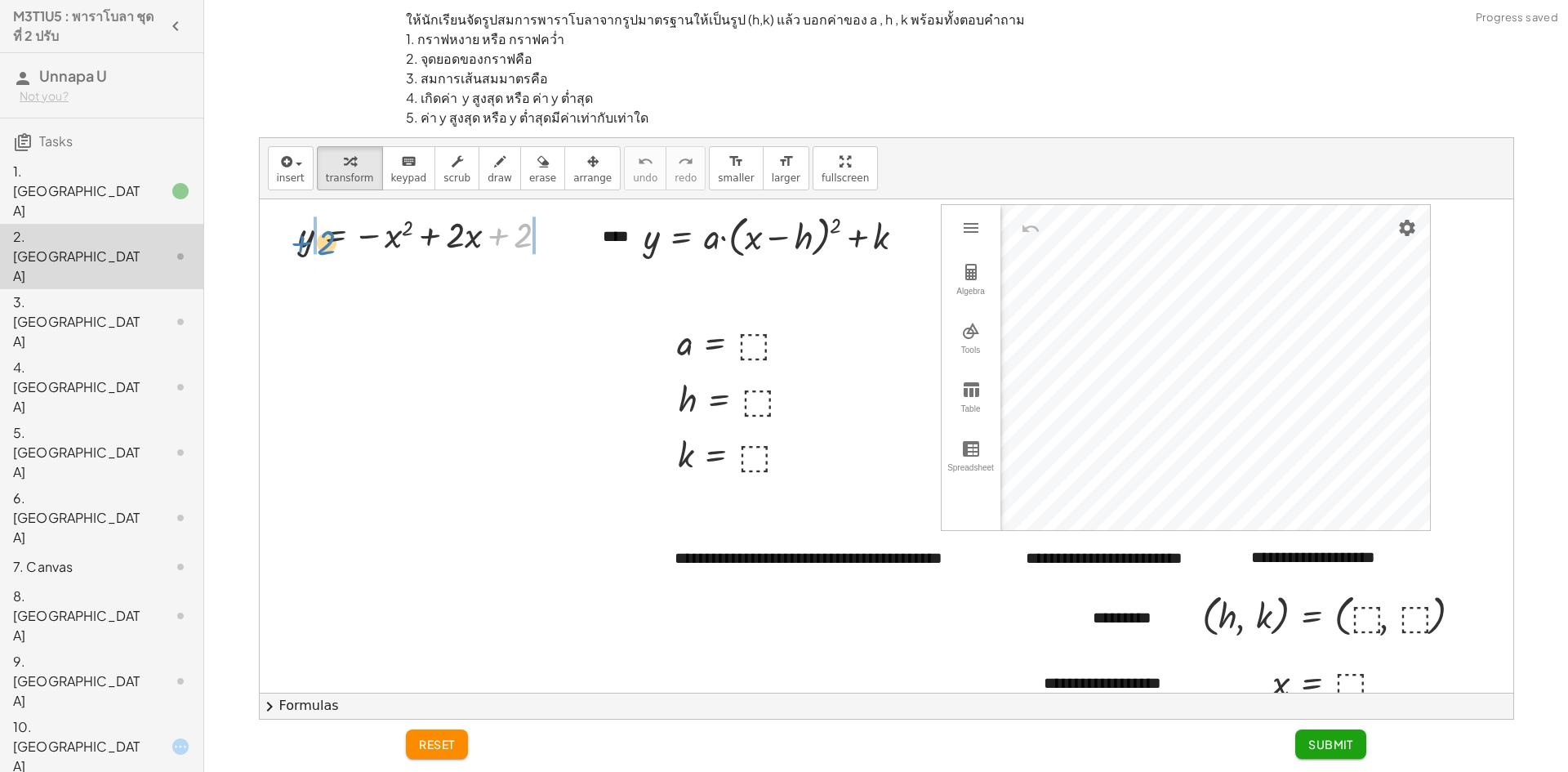
drag, startPoint x: 503, startPoint y: 240, endPoint x: 303, endPoint y: 248, distance: 200.2
click at [303, 248] on div at bounding box center [429, 233] width 280 height 48
click at [576, 237] on div at bounding box center [466, 233] width 381 height 48
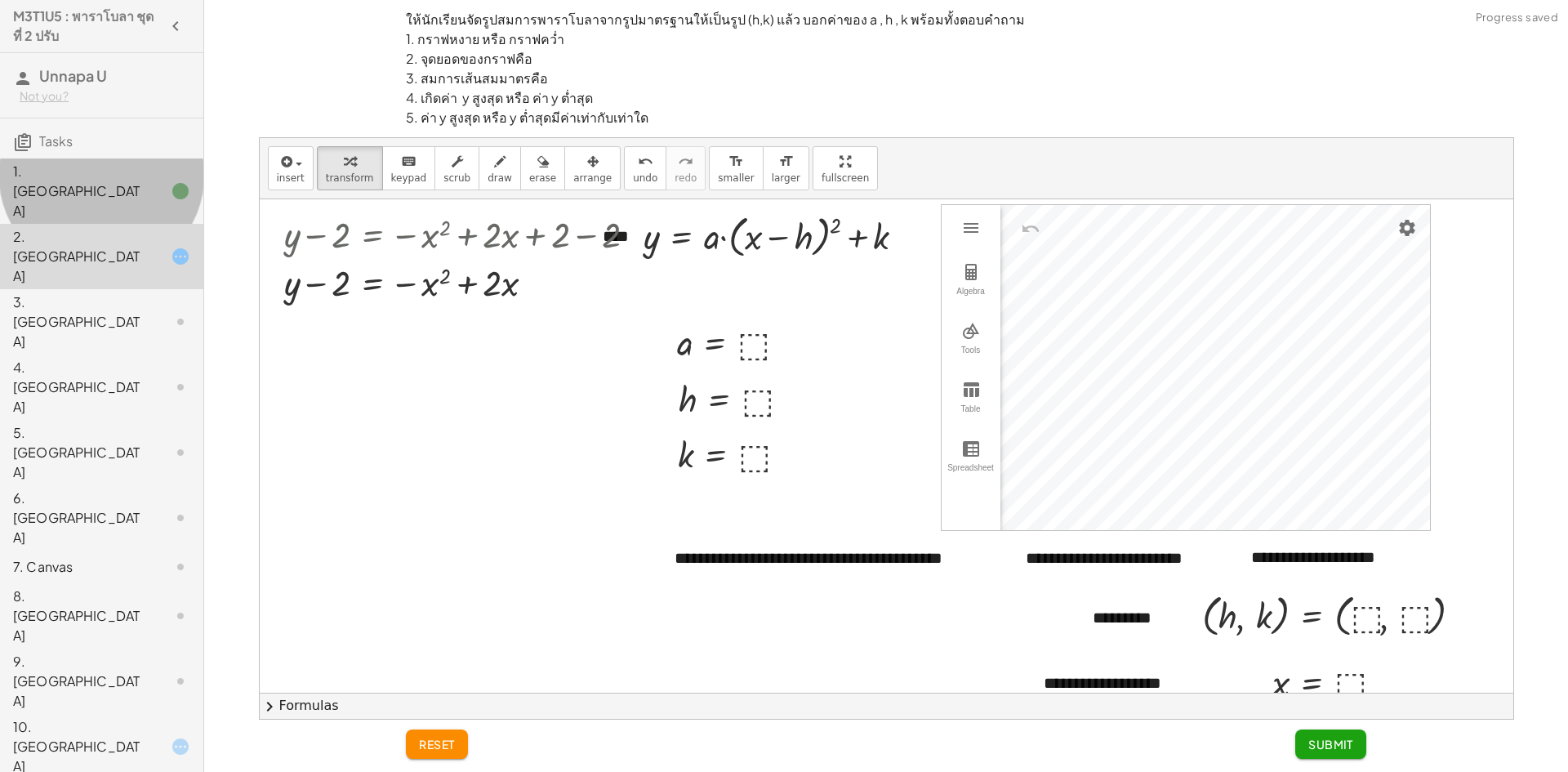
click at [170, 181] on div at bounding box center [167, 191] width 46 height 20
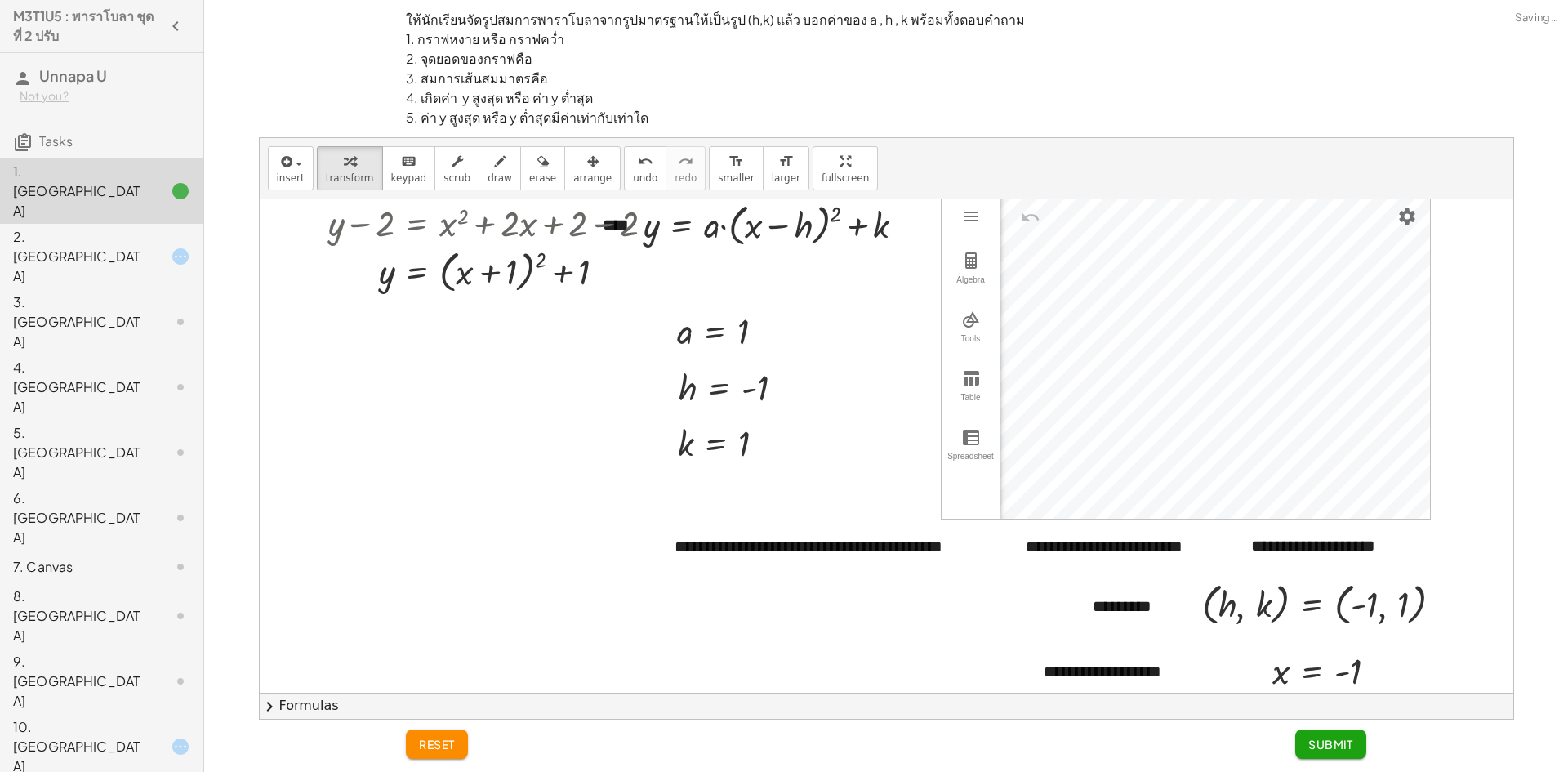
scroll to position [0, 0]
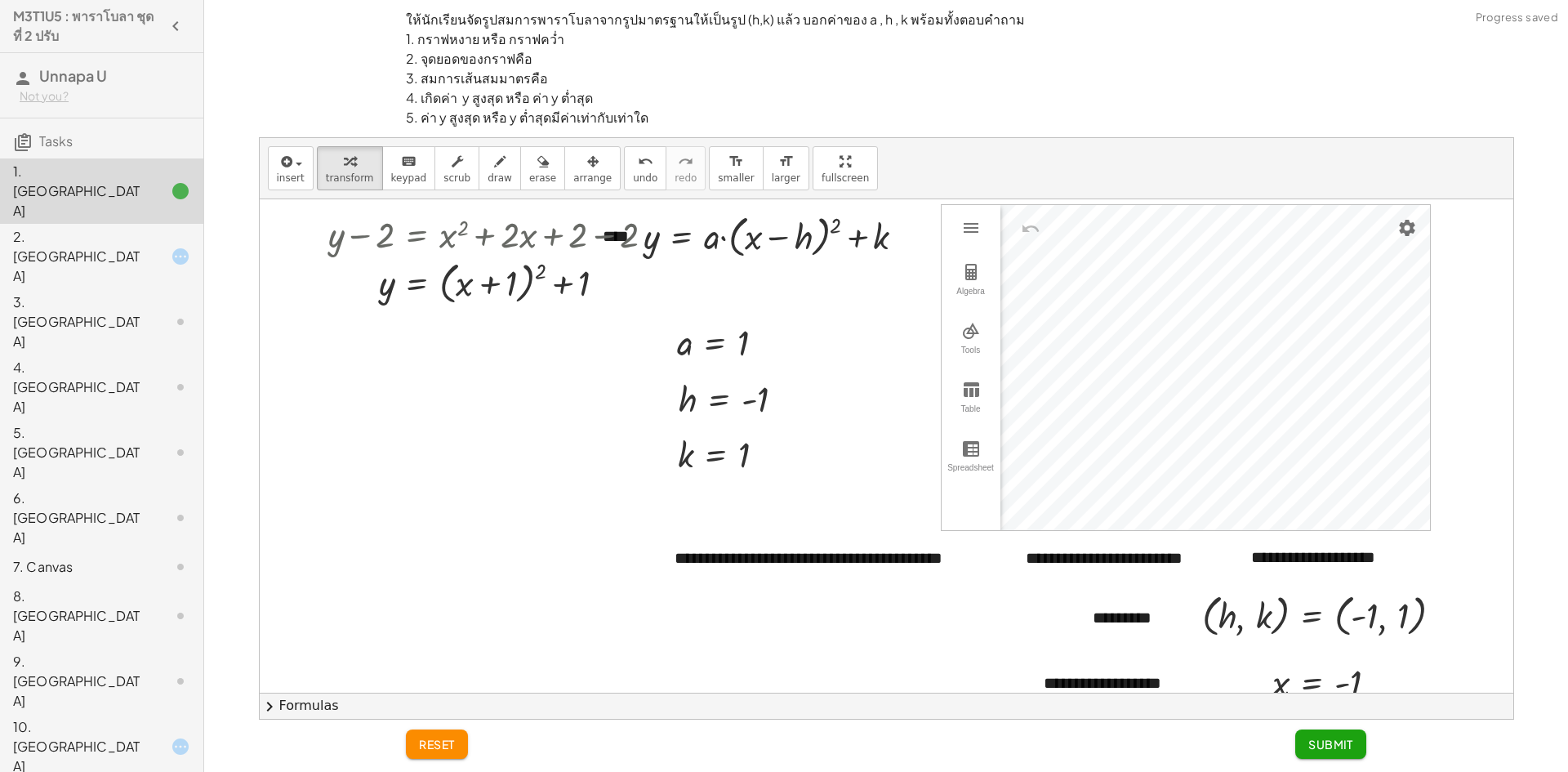
click at [120, 227] on div "2. [GEOGRAPHIC_DATA]" at bounding box center [79, 256] width 131 height 59
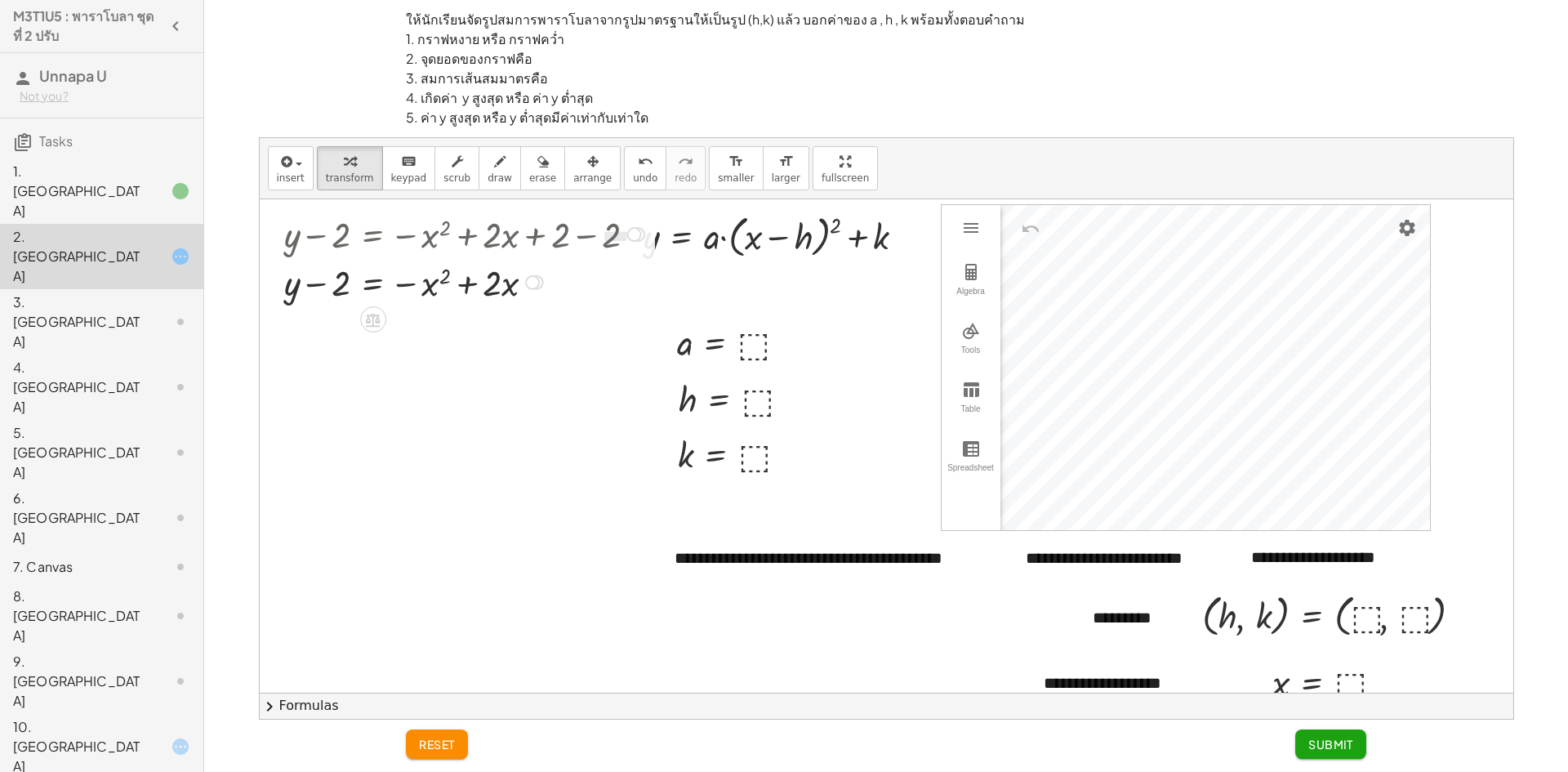
click at [378, 286] on div at bounding box center [466, 281] width 381 height 48
click at [362, 286] on div at bounding box center [488, 281] width 425 height 48
click at [577, 285] on div at bounding box center [511, 281] width 381 height 48
click at [327, 705] on button "chevron_right Formulas" at bounding box center [886, 706] width 1253 height 26
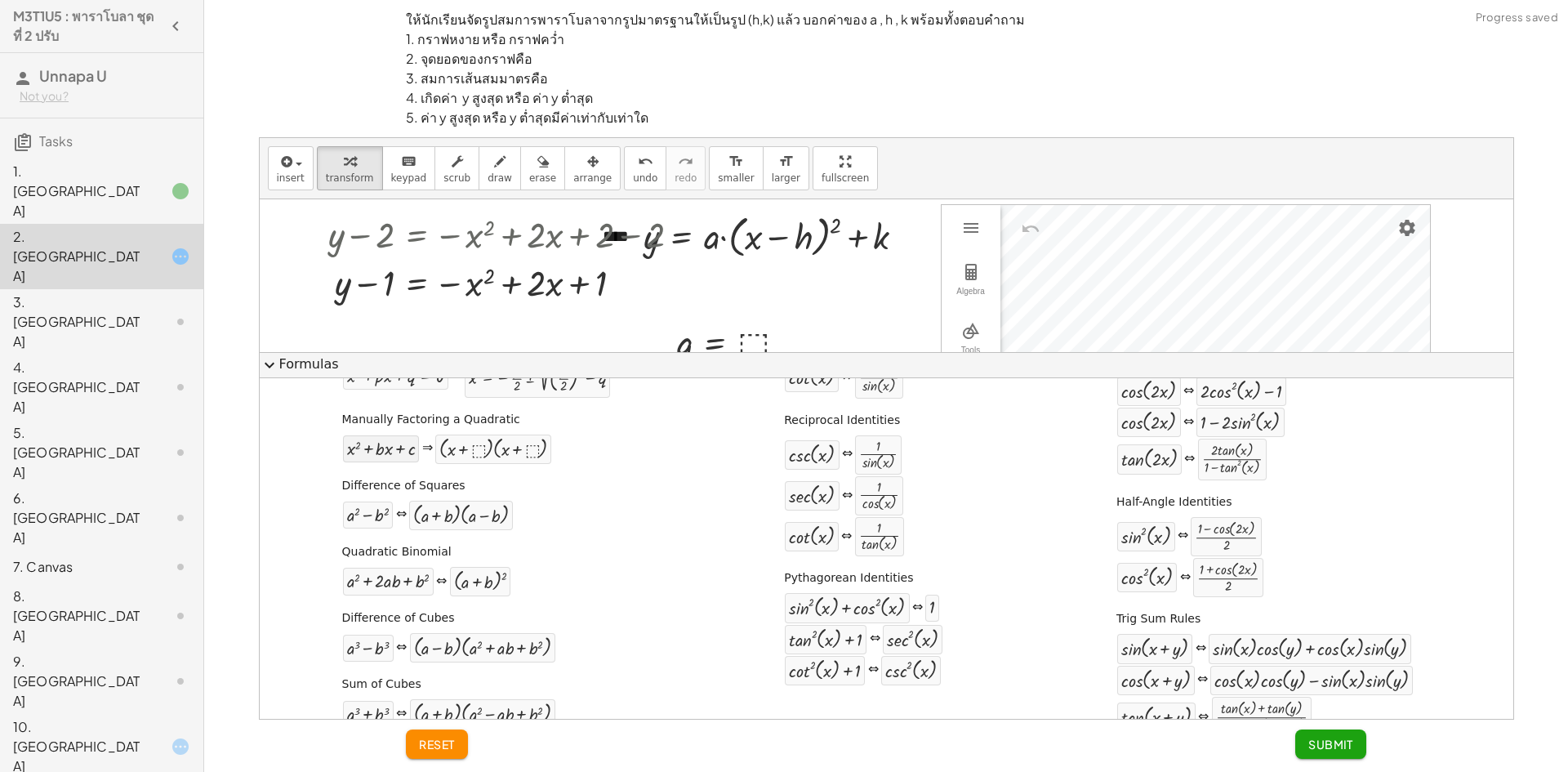
scroll to position [163, 0]
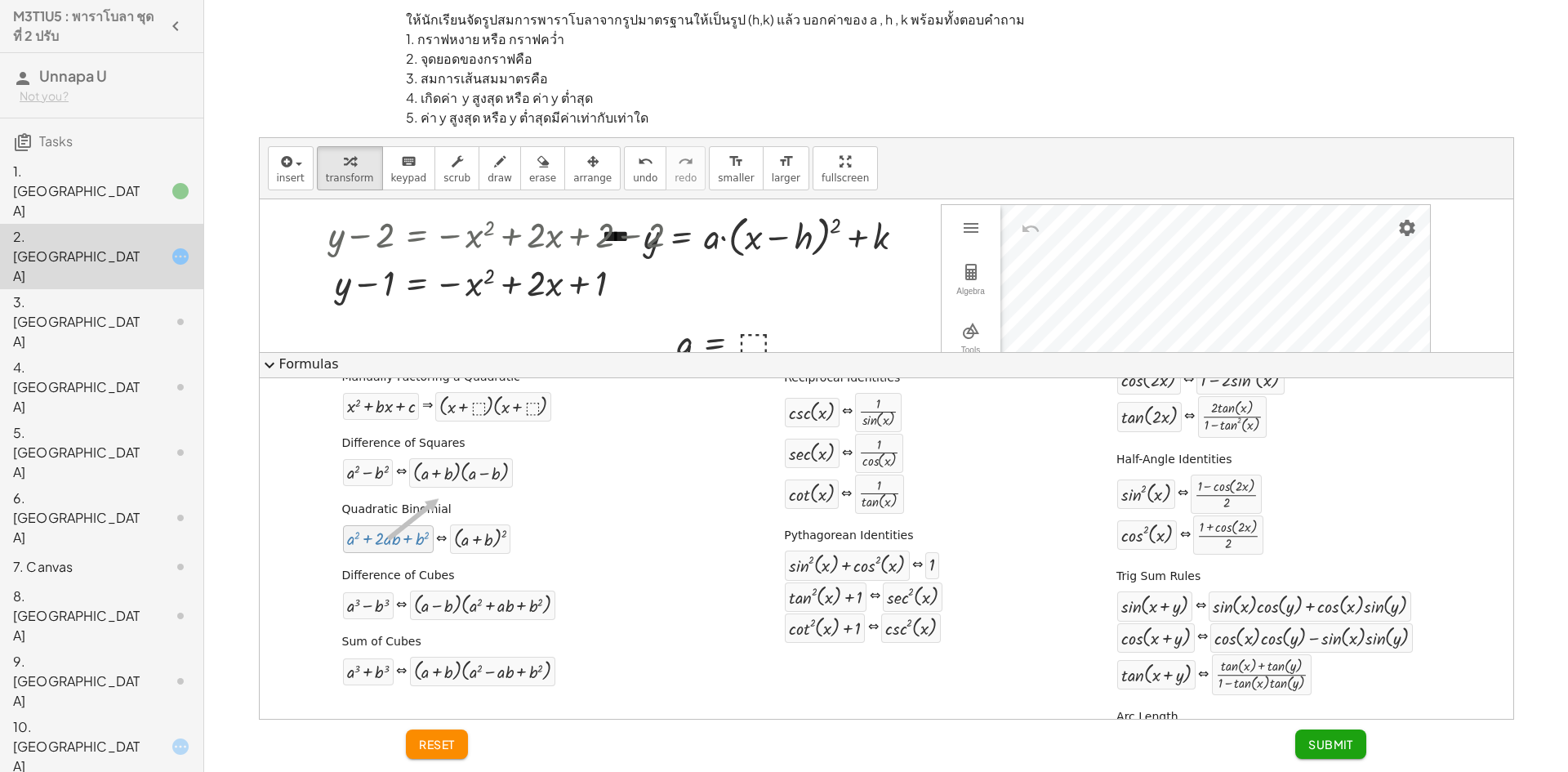
drag, startPoint x: 400, startPoint y: 544, endPoint x: 431, endPoint y: 508, distance: 47.5
click at [273, 361] on span "expand_more" at bounding box center [270, 366] width 20 height 20
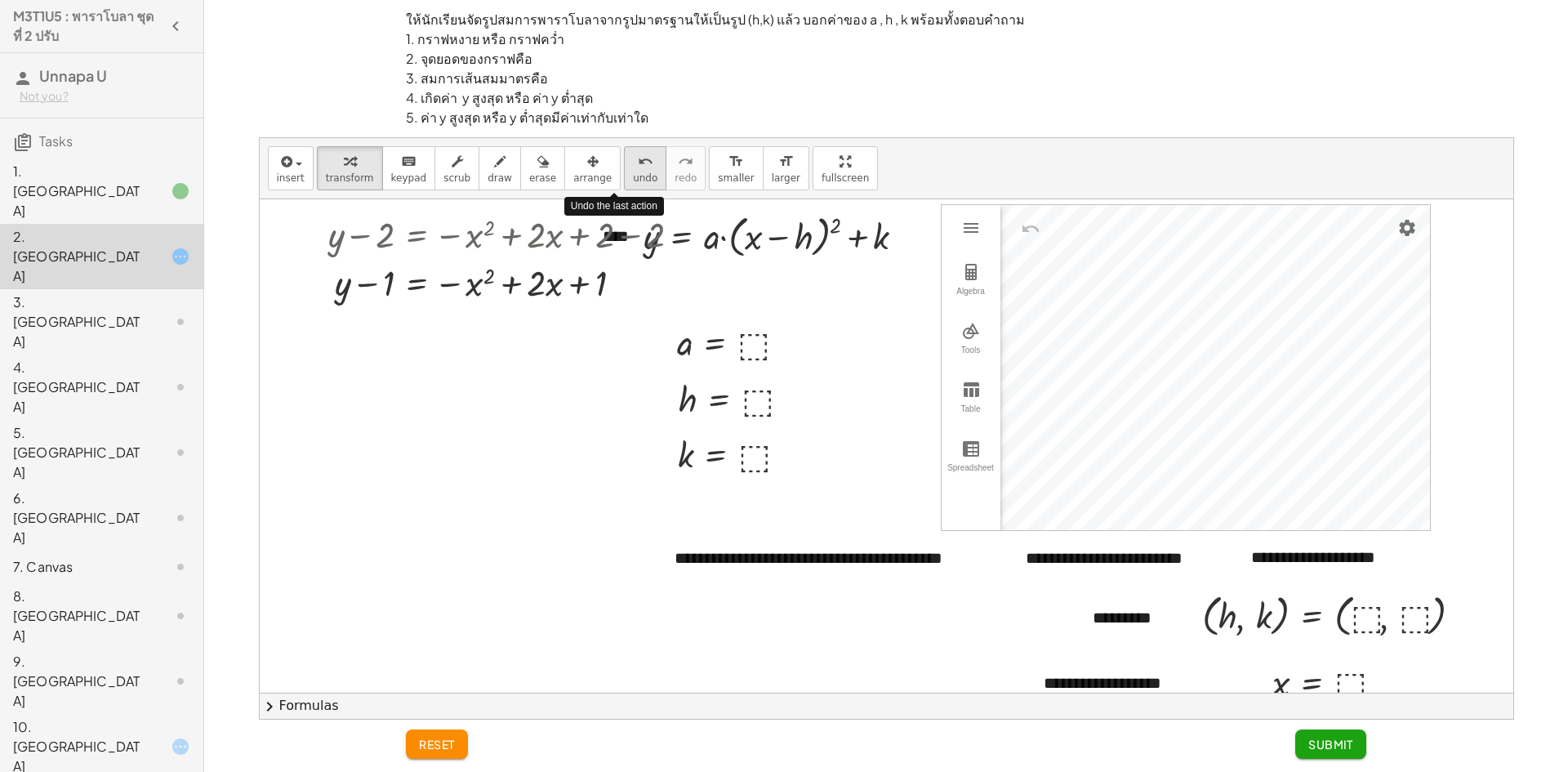
click at [638, 170] on icon "undo" at bounding box center [646, 162] width 16 height 20
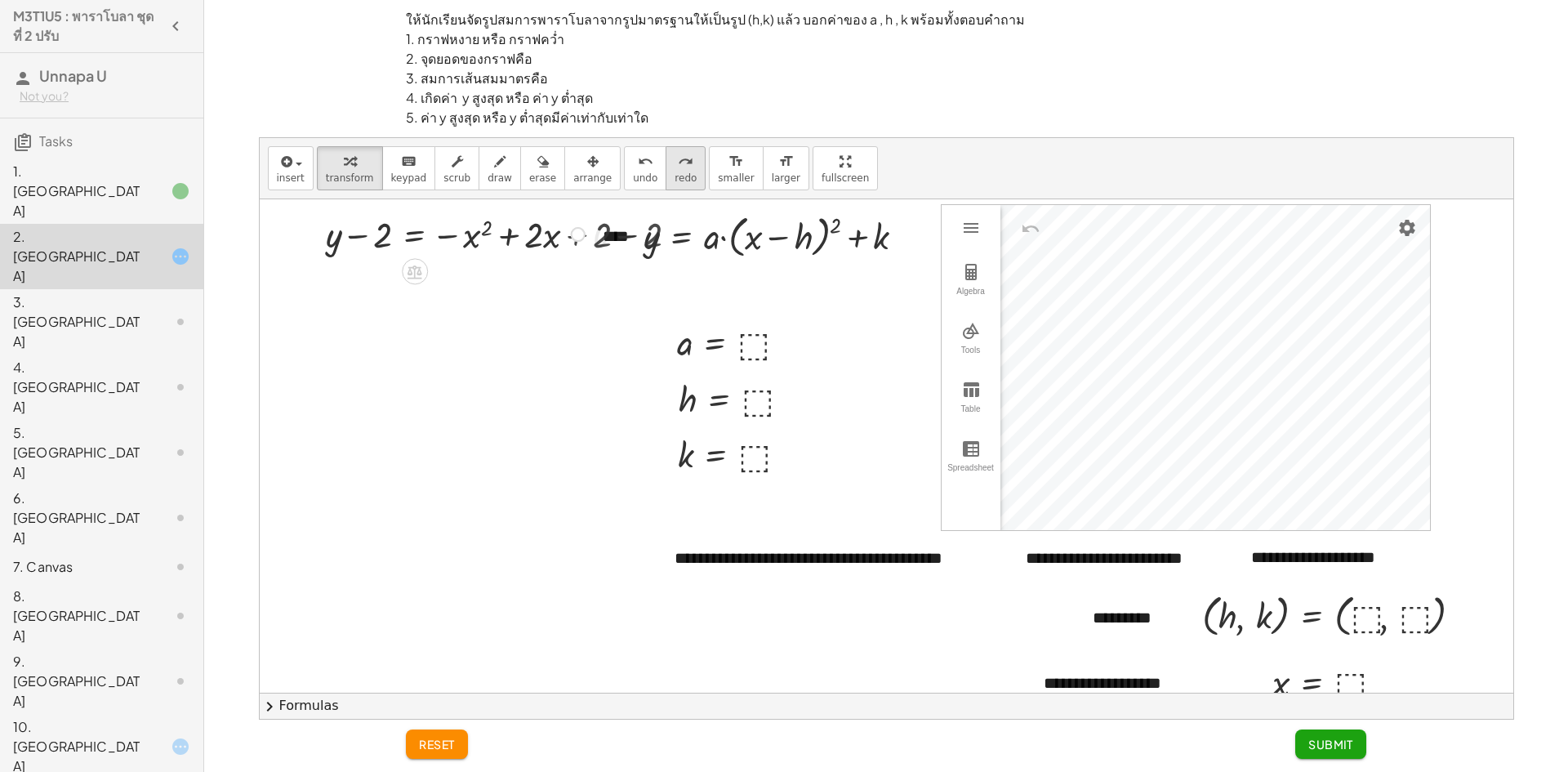
click at [675, 172] on span "redo" at bounding box center [686, 177] width 22 height 11
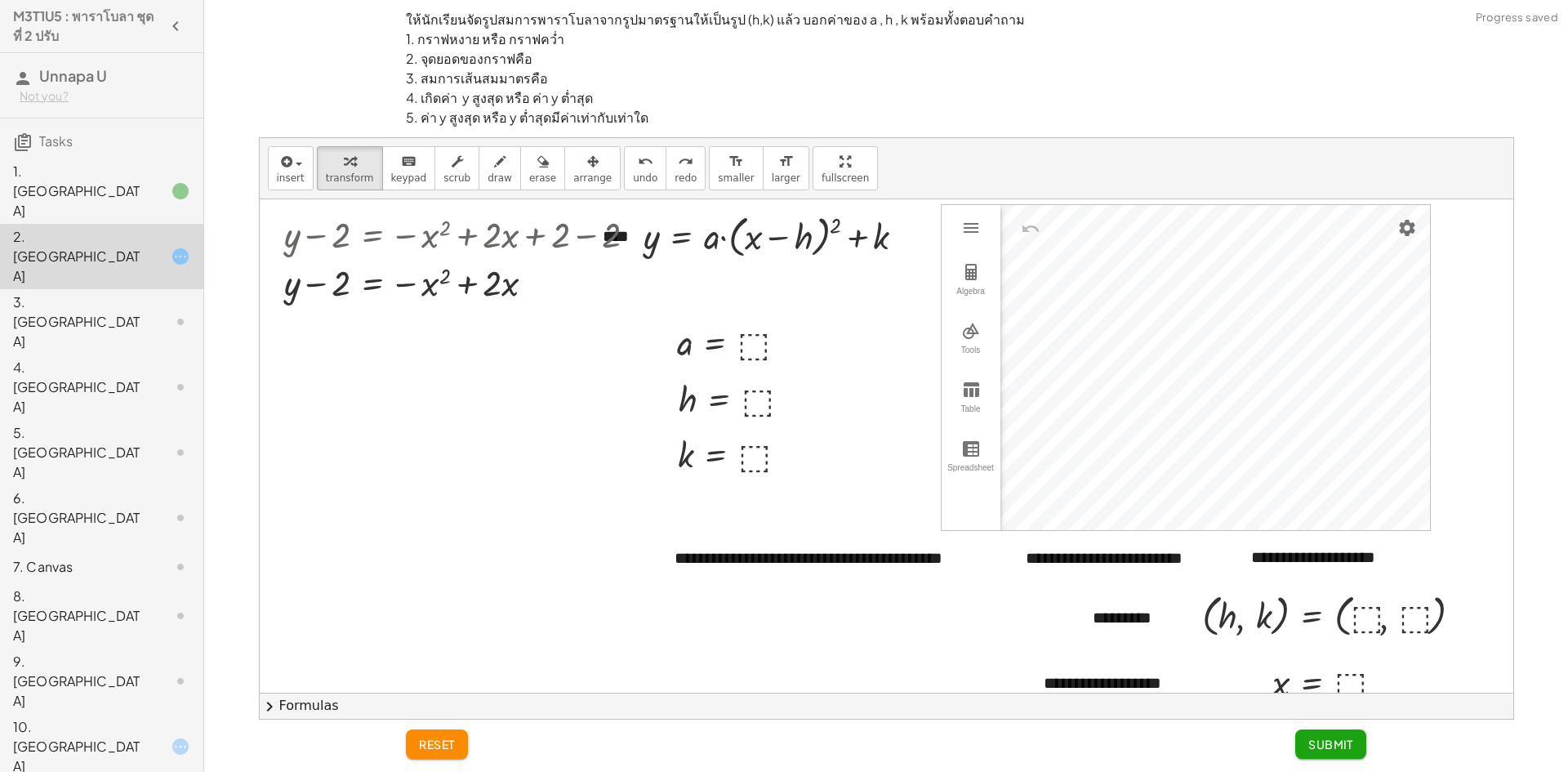
click at [171, 181] on icon at bounding box center [180, 191] width 20 height 20
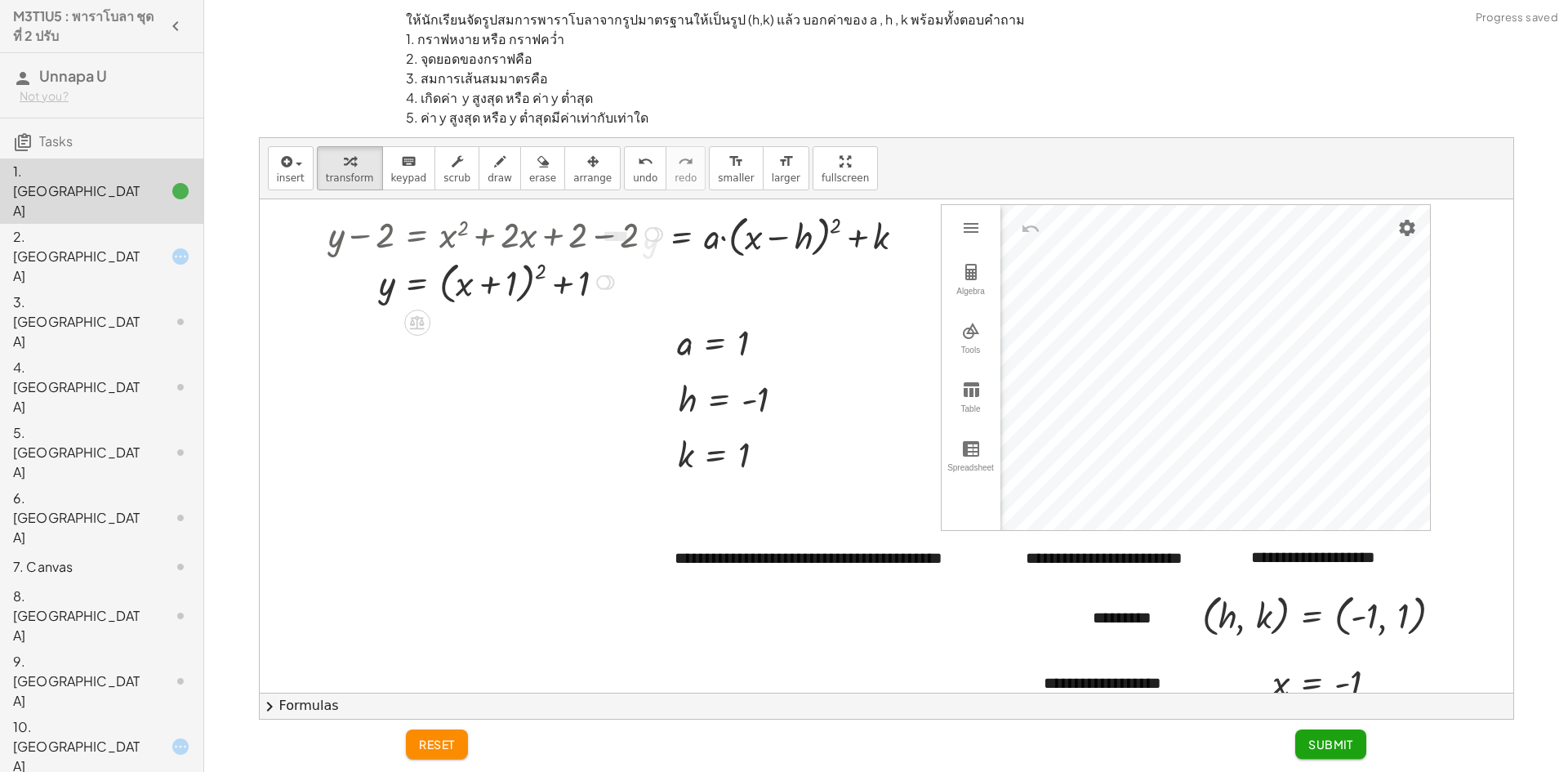
click at [653, 229] on div at bounding box center [651, 234] width 15 height 15
click at [646, 277] on div at bounding box center [498, 281] width 355 height 53
click at [560, 275] on div at bounding box center [498, 281] width 355 height 53
click at [416, 330] on icon at bounding box center [416, 322] width 17 height 17
click at [420, 366] on div at bounding box center [888, 524] width 1257 height 650
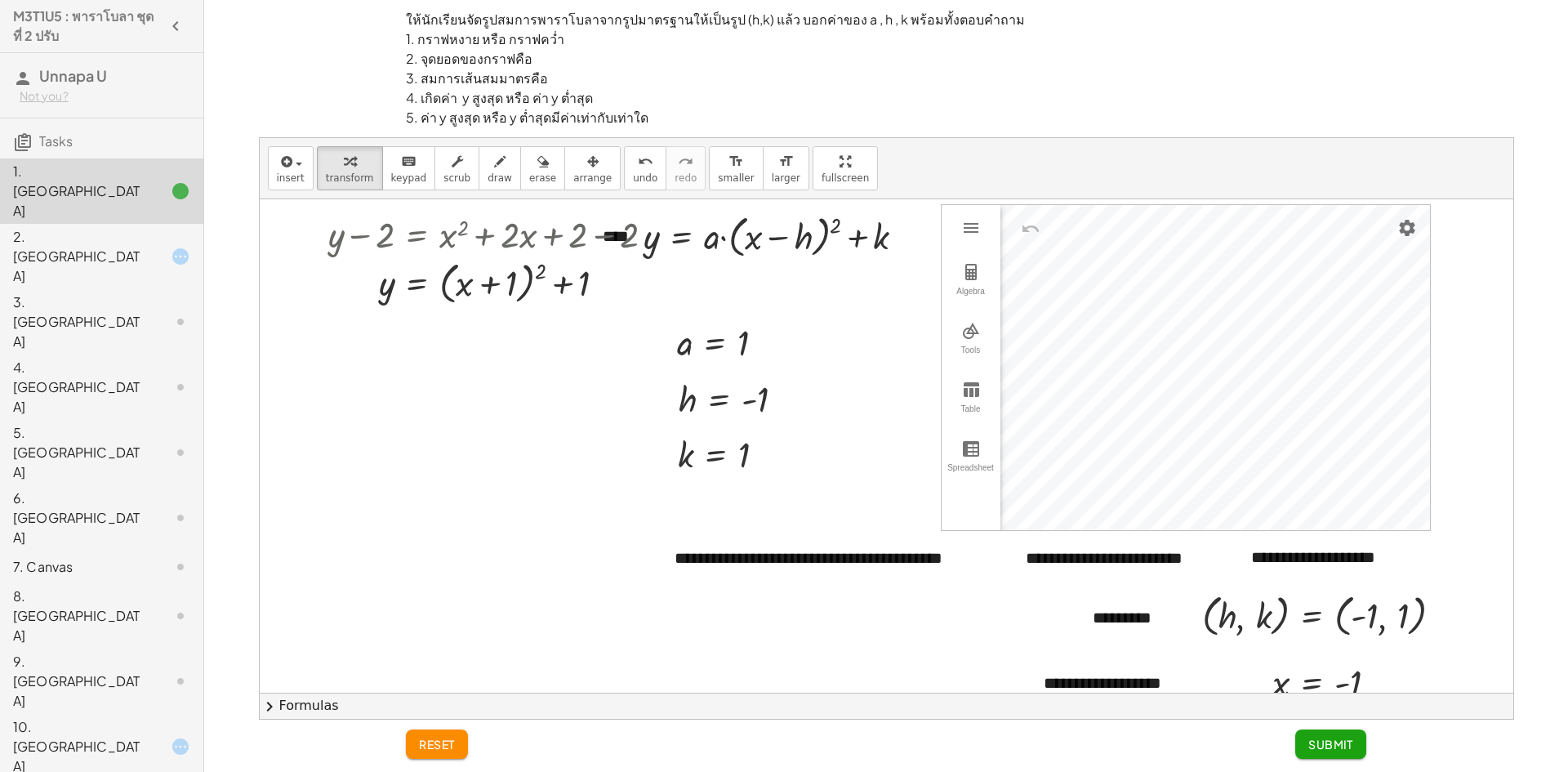
click at [149, 247] on div at bounding box center [167, 257] width 46 height 20
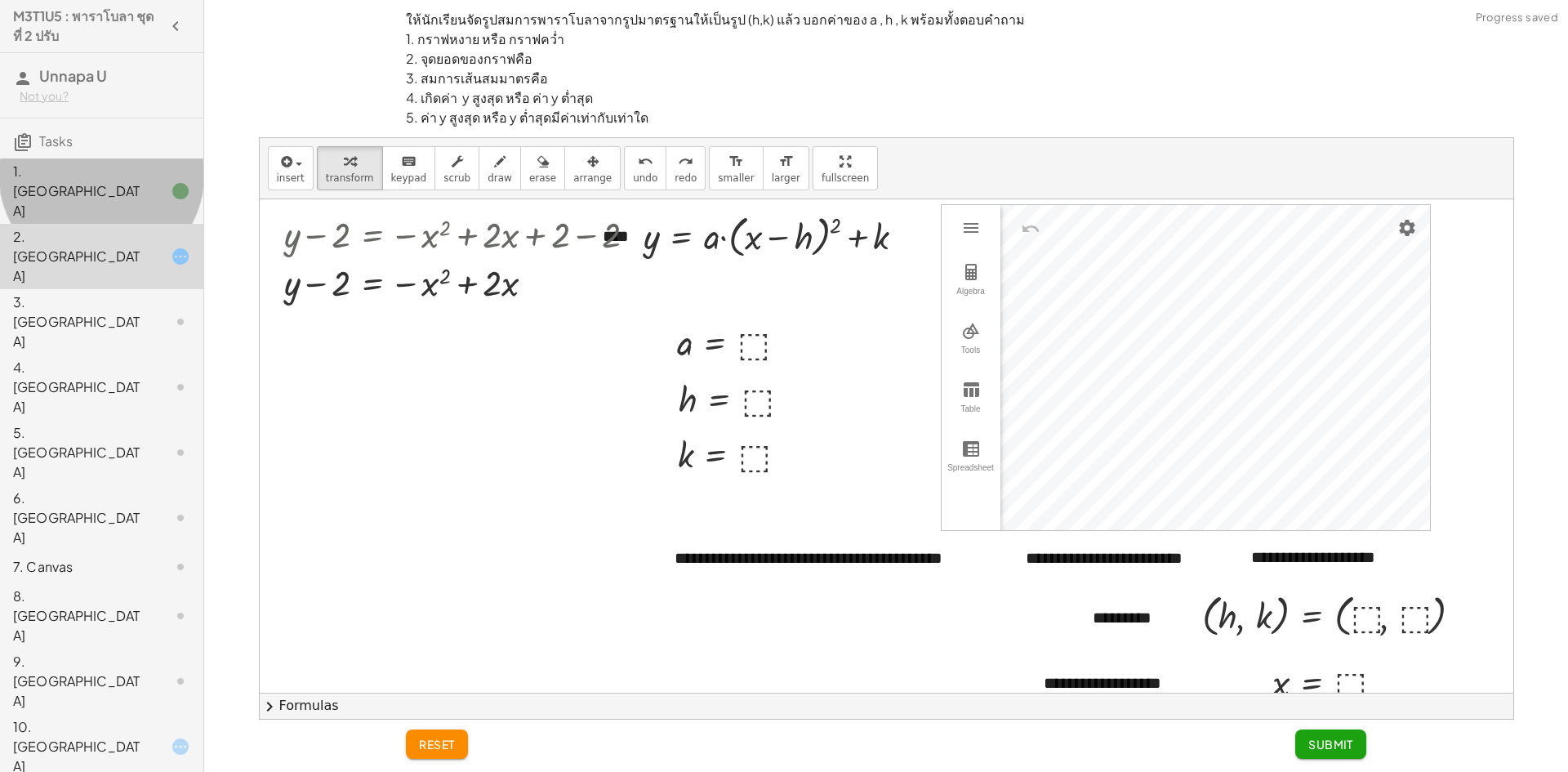
drag, startPoint x: 172, startPoint y: 184, endPoint x: 183, endPoint y: 187, distance: 11.4
click at [173, 184] on icon at bounding box center [180, 191] width 20 height 20
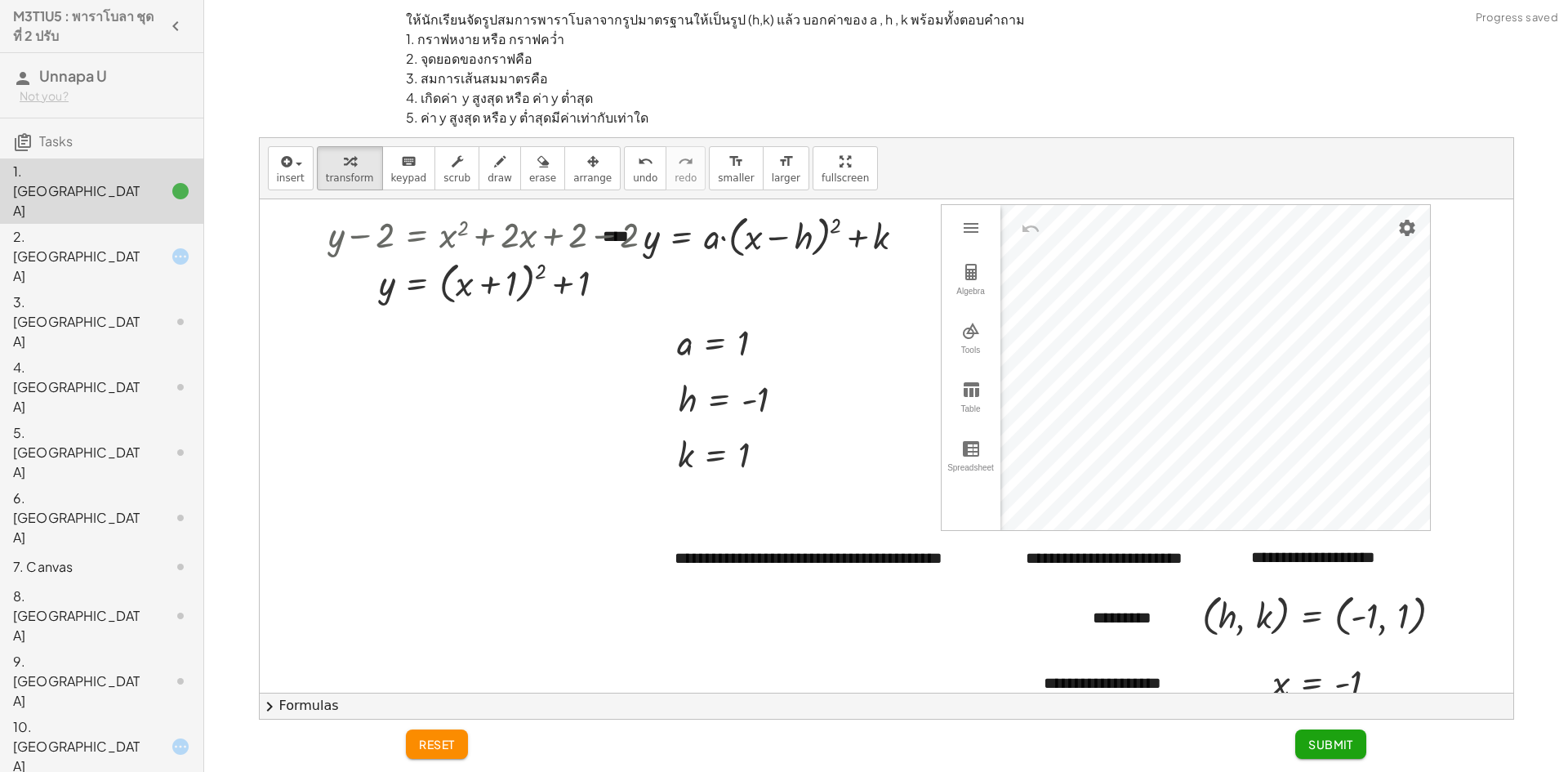
click at [98, 227] on div "2. [GEOGRAPHIC_DATA]" at bounding box center [79, 256] width 131 height 59
